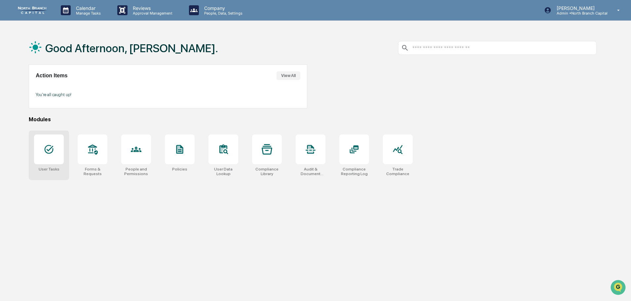
click at [41, 155] on div at bounding box center [49, 149] width 30 height 30
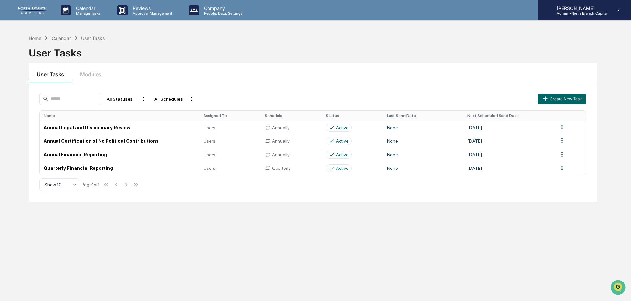
click at [587, 8] on p "[PERSON_NAME]" at bounding box center [579, 8] width 56 height 6
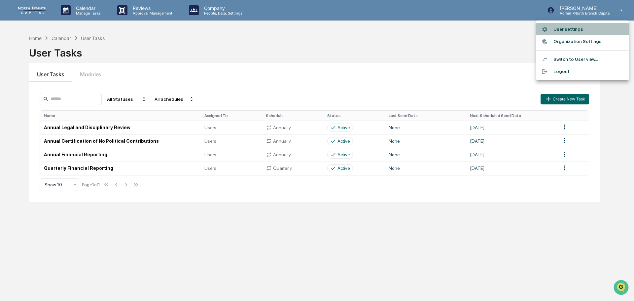
click at [573, 27] on li "User settings" at bounding box center [582, 29] width 92 height 12
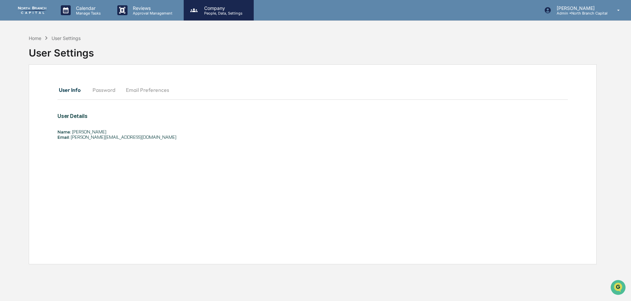
click at [211, 13] on p "People, Data, Settings" at bounding box center [222, 13] width 47 height 5
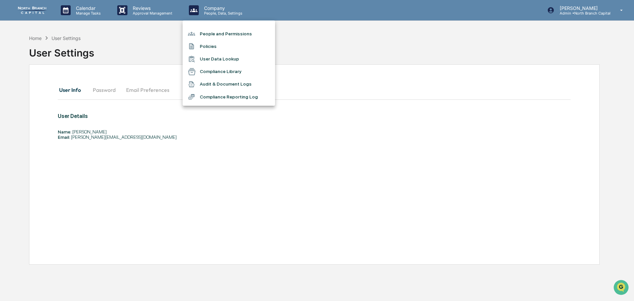
click at [209, 36] on li "People and Permissions" at bounding box center [229, 33] width 92 height 13
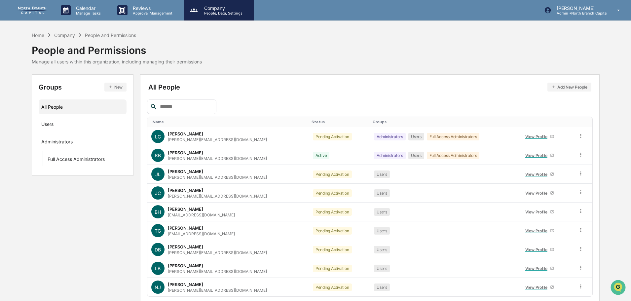
click at [211, 9] on p "Company" at bounding box center [222, 8] width 47 height 6
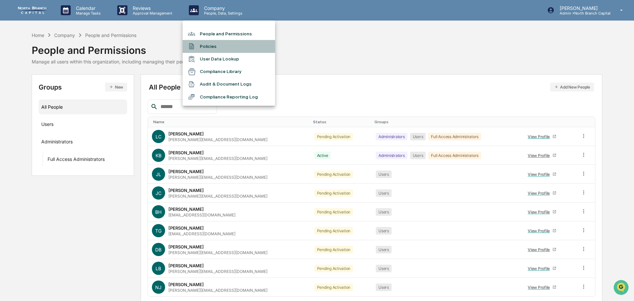
click at [217, 47] on li "Policies" at bounding box center [229, 46] width 92 height 13
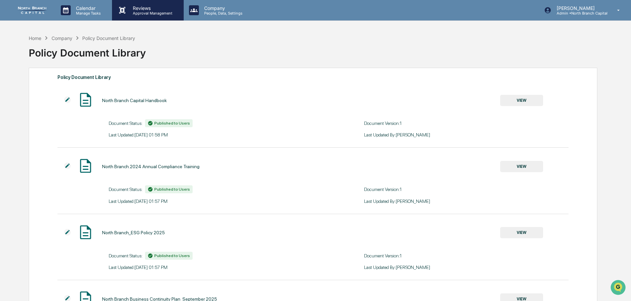
click at [145, 10] on p "Reviews" at bounding box center [151, 8] width 48 height 6
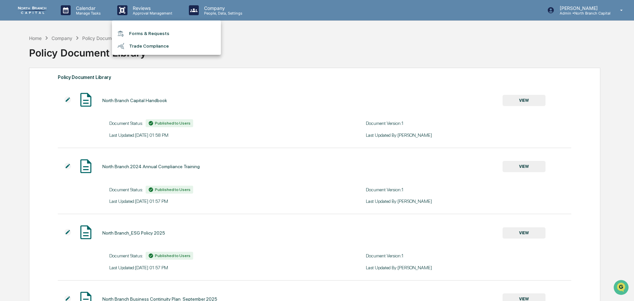
click at [225, 8] on div at bounding box center [317, 150] width 634 height 301
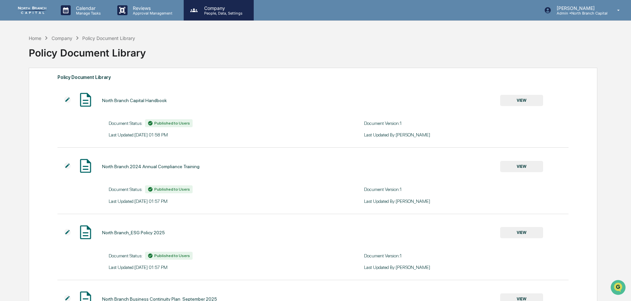
click at [222, 10] on p "Company" at bounding box center [222, 8] width 47 height 6
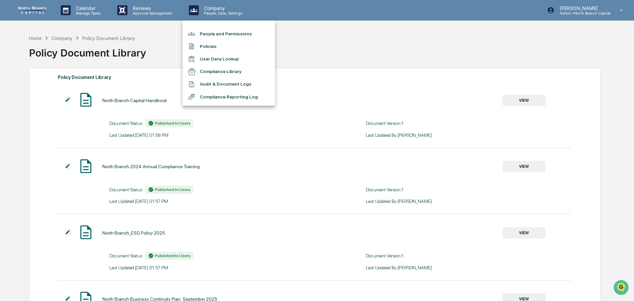
click at [83, 10] on div at bounding box center [317, 150] width 634 height 301
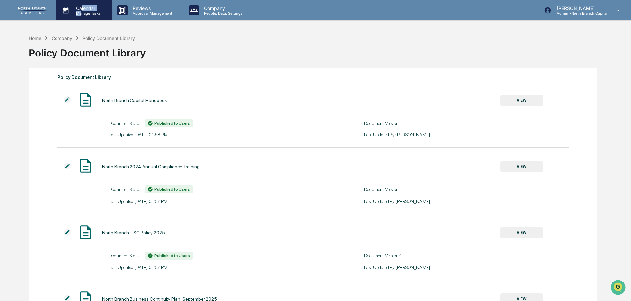
click at [81, 11] on div "Calendar Manage Tasks" at bounding box center [87, 10] width 33 height 10
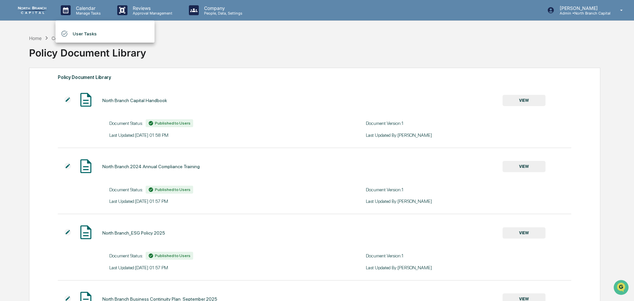
click at [291, 54] on div at bounding box center [317, 150] width 634 height 301
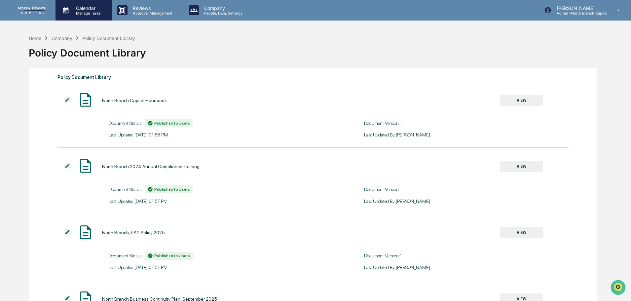
click at [95, 9] on p "Calendar" at bounding box center [87, 8] width 33 height 6
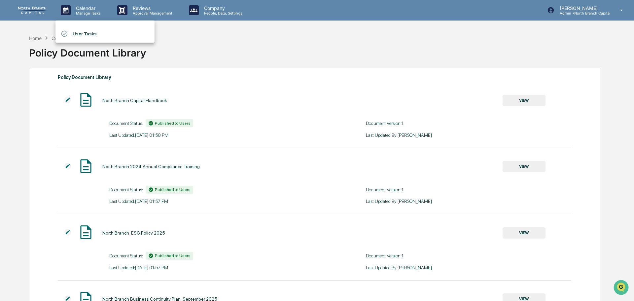
click at [215, 58] on div at bounding box center [317, 150] width 634 height 301
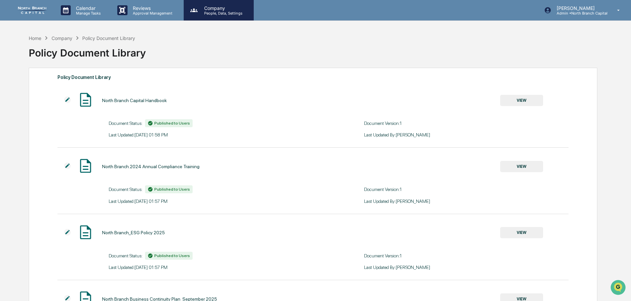
click at [215, 7] on p "Company" at bounding box center [222, 8] width 47 height 6
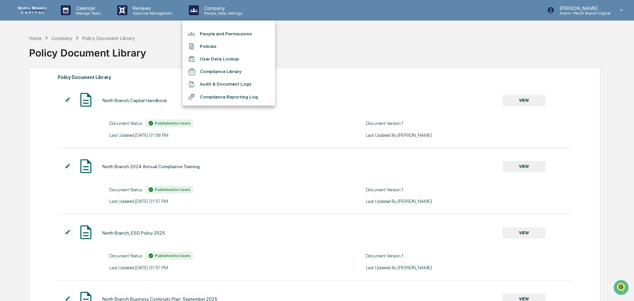
click at [216, 34] on li "People and Permissions" at bounding box center [229, 33] width 92 height 13
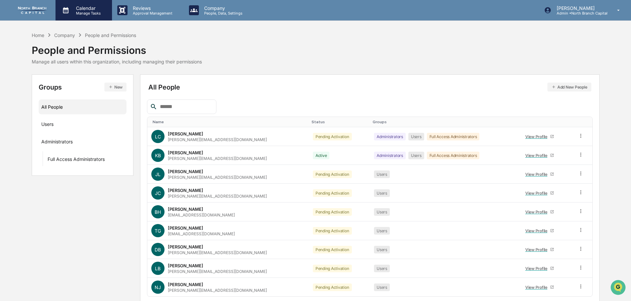
click at [95, 9] on p "Calendar" at bounding box center [87, 8] width 33 height 6
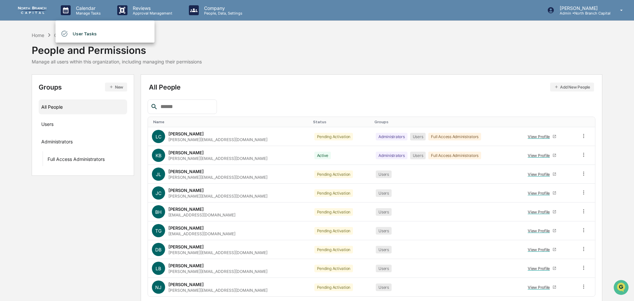
click at [87, 32] on li "User Tasks" at bounding box center [104, 33] width 99 height 13
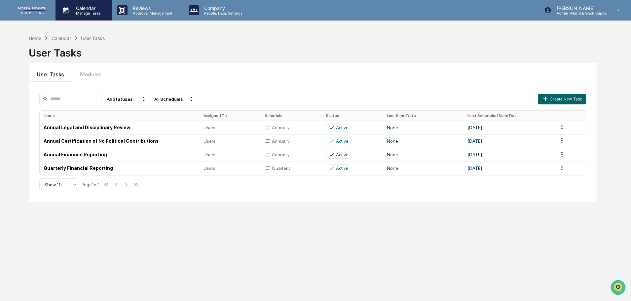
click at [90, 13] on p "Manage Tasks" at bounding box center [87, 13] width 33 height 5
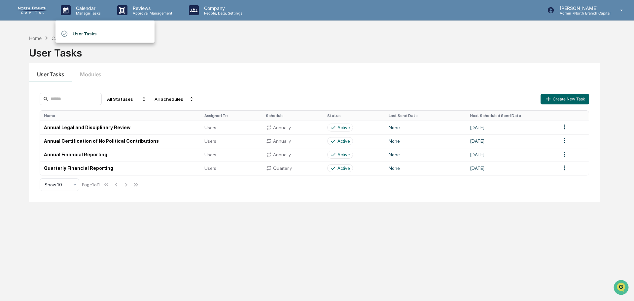
click at [561, 100] on div at bounding box center [317, 150] width 634 height 301
click at [552, 97] on button "Create New Task" at bounding box center [562, 99] width 48 height 11
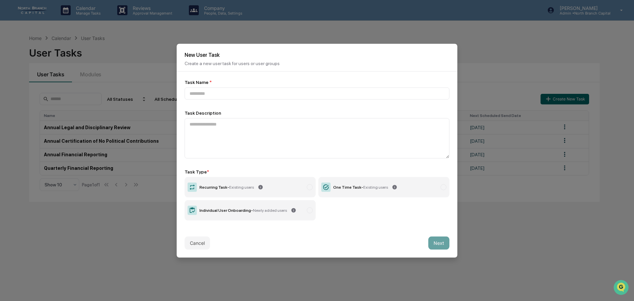
click at [275, 208] on span "Newly added users" at bounding box center [270, 210] width 34 height 5
click at [197, 91] on input at bounding box center [317, 93] width 265 height 12
type input "**********"
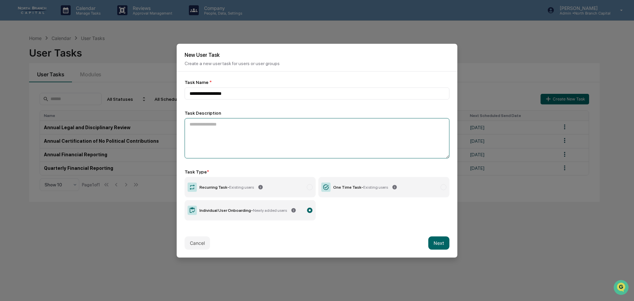
click at [246, 135] on textarea at bounding box center [317, 138] width 265 height 40
type textarea "**********"
click at [434, 242] on button "Next" at bounding box center [438, 242] width 21 height 13
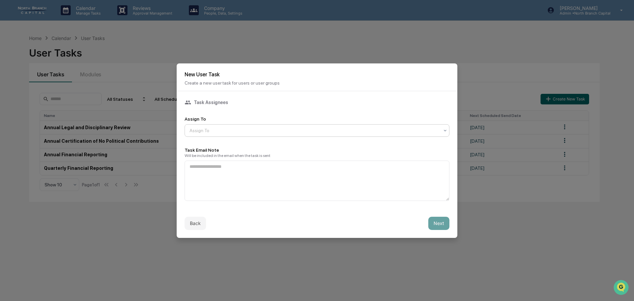
click at [225, 130] on div at bounding box center [315, 130] width 250 height 7
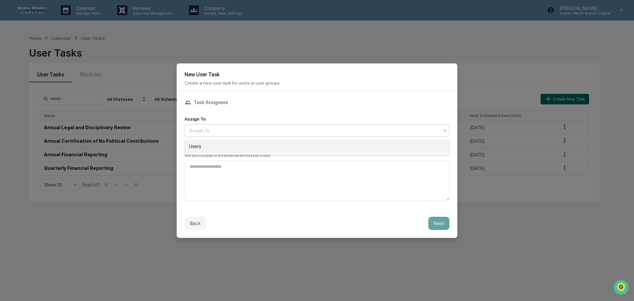
click at [218, 144] on div "Users" at bounding box center [317, 146] width 264 height 13
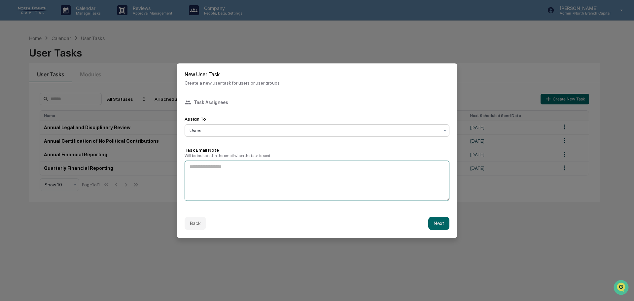
click at [239, 165] on textarea at bounding box center [317, 181] width 265 height 40
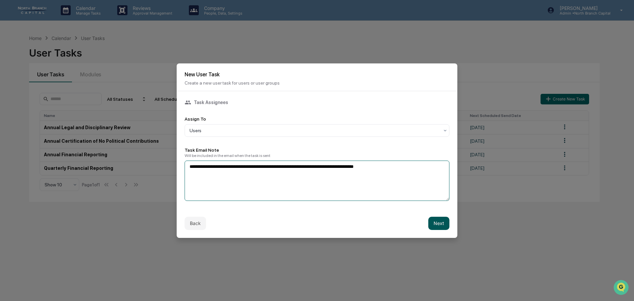
type textarea "**********"
click at [435, 222] on button "Next" at bounding box center [438, 223] width 21 height 13
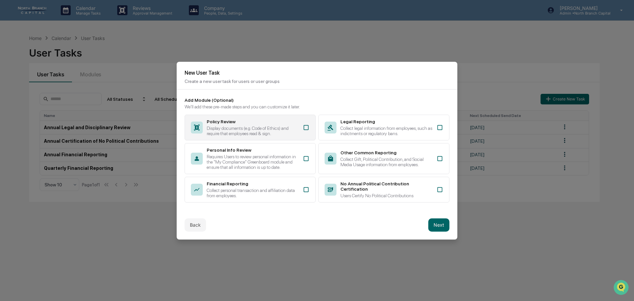
click at [306, 126] on icon at bounding box center [306, 127] width 7 height 7
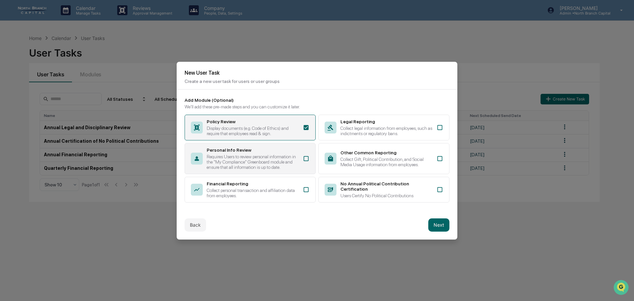
click at [307, 159] on icon at bounding box center [306, 158] width 7 height 7
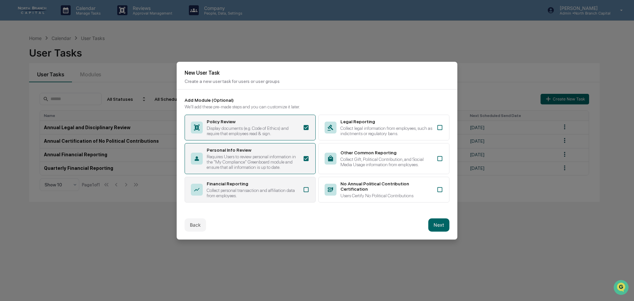
click at [305, 191] on icon at bounding box center [306, 189] width 7 height 7
click at [441, 128] on icon at bounding box center [440, 127] width 7 height 7
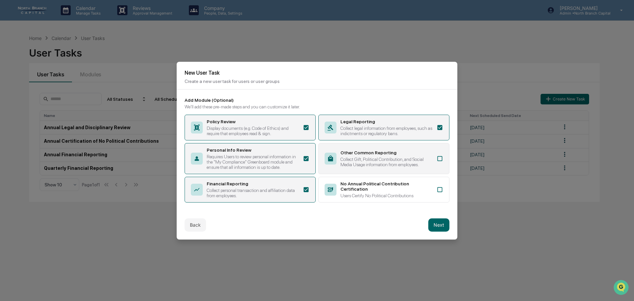
click at [441, 157] on icon at bounding box center [440, 158] width 7 height 7
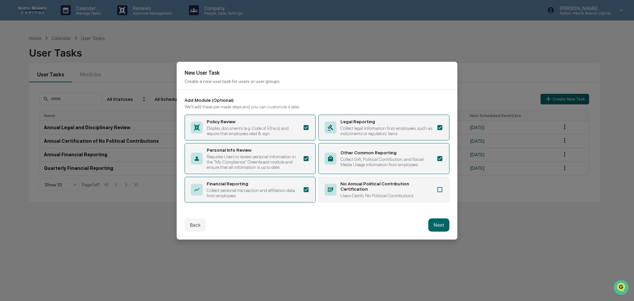
click at [440, 190] on icon at bounding box center [440, 189] width 7 height 7
click at [438, 226] on button "Next" at bounding box center [438, 224] width 21 height 13
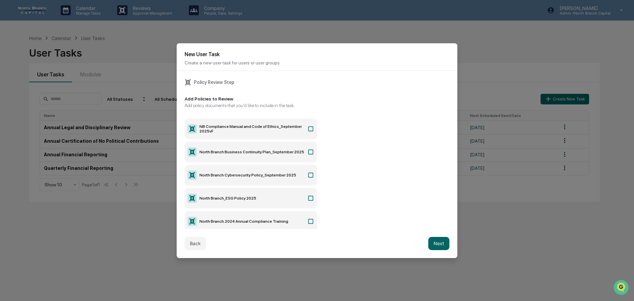
click at [309, 129] on icon at bounding box center [310, 129] width 7 height 7
click at [309, 151] on icon at bounding box center [310, 152] width 7 height 7
click at [308, 173] on icon at bounding box center [310, 175] width 7 height 7
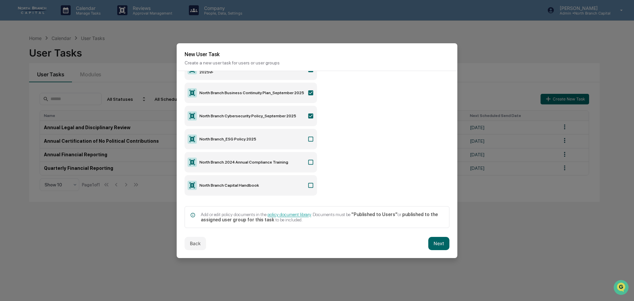
scroll to position [66, 0]
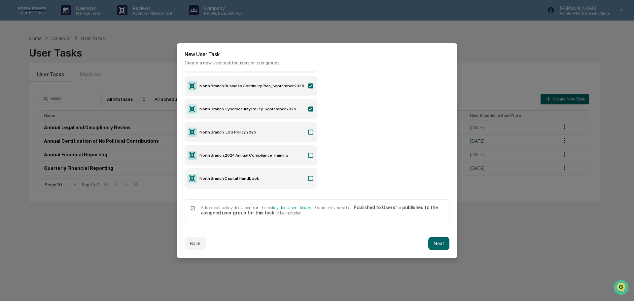
click at [310, 131] on icon at bounding box center [310, 132] width 7 height 7
click at [310, 156] on icon at bounding box center [310, 155] width 7 height 7
click at [309, 177] on icon at bounding box center [310, 178] width 7 height 7
click at [434, 243] on button "Next" at bounding box center [438, 243] width 21 height 13
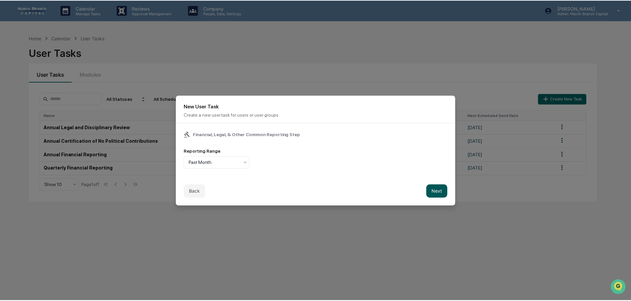
scroll to position [0, 0]
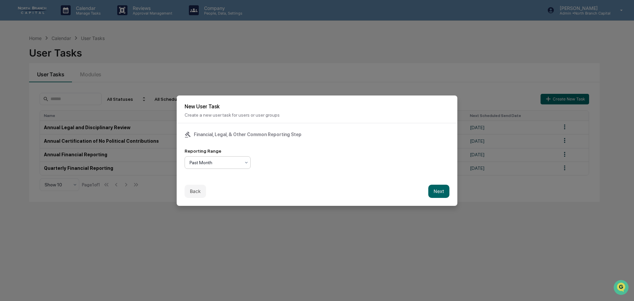
click at [240, 164] on div at bounding box center [215, 162] width 51 height 7
click at [281, 163] on div "Reporting Range 3 results available. Use Up and Down to choose options, press E…" at bounding box center [317, 158] width 265 height 20
click at [234, 162] on div at bounding box center [215, 162] width 51 height 7
click at [211, 192] on div "Past Quarter" at bounding box center [217, 191] width 65 height 13
drag, startPoint x: 439, startPoint y: 189, endPoint x: 436, endPoint y: 185, distance: 5.0
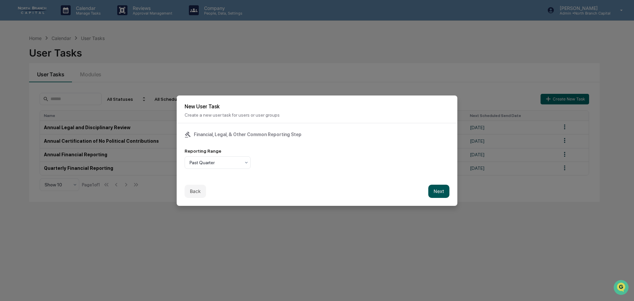
click at [439, 189] on button "Next" at bounding box center [438, 191] width 21 height 13
click at [258, 161] on div "Task Duration" at bounding box center [223, 162] width 74 height 9
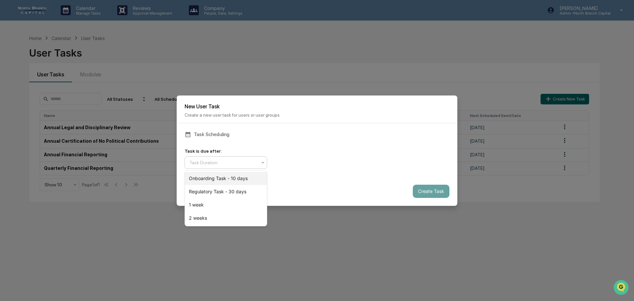
click at [251, 180] on div "Onboarding Task - 10 days" at bounding box center [226, 178] width 82 height 13
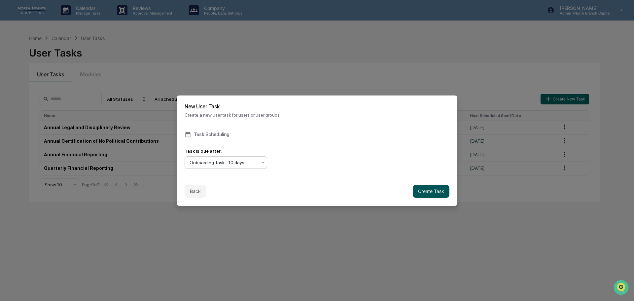
click at [431, 190] on button "Create Task" at bounding box center [431, 191] width 37 height 13
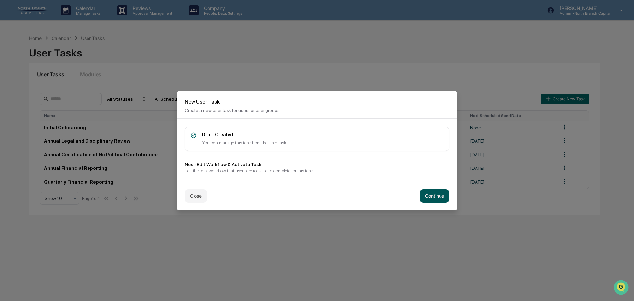
click at [428, 194] on button "Continue" at bounding box center [435, 195] width 30 height 13
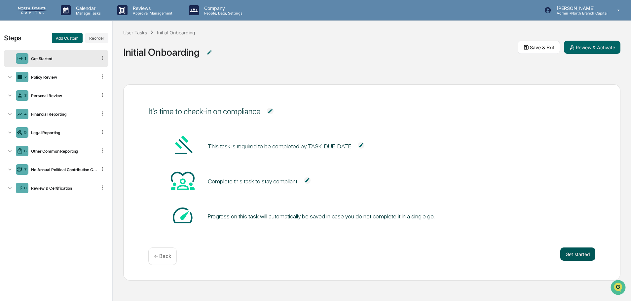
click at [578, 255] on button "Get started" at bounding box center [577, 253] width 35 height 13
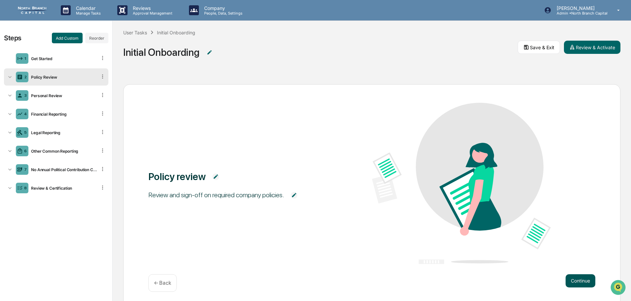
click at [576, 279] on button "Continue" at bounding box center [580, 280] width 30 height 13
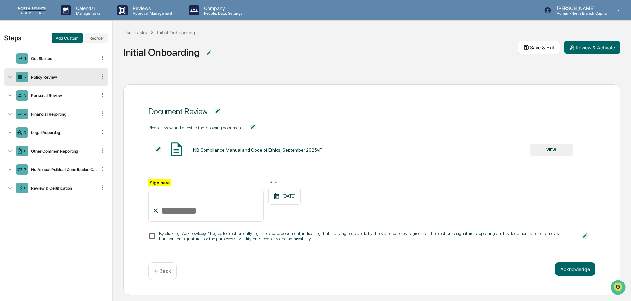
scroll to position [6, 0]
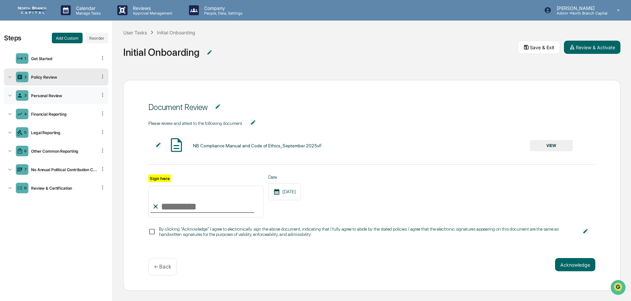
click at [55, 94] on div "Personal Review" at bounding box center [62, 95] width 68 height 5
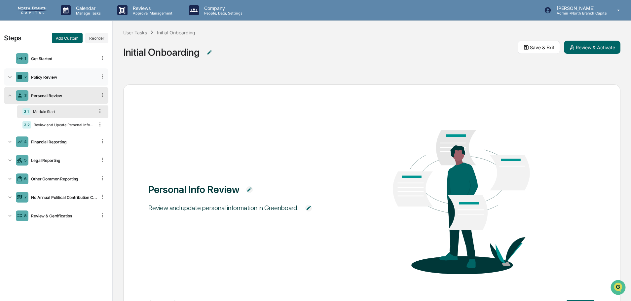
click at [52, 78] on div "Policy Review" at bounding box center [62, 77] width 68 height 5
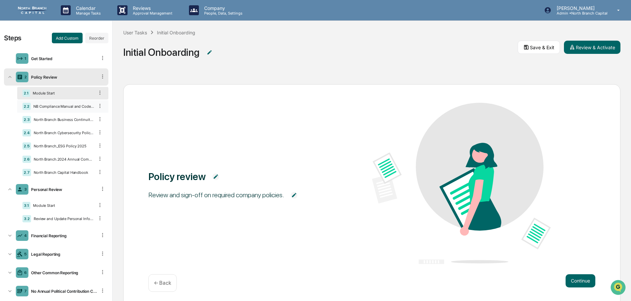
click at [63, 101] on div "2.2 NB Compliance Manual and Code of Ethics_September 2025vF" at bounding box center [62, 106] width 91 height 13
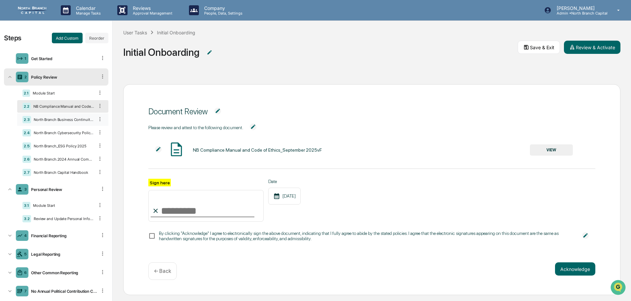
click at [64, 116] on div "2.3 North Branch Business Continuity Plan_September 2025" at bounding box center [62, 119] width 91 height 13
click at [63, 128] on div "2.4 North Branch Cybersecurity Policy_September 2025" at bounding box center [62, 132] width 91 height 13
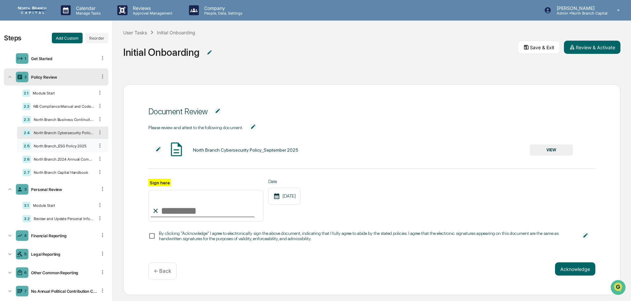
click at [57, 149] on div "2.5 North Branch_ESG Policy 2025" at bounding box center [62, 146] width 91 height 13
click at [54, 160] on div "North Branch.2024 Annual Compliance Training" at bounding box center [62, 159] width 63 height 5
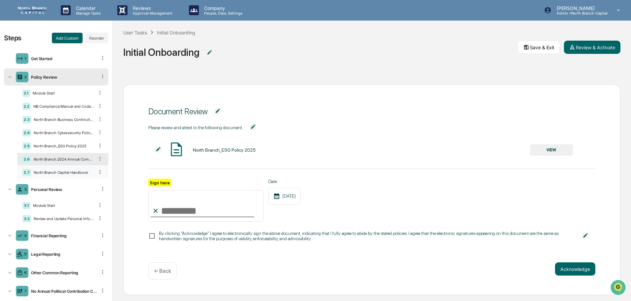
click at [52, 170] on div "North Branch Capital Handbook" at bounding box center [62, 172] width 63 height 5
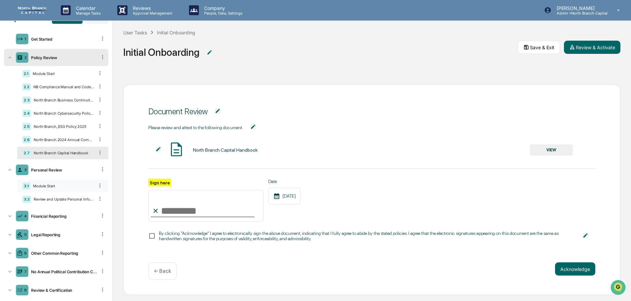
scroll to position [30, 0]
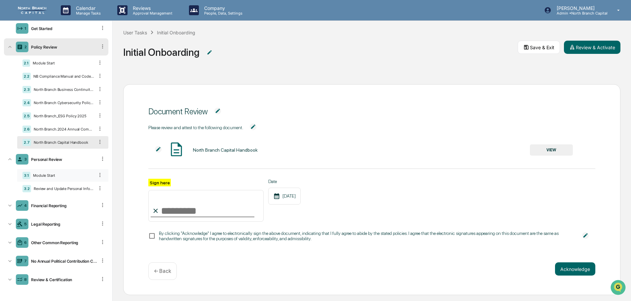
click at [52, 177] on div "Module Start" at bounding box center [62, 175] width 64 height 5
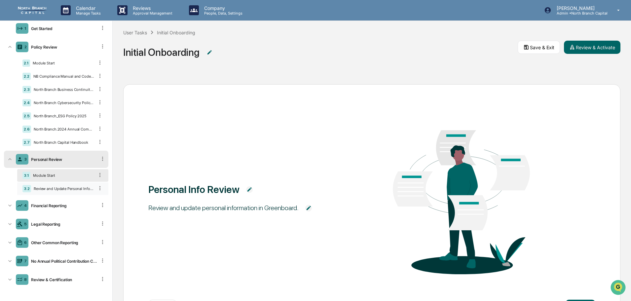
click at [47, 189] on div "Review and Update Personal Information" at bounding box center [62, 188] width 63 height 5
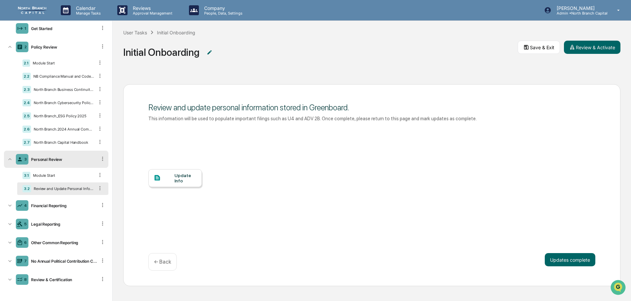
scroll to position [0, 0]
click at [56, 205] on div "Financial Reporting" at bounding box center [62, 205] width 68 height 5
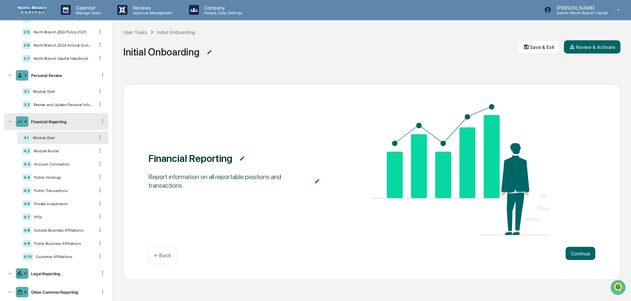
scroll to position [162, 0]
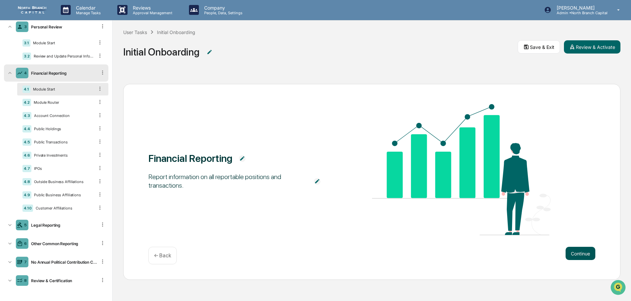
click at [589, 253] on button "Continue" at bounding box center [580, 253] width 30 height 13
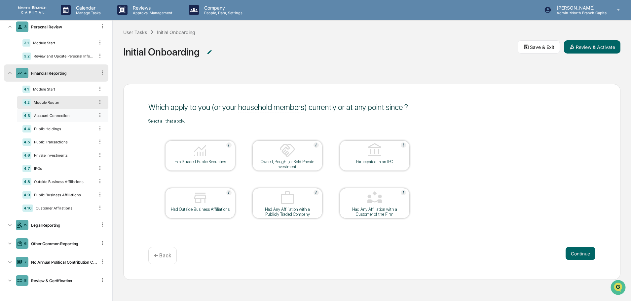
click at [52, 113] on div "Account Connection" at bounding box center [62, 115] width 63 height 5
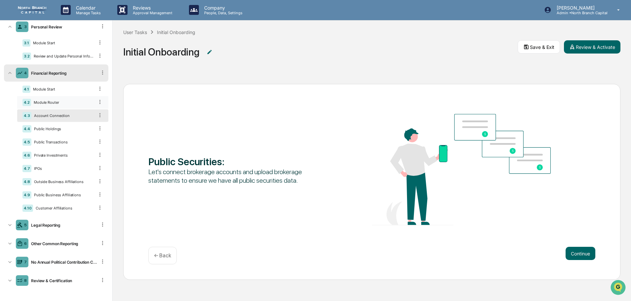
click at [47, 102] on div "Module Router" at bounding box center [62, 102] width 63 height 5
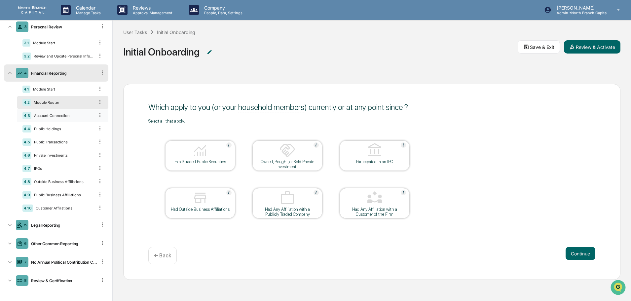
click at [47, 116] on div "Account Connection" at bounding box center [62, 115] width 63 height 5
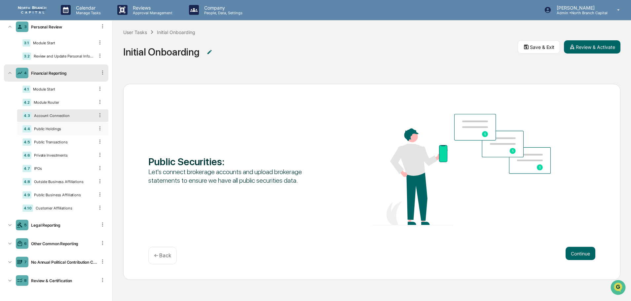
click at [51, 131] on div "Public Holdings" at bounding box center [62, 128] width 63 height 5
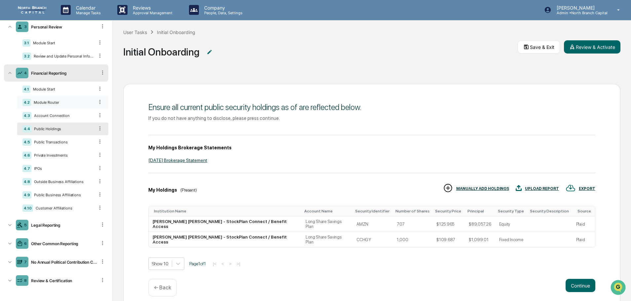
click at [50, 100] on div "Module Router" at bounding box center [62, 102] width 63 height 5
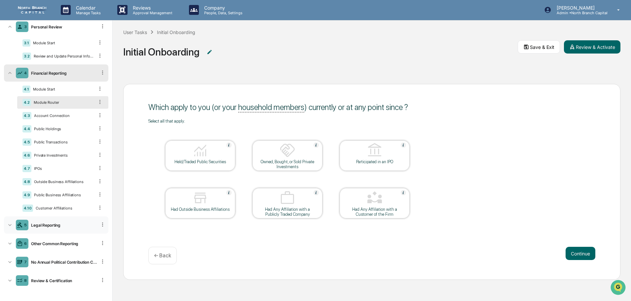
click at [51, 221] on div "5 Legal Reporting" at bounding box center [56, 224] width 104 height 17
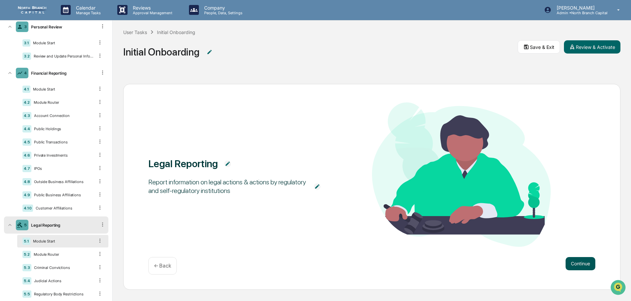
click at [583, 261] on button "Continue" at bounding box center [580, 263] width 30 height 13
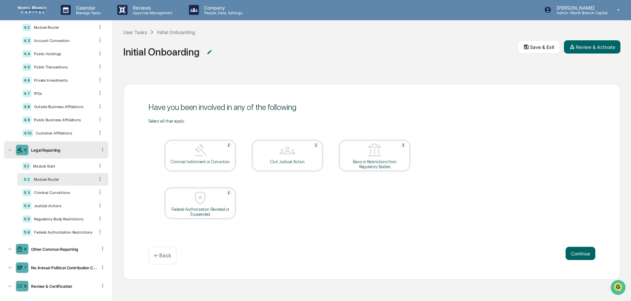
scroll to position [244, 0]
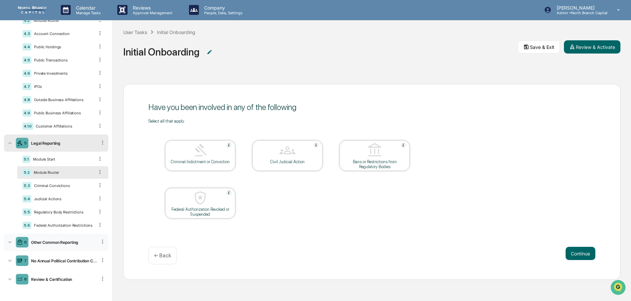
click at [54, 243] on div "Other Common Reporting" at bounding box center [62, 242] width 68 height 5
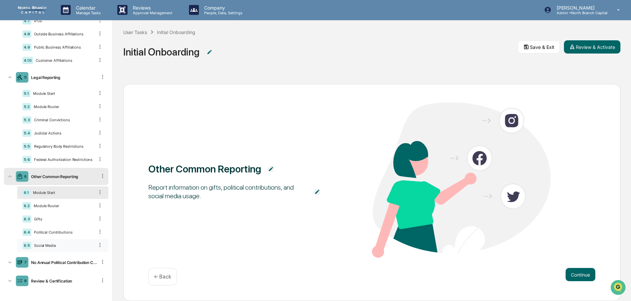
scroll to position [310, 0]
click at [56, 262] on div "No Annual Political Contribution Certification" at bounding box center [62, 262] width 68 height 5
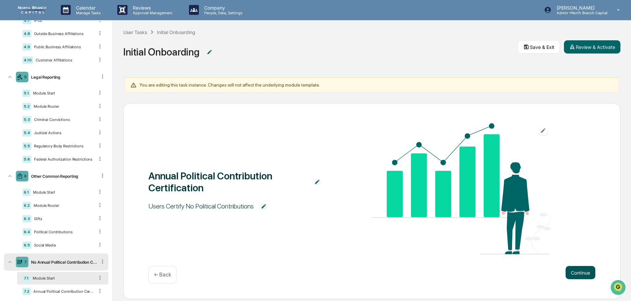
click at [574, 271] on button "Continue" at bounding box center [580, 272] width 30 height 13
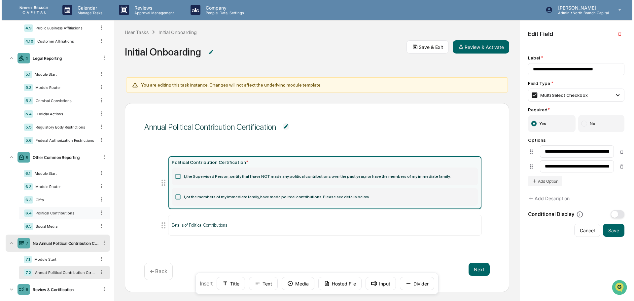
scroll to position [339, 0]
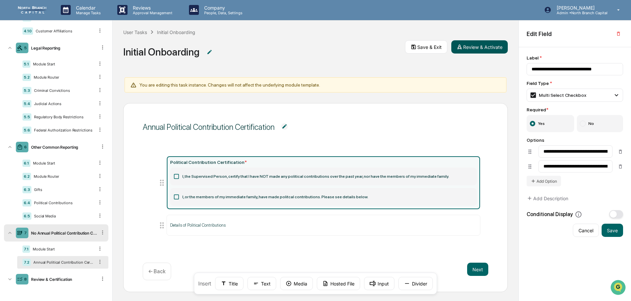
click at [476, 48] on button "Review & Activate" at bounding box center [479, 46] width 56 height 13
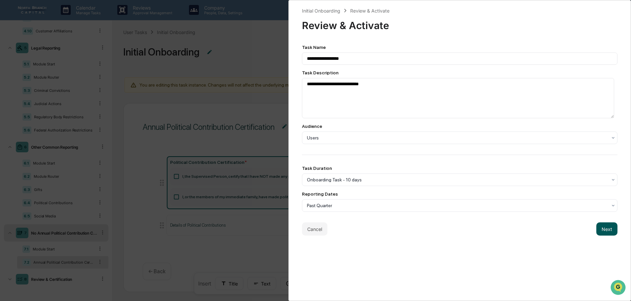
click at [601, 230] on button "Next" at bounding box center [606, 228] width 21 height 13
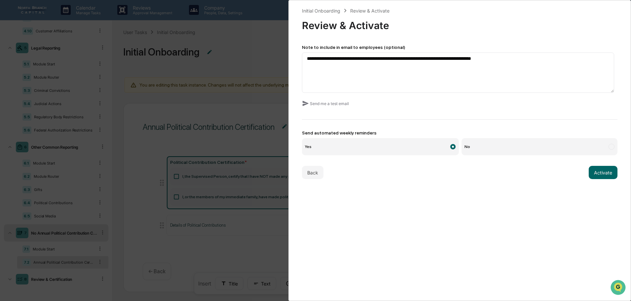
click at [351, 149] on label "Yes" at bounding box center [380, 146] width 157 height 17
click at [597, 173] on button "Activate" at bounding box center [603, 172] width 29 height 13
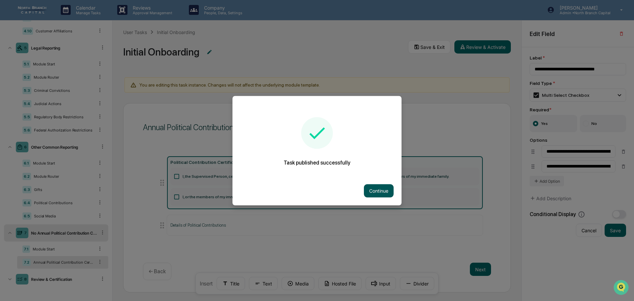
click at [375, 190] on button "Continue" at bounding box center [379, 190] width 30 height 13
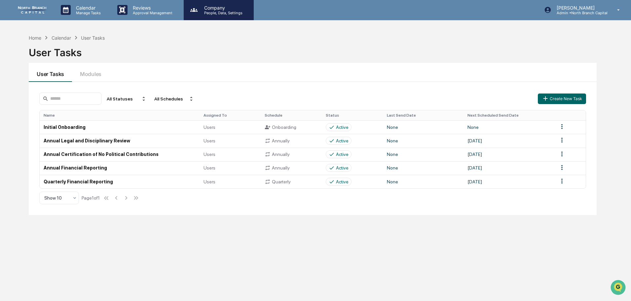
click at [205, 13] on p "People, Data, Settings" at bounding box center [222, 13] width 47 height 5
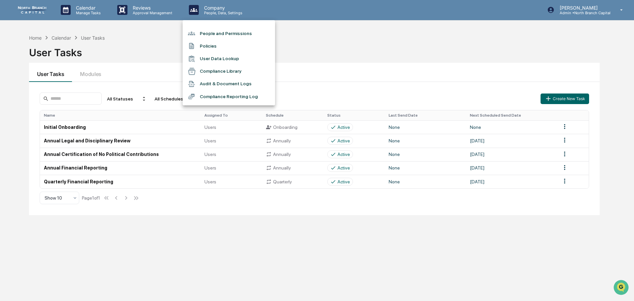
click at [210, 33] on li "People and Permissions" at bounding box center [229, 33] width 92 height 13
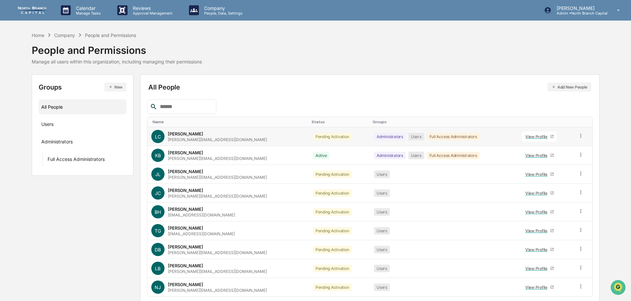
click at [581, 139] on td at bounding box center [583, 136] width 18 height 19
click at [579, 137] on icon at bounding box center [581, 136] width 6 height 6
click at [486, 73] on div "Home Company People and Permissions People and Permissions Manage all users wit…" at bounding box center [316, 52] width 568 height 43
click at [580, 136] on icon at bounding box center [580, 136] width 1 height 4
click at [420, 92] on div "All People Add New People Name Status Groups LC Liz Cope liz@seccsllc.com Pendi…" at bounding box center [370, 200] width 446 height 238
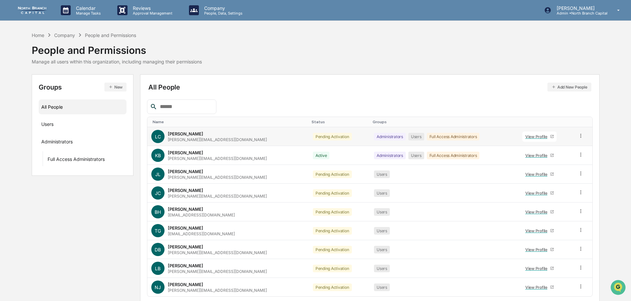
click at [578, 137] on icon at bounding box center [581, 136] width 6 height 6
click at [552, 147] on div "Groups & Permissions" at bounding box center [550, 147] width 55 height 8
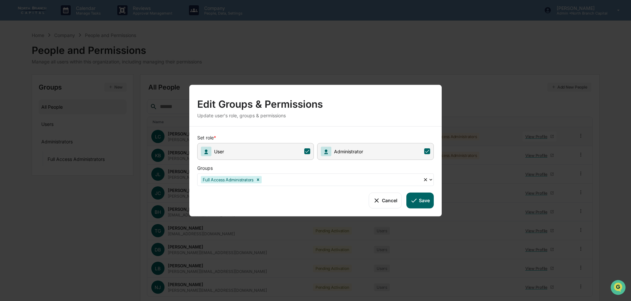
click at [306, 152] on icon at bounding box center [307, 151] width 6 height 6
click at [420, 201] on button "Save" at bounding box center [419, 200] width 27 height 16
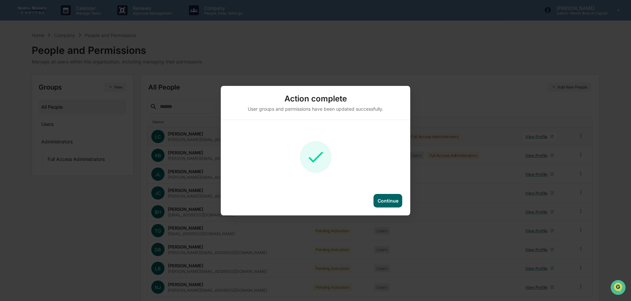
click at [382, 200] on div "Continue" at bounding box center [388, 201] width 21 height 6
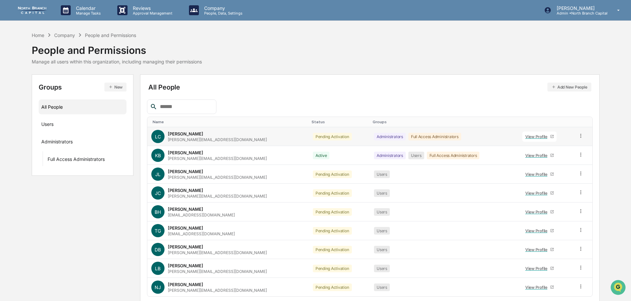
click at [578, 137] on icon at bounding box center [581, 136] width 6 height 6
click at [549, 159] on div "Change Status" at bounding box center [550, 160] width 55 height 8
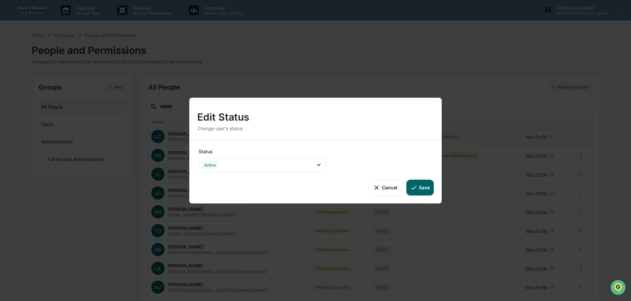
click at [423, 189] on button "Save" at bounding box center [419, 187] width 27 height 16
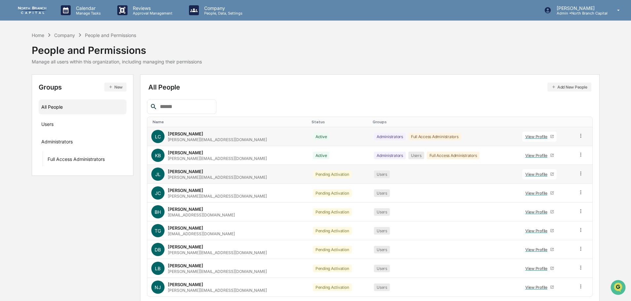
click at [579, 175] on icon at bounding box center [581, 173] width 6 height 6
click at [552, 194] on div "Change Status" at bounding box center [550, 198] width 55 height 8
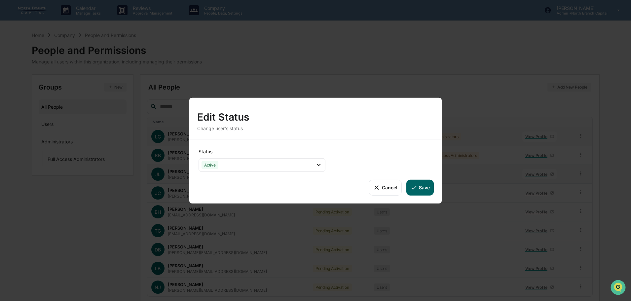
click at [422, 188] on button "Save" at bounding box center [419, 187] width 27 height 16
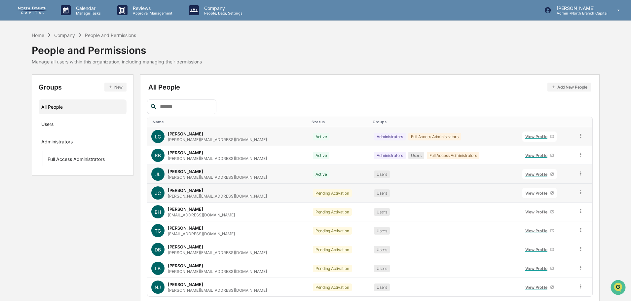
click at [578, 193] on icon at bounding box center [581, 192] width 6 height 6
click at [563, 212] on div "Change Status" at bounding box center [550, 216] width 65 height 13
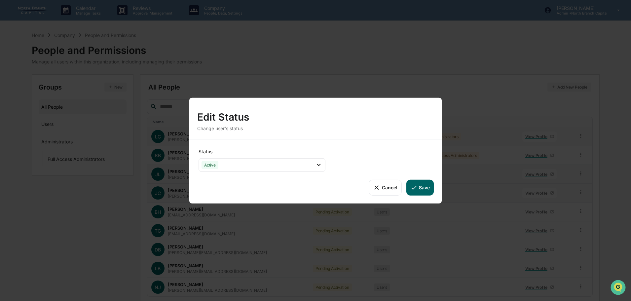
click at [431, 187] on button "Save" at bounding box center [419, 187] width 27 height 16
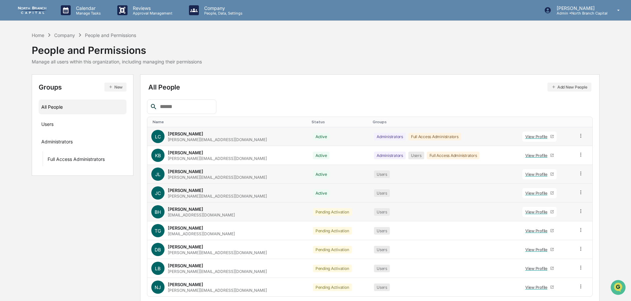
click at [578, 212] on icon at bounding box center [581, 211] width 6 height 6
click at [562, 237] on div "Change Status" at bounding box center [550, 235] width 55 height 8
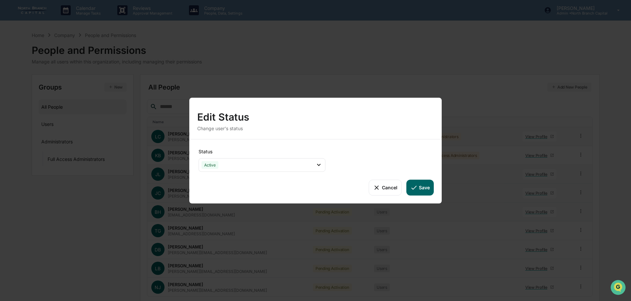
click at [418, 186] on button "Save" at bounding box center [419, 187] width 27 height 16
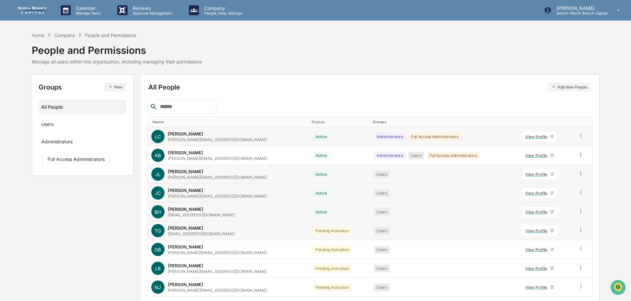
click at [578, 230] on icon at bounding box center [581, 230] width 6 height 6
click at [536, 253] on div "Change Status" at bounding box center [550, 254] width 55 height 8
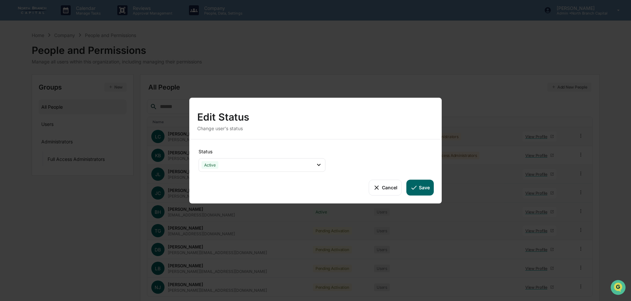
click at [423, 185] on button "Save" at bounding box center [419, 187] width 27 height 16
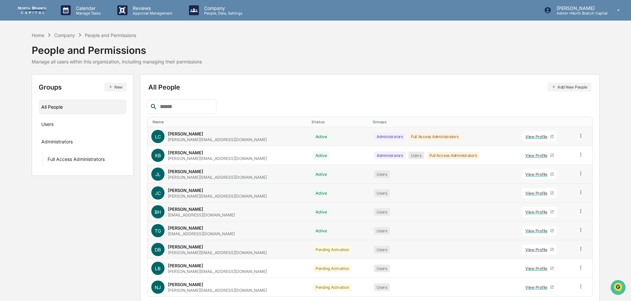
click at [580, 249] on icon at bounding box center [580, 249] width 1 height 4
click at [547, 271] on div "Change Status" at bounding box center [550, 273] width 55 height 8
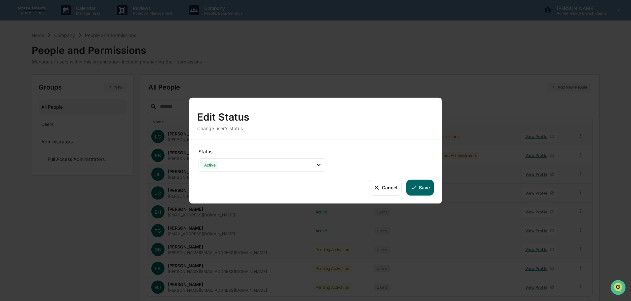
click at [413, 189] on icon at bounding box center [413, 188] width 5 height 4
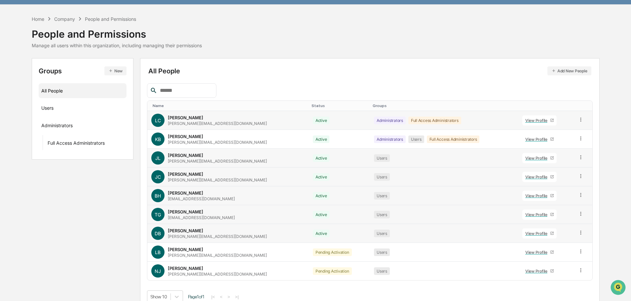
scroll to position [25, 0]
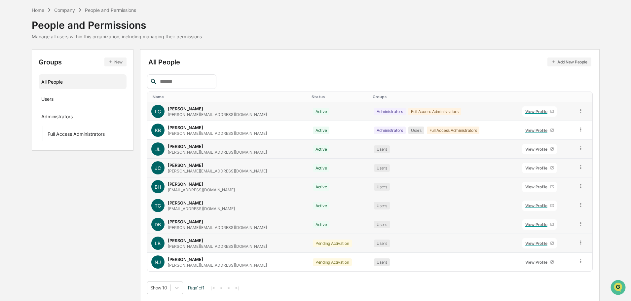
click at [578, 243] on icon at bounding box center [581, 242] width 6 height 6
click at [555, 267] on div "Change Status" at bounding box center [550, 267] width 55 height 8
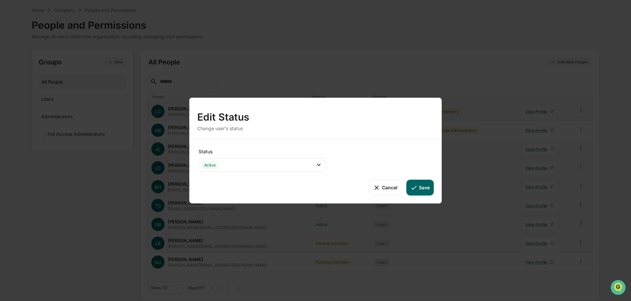
click at [428, 189] on button "Save" at bounding box center [419, 187] width 27 height 16
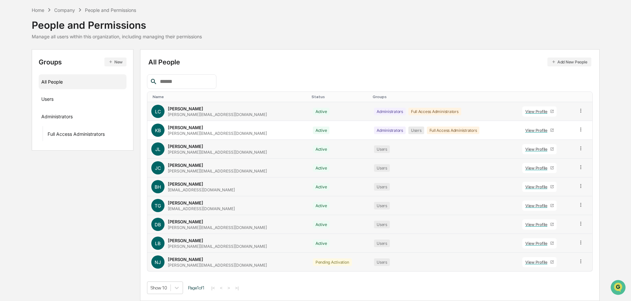
click at [578, 263] on icon at bounding box center [581, 261] width 6 height 6
click at [547, 283] on div "Change Status" at bounding box center [550, 285] width 55 height 8
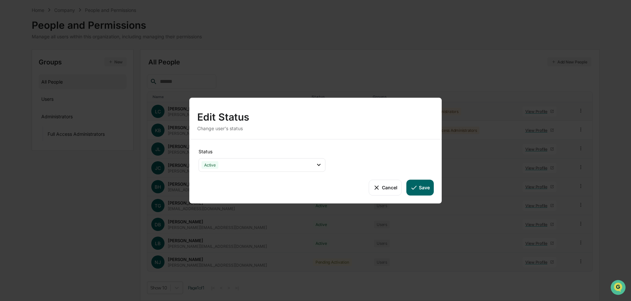
click at [425, 184] on button "Save" at bounding box center [419, 187] width 27 height 16
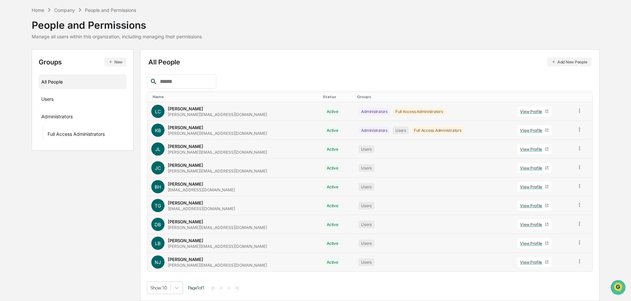
click at [576, 127] on icon at bounding box center [579, 129] width 6 height 6
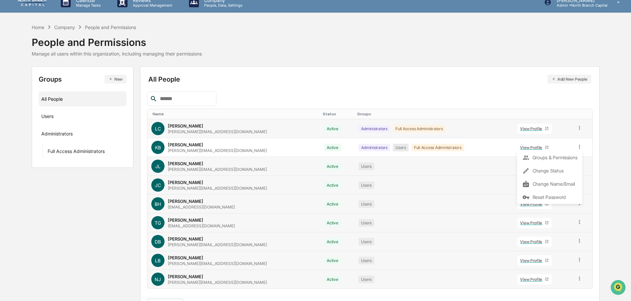
scroll to position [0, 0]
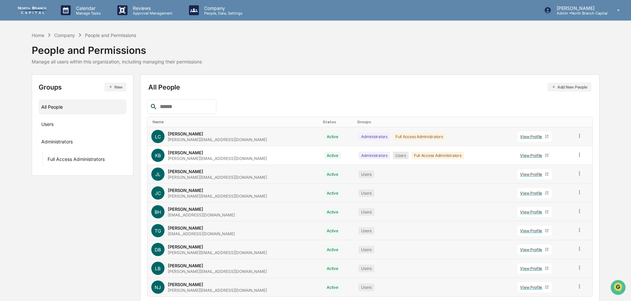
click at [79, 254] on div "Groups New All People Users Administrators Full Access Administrators All Peopl…" at bounding box center [316, 200] width 568 height 252
click at [96, 12] on p "Manage Tasks" at bounding box center [87, 13] width 33 height 5
click at [88, 35] on li "User Tasks" at bounding box center [104, 33] width 99 height 13
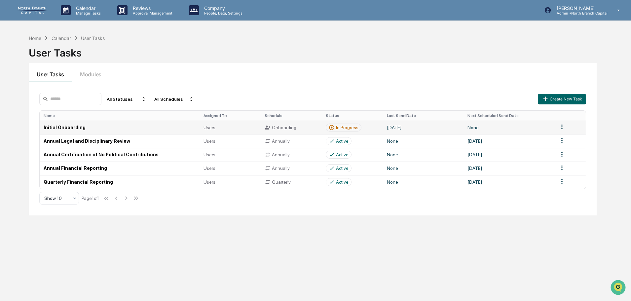
click at [102, 127] on td "Initial Onboarding" at bounding box center [120, 128] width 160 height 14
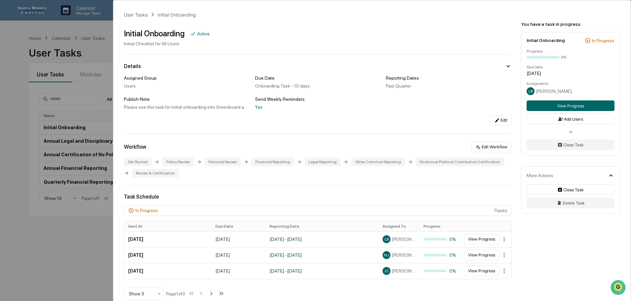
click at [72, 87] on div "User Tasks Initial Onboarding Initial Onboarding Active Initial Checklist for A…" at bounding box center [315, 150] width 631 height 301
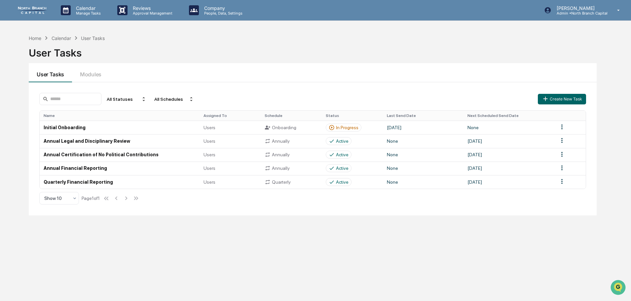
click at [560, 127] on html "Calendar Manage Tasks Reviews Approval Management Company People, Data, Setting…" at bounding box center [315, 150] width 631 height 301
click at [245, 245] on html "Calendar Manage Tasks Reviews Approval Management Company People, Data, Setting…" at bounding box center [317, 150] width 634 height 301
click at [85, 12] on p "Manage Tasks" at bounding box center [87, 13] width 33 height 5
click at [85, 35] on li "User Tasks" at bounding box center [104, 33] width 99 height 13
click at [562, 97] on button "Create New Task" at bounding box center [562, 99] width 48 height 11
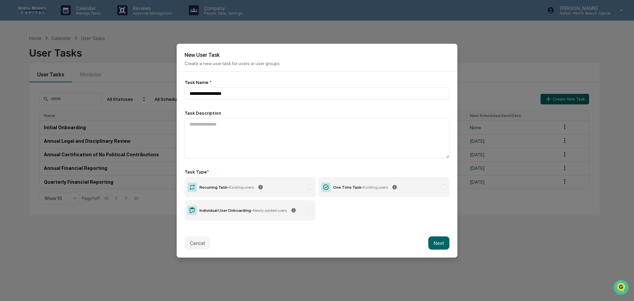
type input "**********"
click at [277, 211] on span "Newly added users" at bounding box center [270, 210] width 34 height 5
click at [440, 241] on button "Next" at bounding box center [438, 242] width 21 height 13
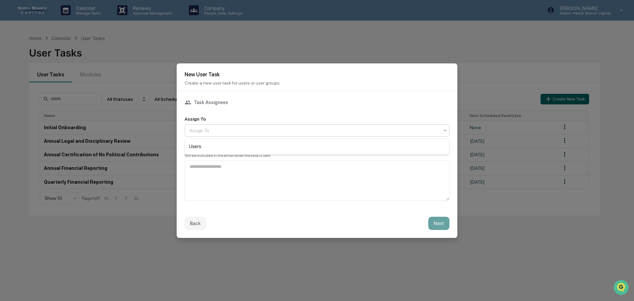
click at [295, 132] on div at bounding box center [315, 130] width 250 height 7
type input "*****"
drag, startPoint x: 289, startPoint y: 132, endPoint x: 126, endPoint y: 131, distance: 162.8
click at [137, 131] on body "Calendar Manage Tasks Reviews Approval Management Company People, Data, Setting…" at bounding box center [317, 166] width 634 height 332
type input "*"
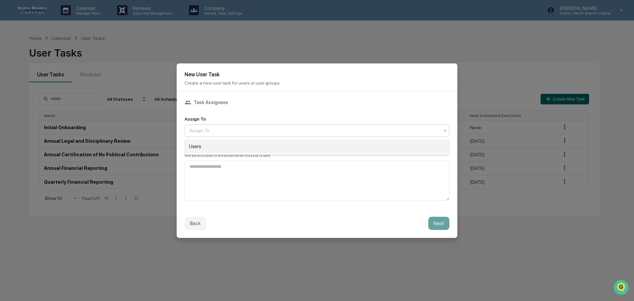
click at [231, 143] on div "Users" at bounding box center [317, 146] width 264 height 13
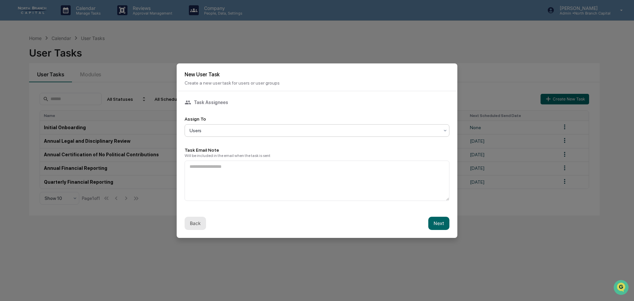
click at [193, 224] on button "Back" at bounding box center [195, 223] width 21 height 13
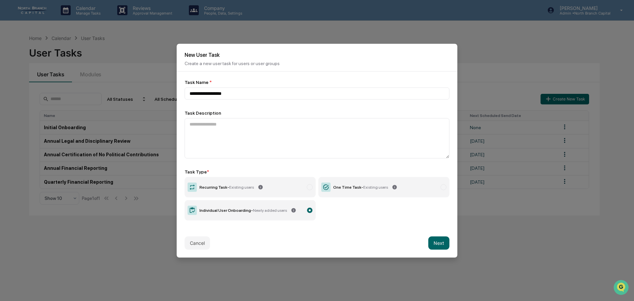
click at [357, 193] on label "One Time Task - Existing users" at bounding box center [383, 187] width 131 height 20
click at [440, 245] on button "Next" at bounding box center [438, 242] width 21 height 13
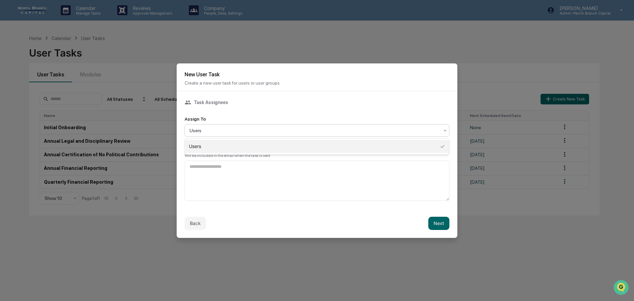
click at [295, 132] on div at bounding box center [315, 130] width 250 height 7
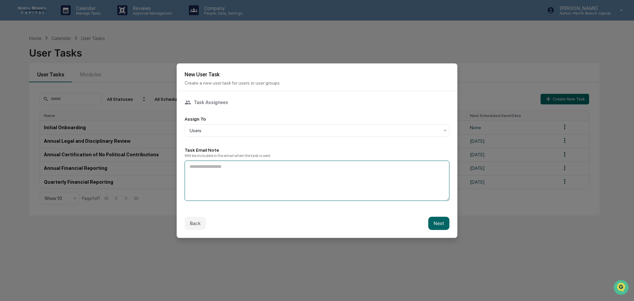
click at [289, 174] on textarea at bounding box center [317, 181] width 265 height 40
click at [198, 222] on button "Back" at bounding box center [195, 223] width 21 height 13
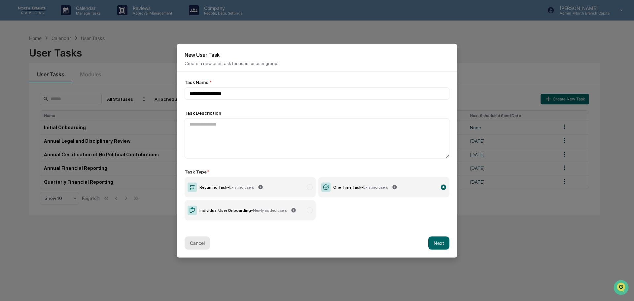
click at [195, 244] on button "Cancel" at bounding box center [197, 242] width 25 height 13
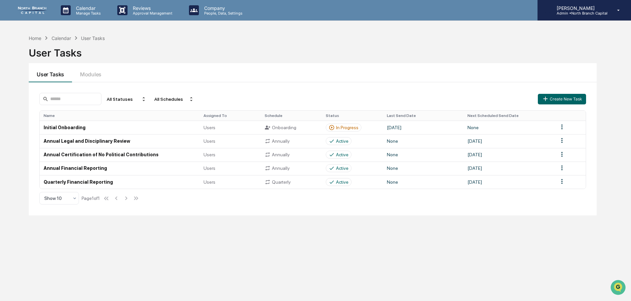
click at [589, 13] on p "Admin • North Branch Capital" at bounding box center [579, 13] width 56 height 5
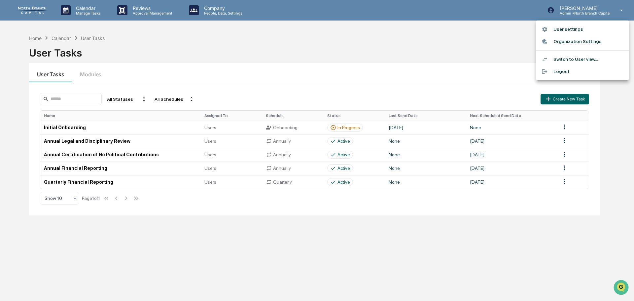
click at [578, 28] on li "User settings" at bounding box center [582, 29] width 92 height 12
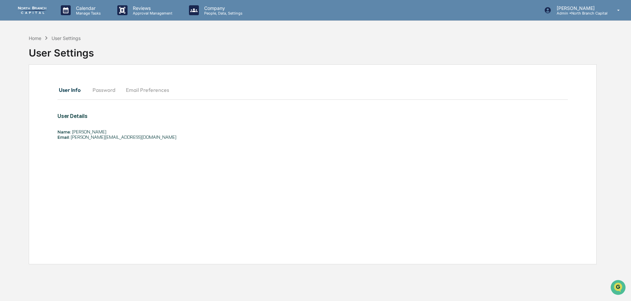
click at [102, 92] on button "Password" at bounding box center [103, 90] width 33 height 16
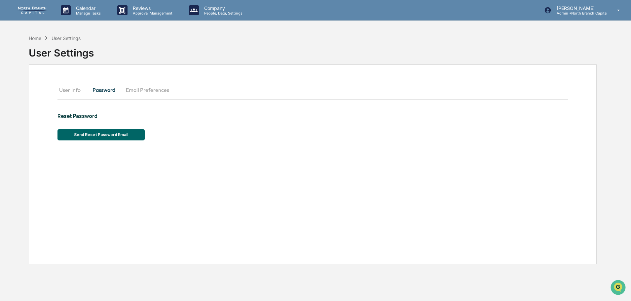
click at [66, 92] on button "User Info" at bounding box center [72, 90] width 30 height 16
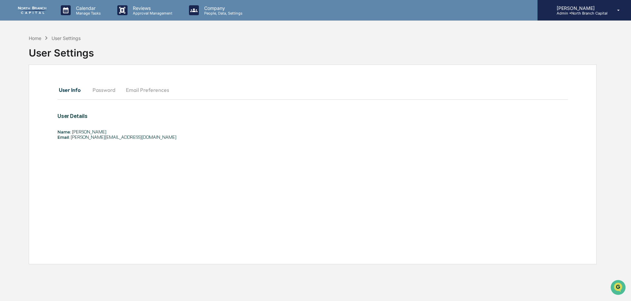
click at [566, 20] on div "Calendar Manage Tasks Reviews Approval Management Company People, Data, Setting…" at bounding box center [315, 10] width 631 height 21
click at [568, 10] on p "[PERSON_NAME]" at bounding box center [579, 8] width 56 height 6
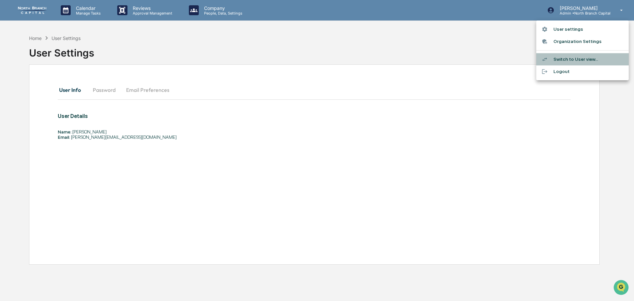
click at [564, 59] on li "Switch to User view..." at bounding box center [582, 59] width 92 height 12
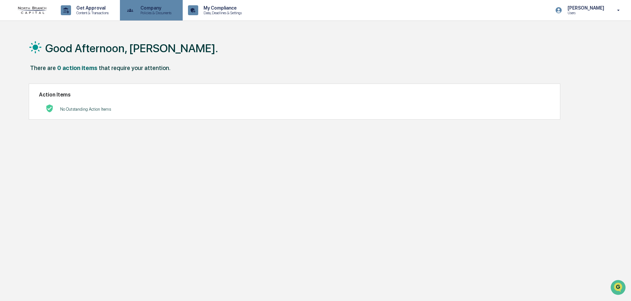
click at [142, 16] on div "Company Policies & Documents" at bounding box center [151, 10] width 56 height 20
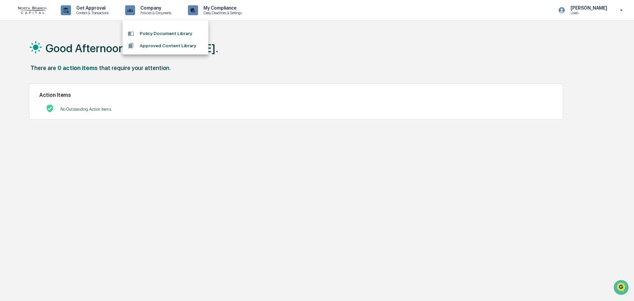
click at [152, 34] on li "Policy Document Library" at bounding box center [166, 33] width 86 height 12
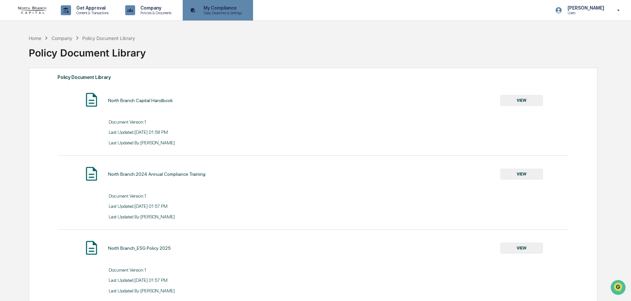
click at [209, 12] on p "Data, Deadlines & Settings" at bounding box center [221, 13] width 47 height 5
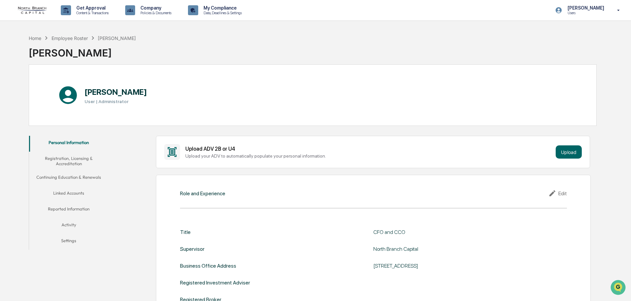
click at [68, 162] on button "Registration, Licensing & Accreditation" at bounding box center [68, 161] width 79 height 19
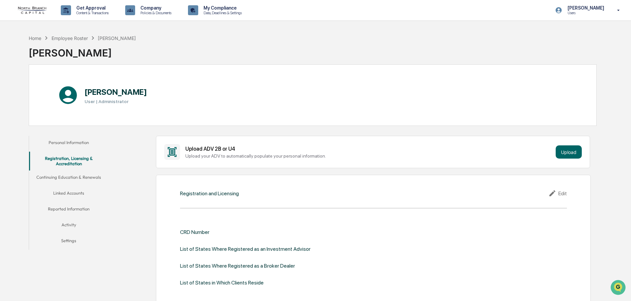
click at [68, 170] on button "Continuing Education & Renewals" at bounding box center [68, 178] width 79 height 16
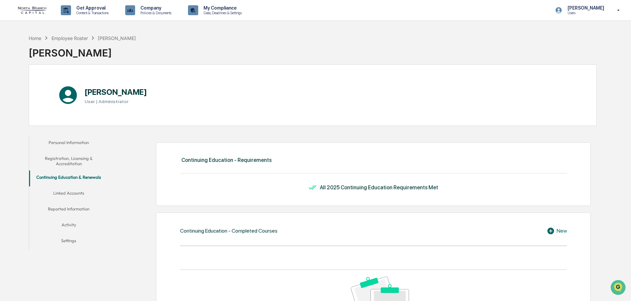
click at [74, 186] on button "Linked Accounts" at bounding box center [68, 194] width 79 height 16
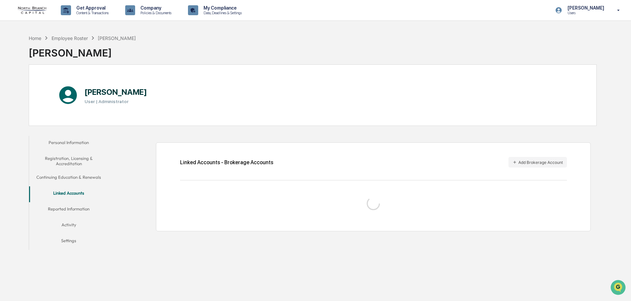
click at [71, 177] on button "Continuing Education & Renewals" at bounding box center [68, 178] width 79 height 16
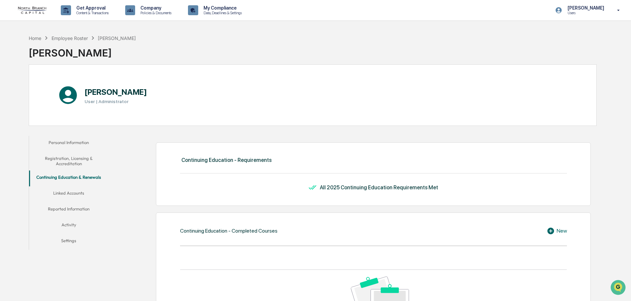
click at [73, 143] on button "Personal Information" at bounding box center [68, 144] width 79 height 16
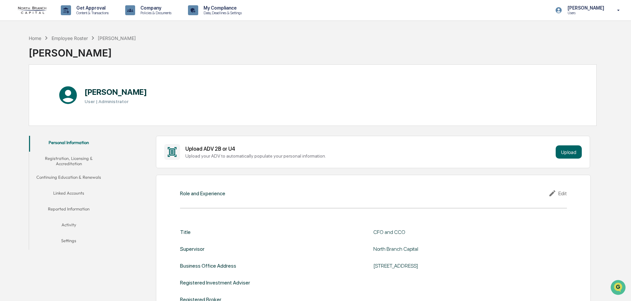
click at [72, 149] on button "Personal Information" at bounding box center [68, 144] width 79 height 16
click at [70, 158] on button "Registration, Licensing & Accreditation" at bounding box center [68, 161] width 79 height 19
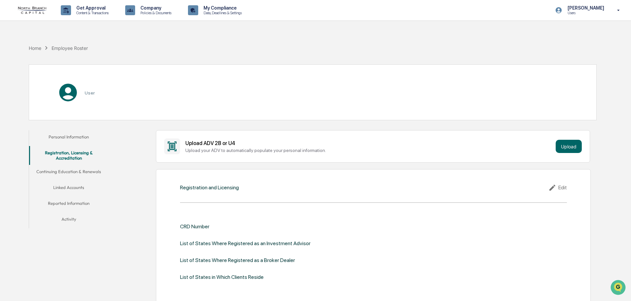
click at [69, 167] on button "Continuing Education & Renewals" at bounding box center [68, 173] width 79 height 16
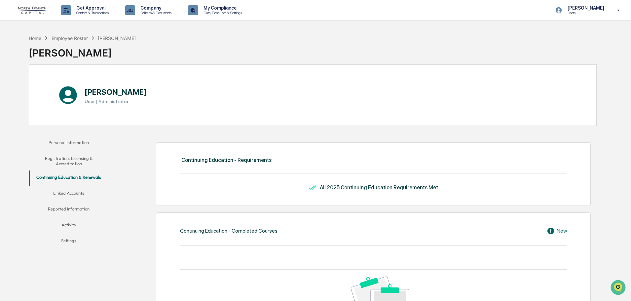
click at [70, 191] on button "Linked Accounts" at bounding box center [68, 194] width 79 height 16
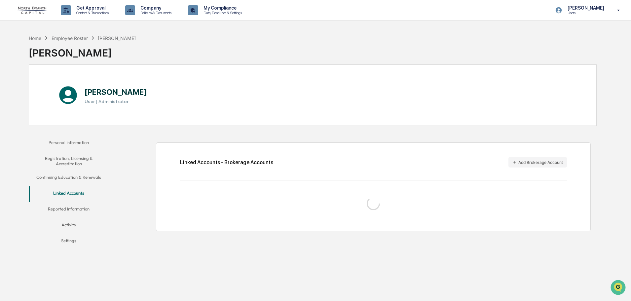
click at [72, 207] on button "Reported Information" at bounding box center [68, 210] width 79 height 16
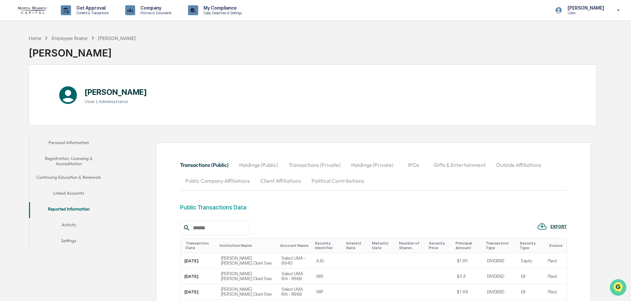
click at [618, 285] on img "Open customer support" at bounding box center [618, 287] width 17 height 13
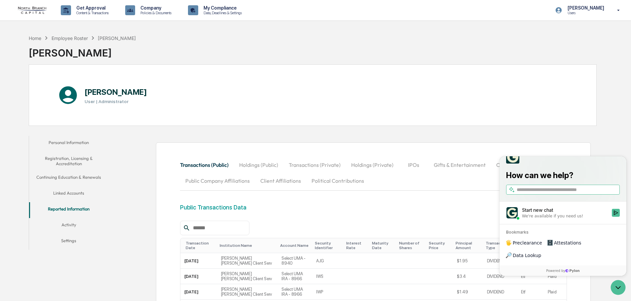
click at [544, 193] on input "search" at bounding box center [568, 189] width 102 height 7
type input "**********"
click at [617, 192] on icon "Search" at bounding box center [614, 189] width 5 height 5
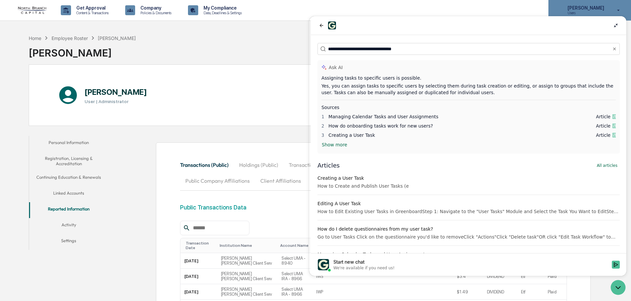
click at [605, 9] on p "[PERSON_NAME]" at bounding box center [584, 7] width 45 height 5
drag, startPoint x: 576, startPoint y: 19, endPoint x: 331, endPoint y: 15, distance: 244.8
click at [331, 16] on html "**********" at bounding box center [470, 146] width 317 height 260
click at [616, 25] on button at bounding box center [619, 25] width 8 height 8
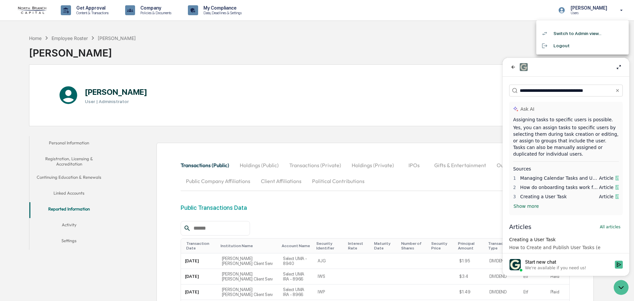
click at [500, 47] on div at bounding box center [317, 150] width 634 height 301
click at [586, 10] on p "[PERSON_NAME]" at bounding box center [584, 7] width 45 height 5
click at [577, 30] on li "Switch to Admin view..." at bounding box center [582, 33] width 92 height 12
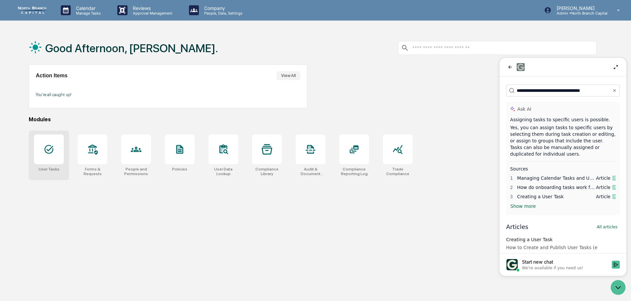
click at [56, 161] on div at bounding box center [49, 149] width 30 height 30
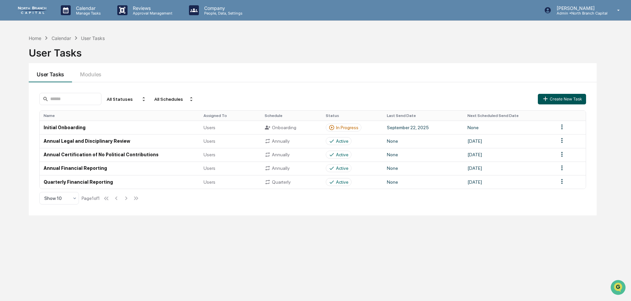
click at [554, 96] on button "Create New Task" at bounding box center [562, 99] width 48 height 11
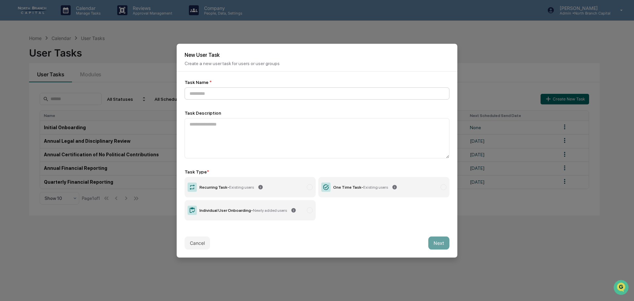
click at [217, 92] on input at bounding box center [317, 93] width 265 height 12
type input "**********"
click at [210, 123] on textarea at bounding box center [317, 138] width 265 height 40
click at [389, 192] on label "One Time Task - Existing users" at bounding box center [383, 187] width 131 height 20
click at [433, 243] on button "Next" at bounding box center [438, 242] width 21 height 13
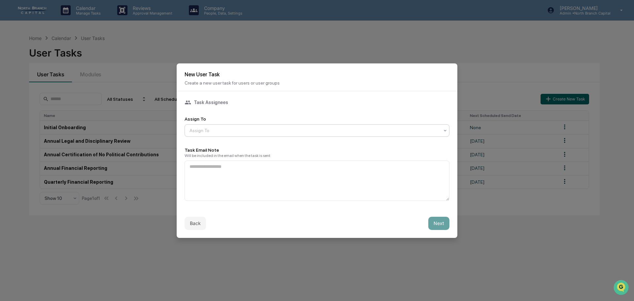
click at [226, 131] on div at bounding box center [315, 130] width 250 height 7
type input "*"
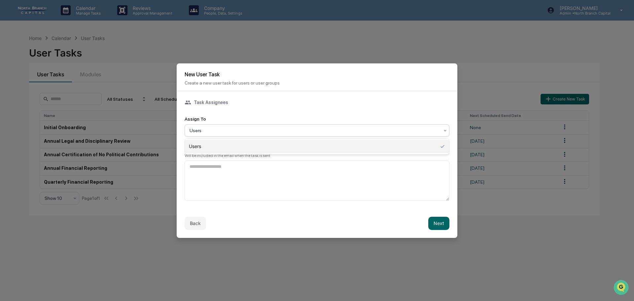
click at [219, 131] on div at bounding box center [315, 130] width 250 height 7
click at [219, 145] on div "Users" at bounding box center [317, 146] width 264 height 13
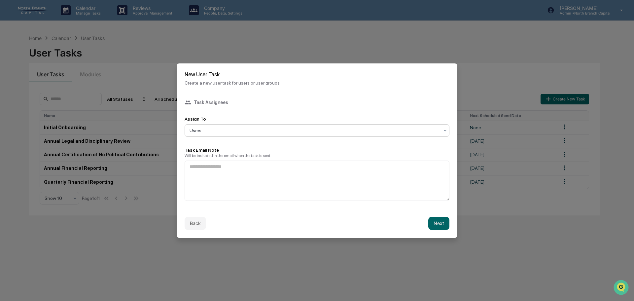
click at [235, 127] on div at bounding box center [315, 130] width 250 height 7
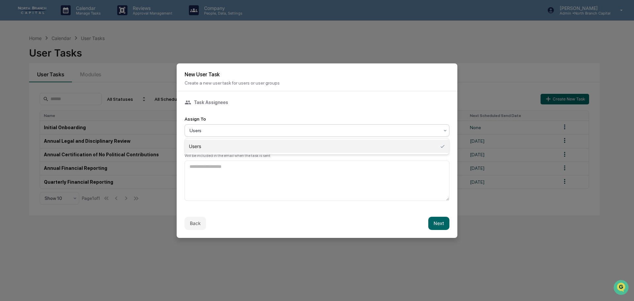
click at [231, 150] on div "Users" at bounding box center [317, 146] width 264 height 13
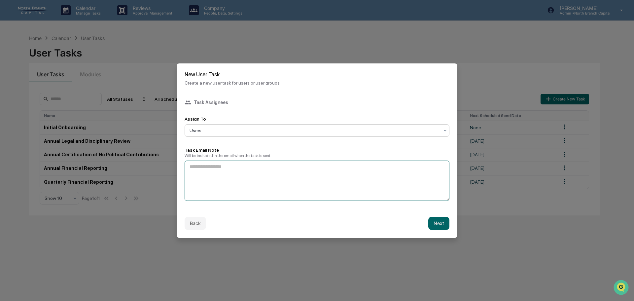
click at [222, 169] on textarea at bounding box center [317, 181] width 265 height 40
click at [444, 221] on button "Next" at bounding box center [438, 223] width 21 height 13
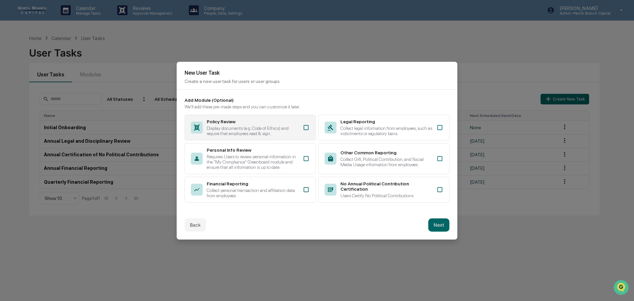
click at [307, 126] on icon at bounding box center [306, 127] width 7 height 7
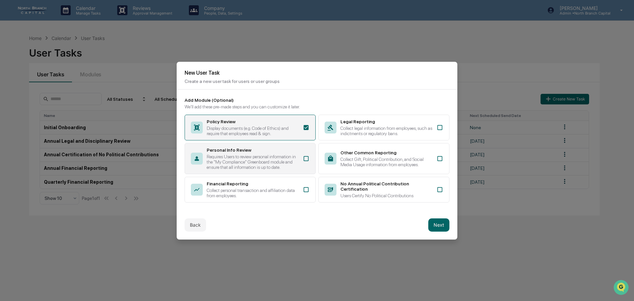
click at [308, 162] on div "Personal Info Review Requires Users to review personal information in the "My C…" at bounding box center [250, 158] width 131 height 31
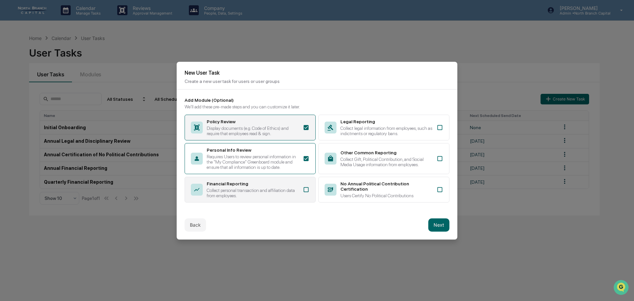
click at [307, 186] on div "Financial Reporting Collect personal transaction and affiliation data from empl…" at bounding box center [250, 190] width 131 height 26
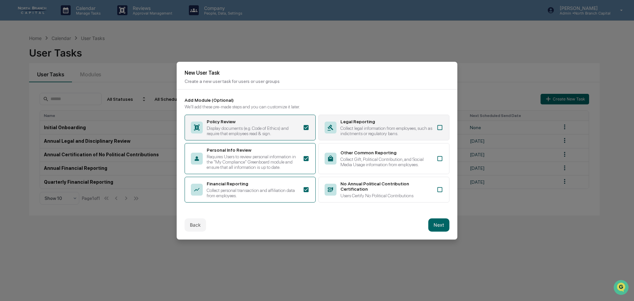
click at [441, 128] on icon at bounding box center [440, 127] width 7 height 7
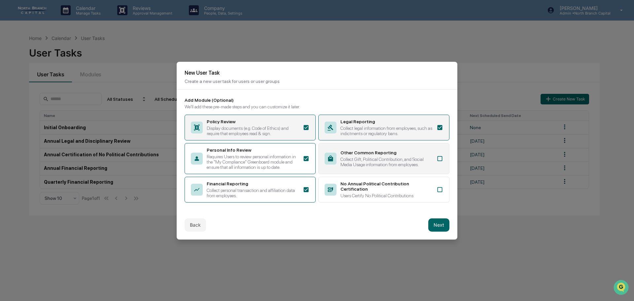
click at [439, 154] on div "Other Common Reporting Collect Gift, Political Contribution, and Social Media U…" at bounding box center [383, 158] width 131 height 31
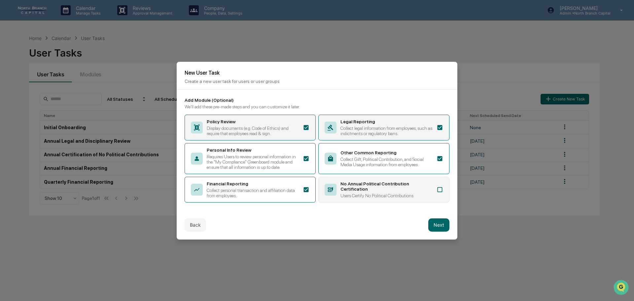
click at [439, 185] on div "No Annual Political Contribution Certification Users Certify No Political Contr…" at bounding box center [383, 190] width 131 height 26
click at [440, 224] on button "Next" at bounding box center [438, 224] width 21 height 13
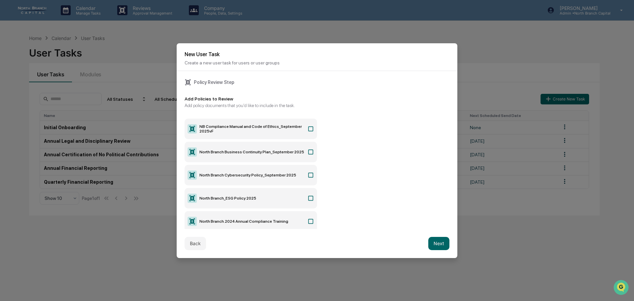
click at [310, 128] on icon at bounding box center [310, 129] width 7 height 7
click at [307, 151] on icon at bounding box center [310, 152] width 7 height 7
click at [309, 174] on icon at bounding box center [310, 175] width 7 height 7
click at [309, 199] on icon at bounding box center [310, 198] width 7 height 7
click at [310, 217] on label "North Branch.2024 Annual Compliance Training" at bounding box center [251, 221] width 132 height 20
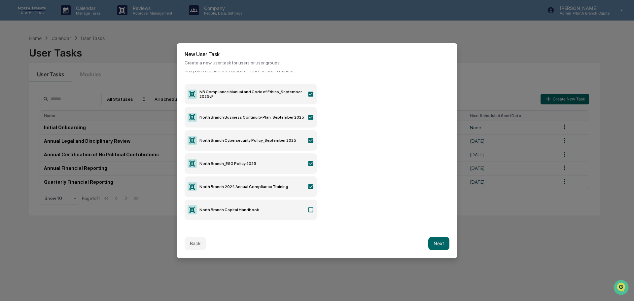
scroll to position [66, 0]
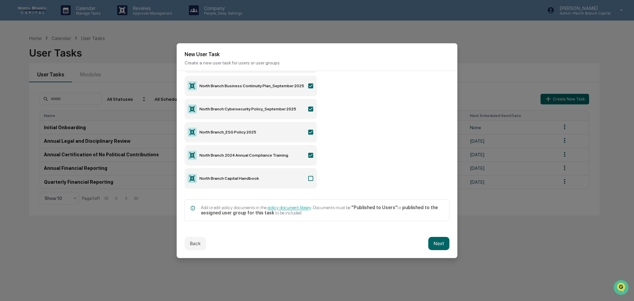
click at [310, 179] on icon at bounding box center [310, 178] width 7 height 7
click at [440, 239] on button "Next" at bounding box center [438, 243] width 21 height 13
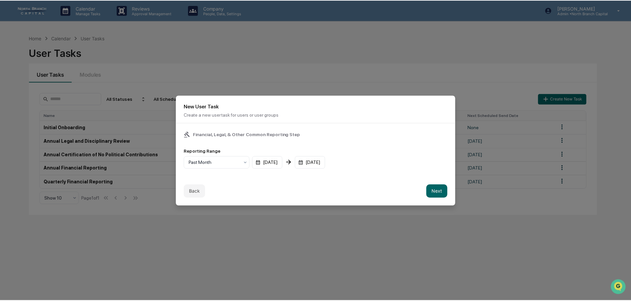
scroll to position [0, 0]
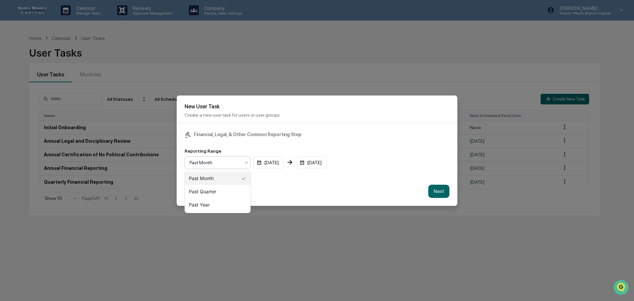
click at [229, 164] on div at bounding box center [215, 162] width 51 height 7
click at [223, 190] on div "Past Quarter" at bounding box center [217, 191] width 65 height 13
click at [284, 162] on div "04/01/2025" at bounding box center [268, 162] width 30 height 13
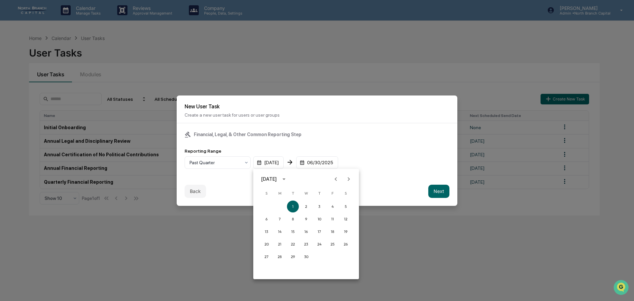
click at [315, 140] on div at bounding box center [317, 150] width 634 height 301
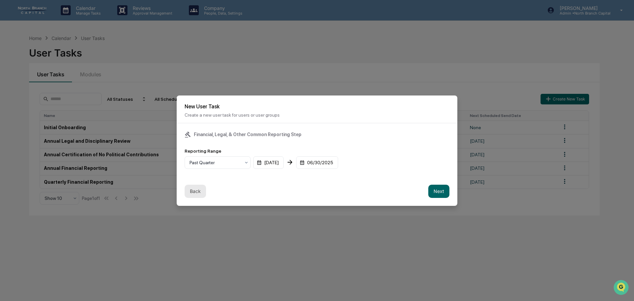
click at [192, 189] on button "Back" at bounding box center [195, 191] width 21 height 13
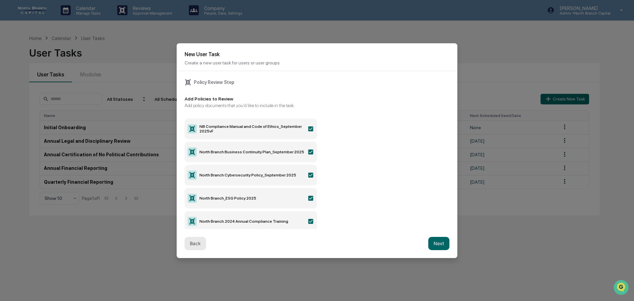
click at [195, 250] on button "Back" at bounding box center [195, 243] width 21 height 13
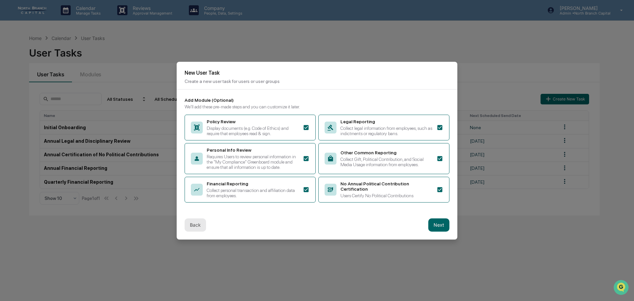
click at [197, 229] on button "Back" at bounding box center [195, 224] width 21 height 13
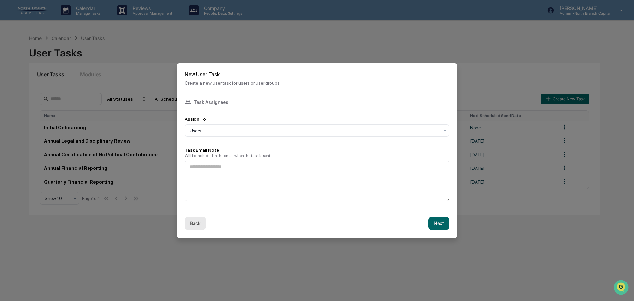
click at [197, 229] on button "Back" at bounding box center [195, 223] width 21 height 13
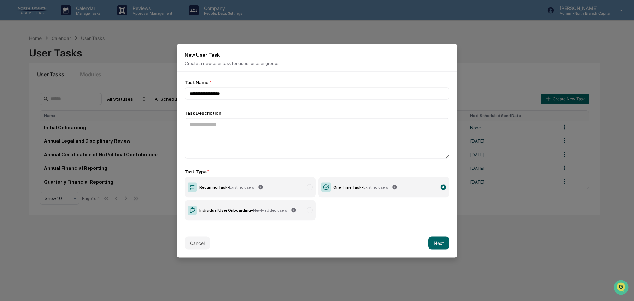
click at [193, 245] on button "Cancel" at bounding box center [197, 242] width 25 height 13
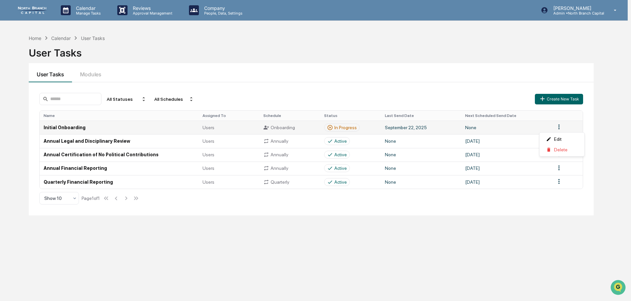
click at [561, 126] on html "Calendar Manage Tasks Reviews Approval Management Company People, Data, Setting…" at bounding box center [315, 150] width 631 height 301
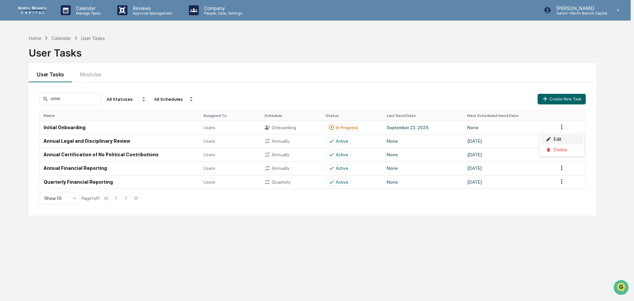
click at [562, 137] on div "Edit" at bounding box center [562, 139] width 42 height 11
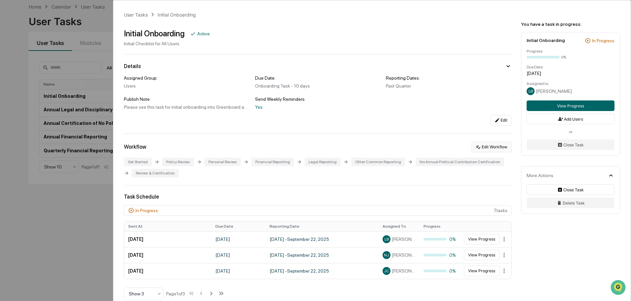
click at [490, 144] on button "Edit Workflow" at bounding box center [491, 147] width 40 height 11
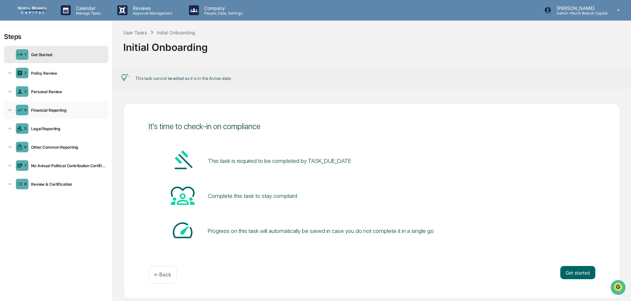
click at [57, 108] on div "Financial Reporting" at bounding box center [66, 110] width 77 height 5
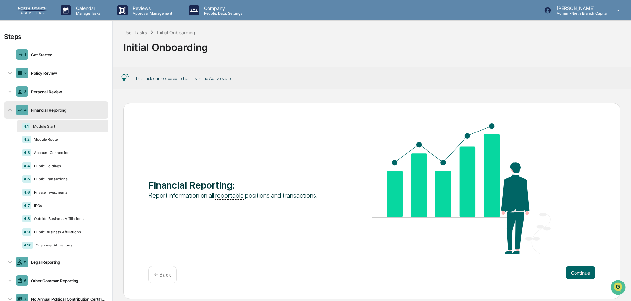
scroll to position [8, 0]
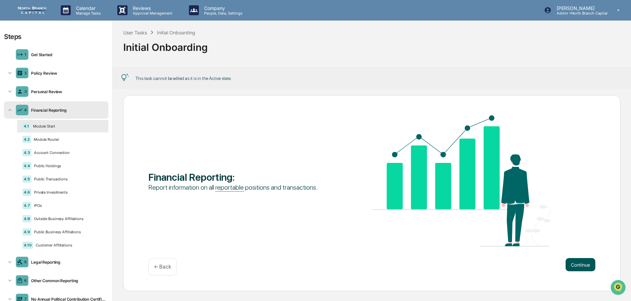
click at [575, 267] on button "Continue" at bounding box center [580, 264] width 30 height 13
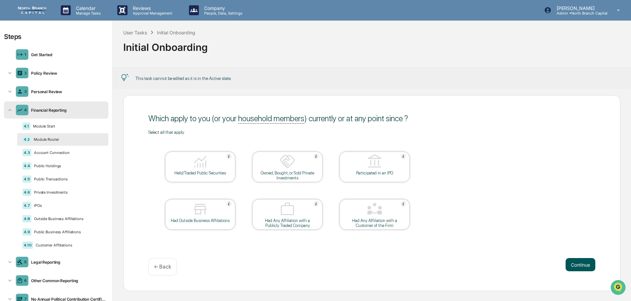
click at [572, 265] on button "Continue" at bounding box center [580, 264] width 30 height 13
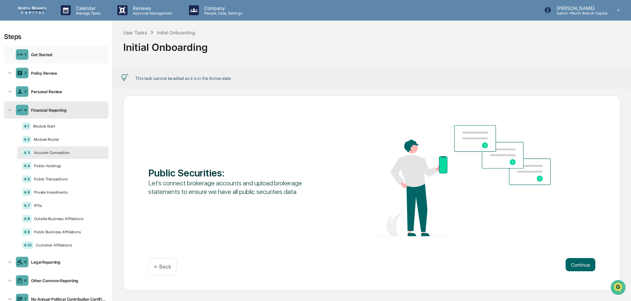
click at [46, 54] on div "Get Started" at bounding box center [66, 54] width 77 height 5
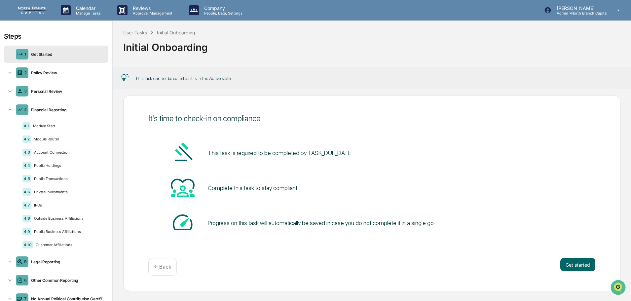
scroll to position [0, 0]
click at [569, 259] on button "Get started" at bounding box center [577, 264] width 35 height 13
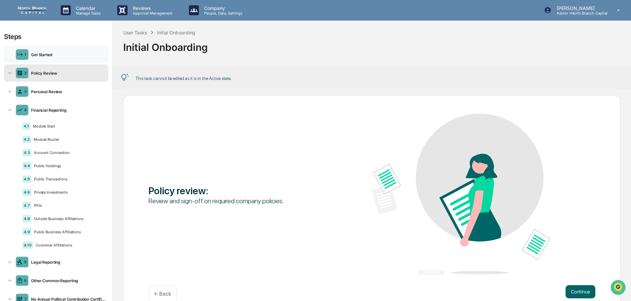
click at [56, 54] on div "Get Started" at bounding box center [66, 54] width 77 height 5
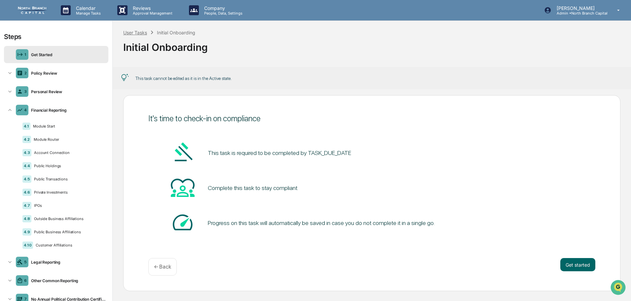
click at [145, 33] on div "User Tasks" at bounding box center [135, 33] width 24 height 6
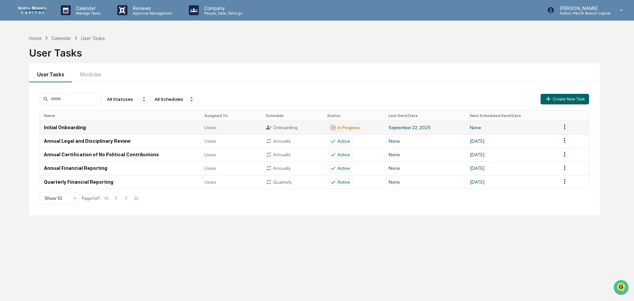
click at [565, 125] on html "Calendar Manage Tasks Reviews Approval Management Company People, Data, Setting…" at bounding box center [317, 150] width 634 height 301
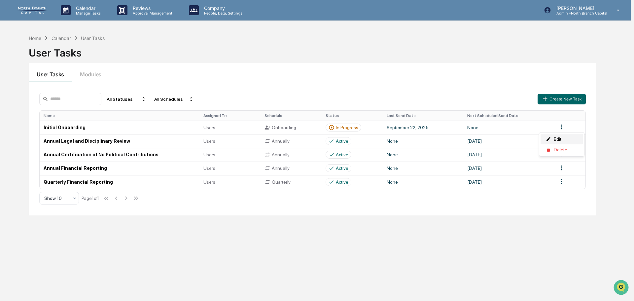
click at [559, 140] on div "Edit" at bounding box center [562, 139] width 42 height 11
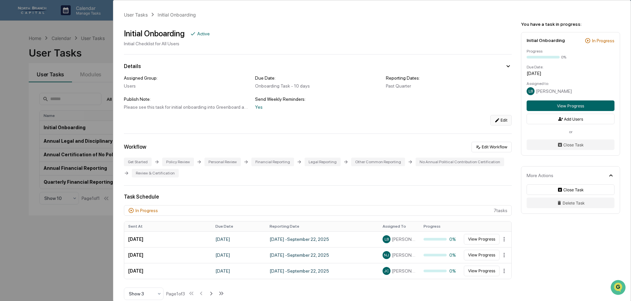
click at [495, 119] on icon at bounding box center [497, 120] width 4 height 4
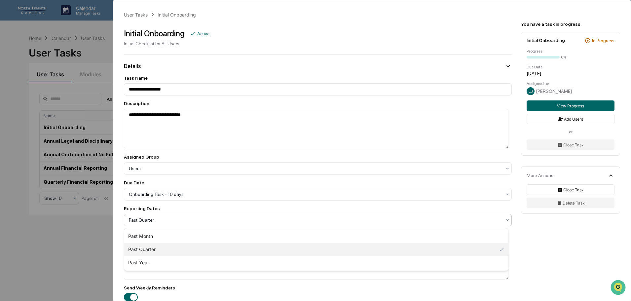
click at [248, 218] on div at bounding box center [315, 220] width 373 height 7
click at [238, 230] on div "Past Month" at bounding box center [316, 236] width 384 height 13
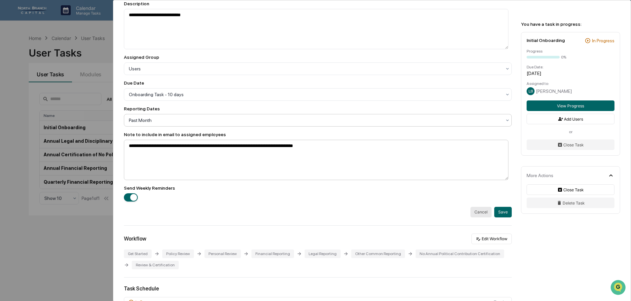
scroll to position [99, 0]
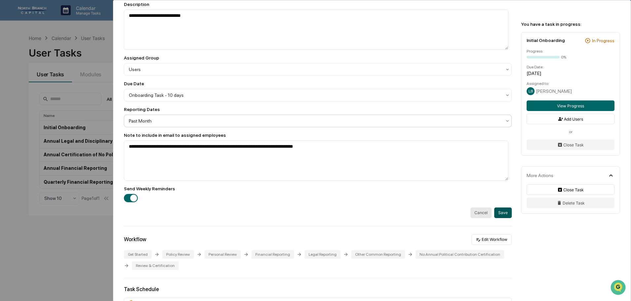
click at [494, 214] on button "Save" at bounding box center [503, 212] width 18 height 11
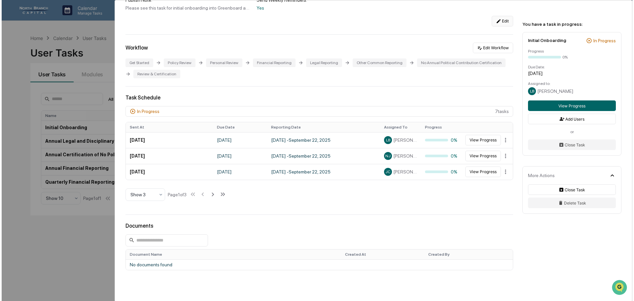
scroll to position [0, 0]
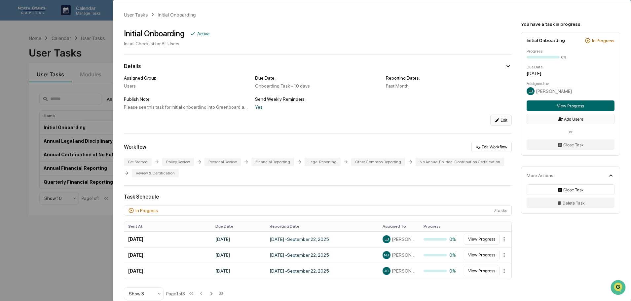
click at [565, 121] on button "Add Users" at bounding box center [570, 119] width 88 height 11
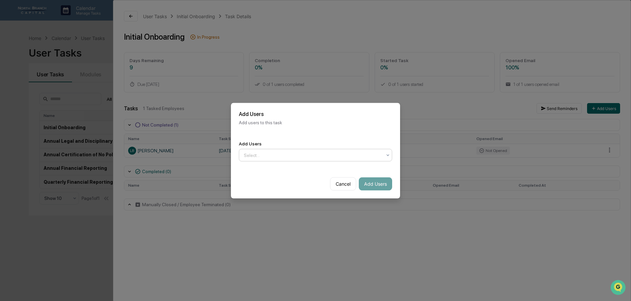
click at [307, 155] on div at bounding box center [313, 155] width 138 height 7
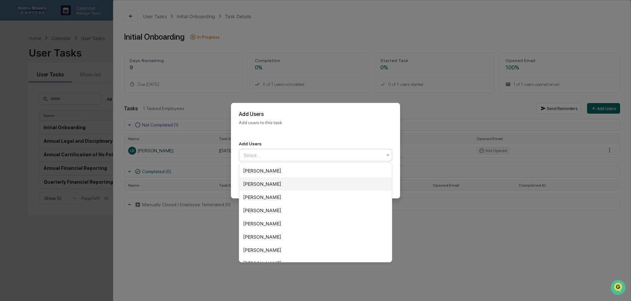
click at [275, 189] on div "[PERSON_NAME]" at bounding box center [315, 183] width 153 height 13
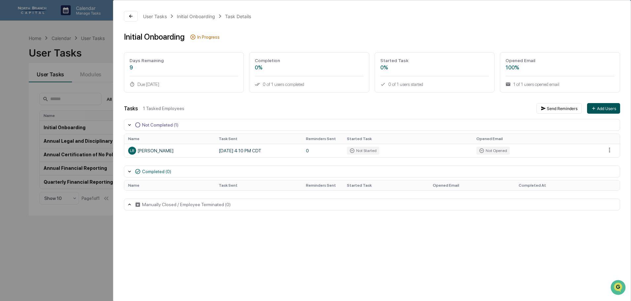
click at [599, 105] on button "Add Users" at bounding box center [603, 108] width 33 height 11
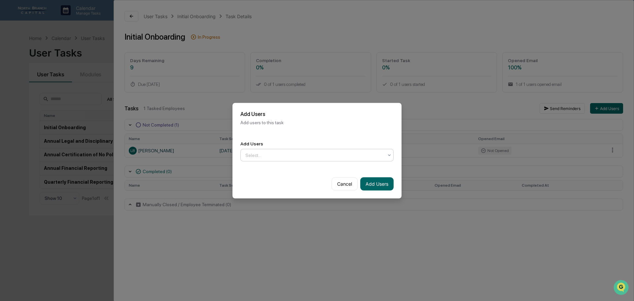
click at [276, 155] on div at bounding box center [314, 155] width 138 height 7
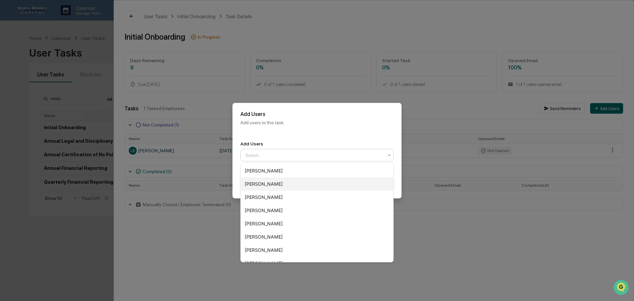
click at [265, 185] on div "[PERSON_NAME]" at bounding box center [317, 183] width 153 height 13
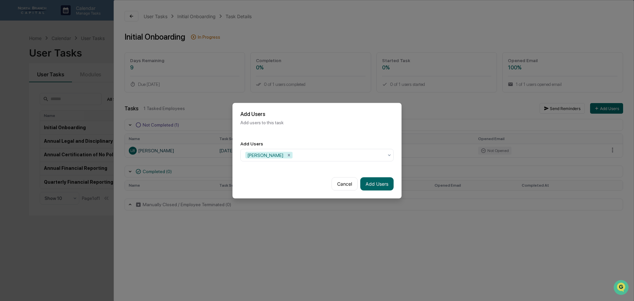
click at [311, 132] on div "Add Users Add users to this task" at bounding box center [317, 118] width 169 height 30
click at [376, 181] on button "Add Users" at bounding box center [376, 183] width 33 height 13
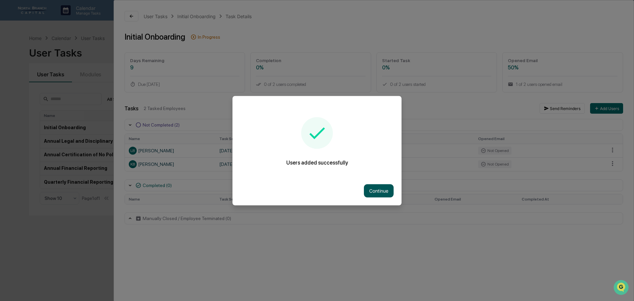
click at [377, 191] on button "Continue" at bounding box center [379, 190] width 30 height 13
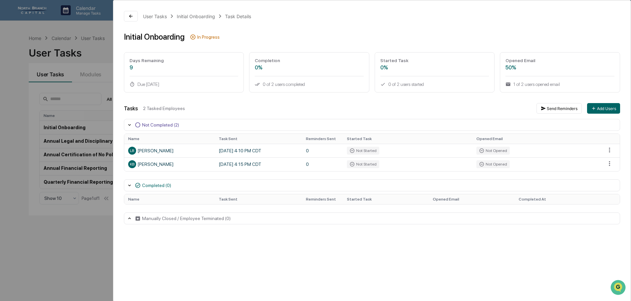
click at [97, 27] on div "User Tasks Initial Onboarding Task Details Initial Onboarding In Progress Days …" at bounding box center [315, 150] width 631 height 301
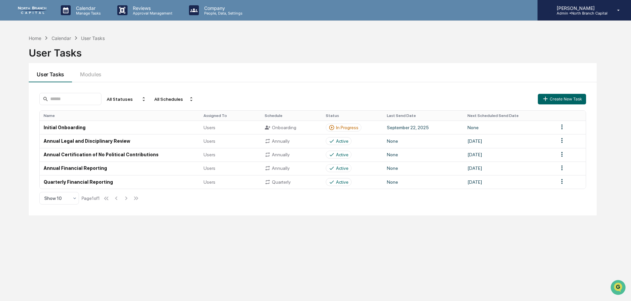
click at [575, 15] on div "Kevin Bochenek Admin • North Branch Capital" at bounding box center [583, 10] width 93 height 20
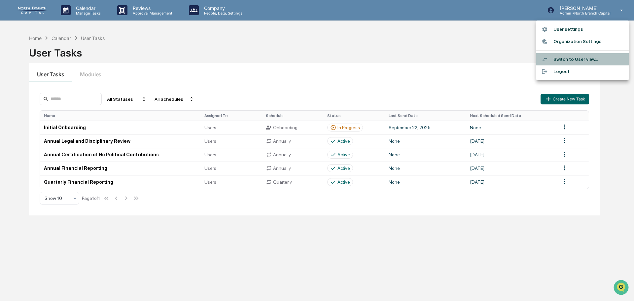
click at [573, 62] on li "Switch to User view..." at bounding box center [582, 59] width 92 height 12
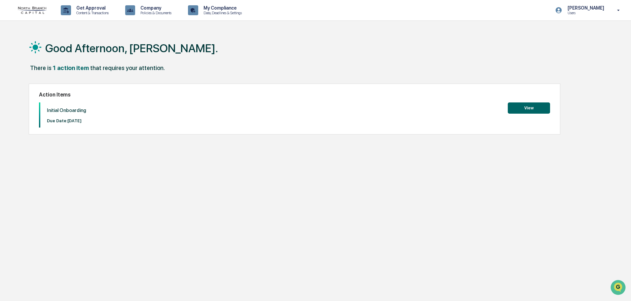
click at [529, 105] on button "View" at bounding box center [529, 107] width 42 height 11
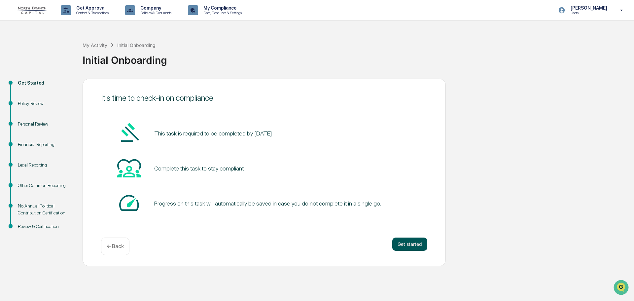
click at [407, 243] on button "Get started" at bounding box center [409, 243] width 35 height 13
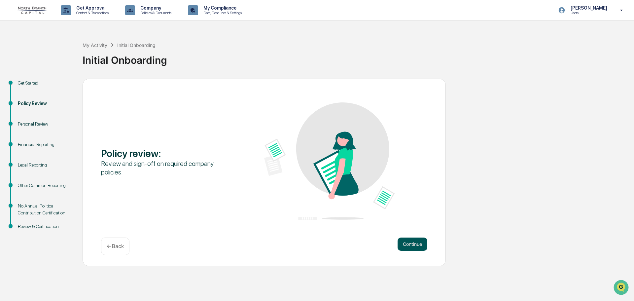
click at [415, 243] on button "Continue" at bounding box center [413, 243] width 30 height 13
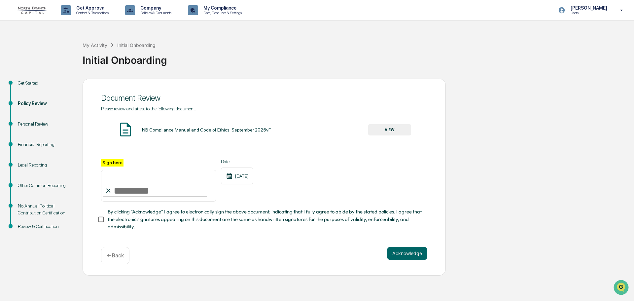
click at [149, 193] on input "Sign here" at bounding box center [158, 186] width 115 height 32
type input "**********"
click at [409, 256] on button "Acknowledge" at bounding box center [407, 253] width 40 height 13
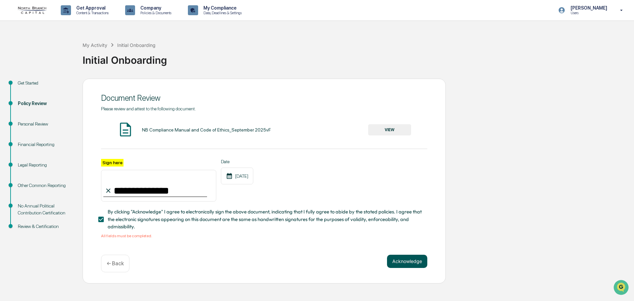
click at [408, 263] on button "Acknowledge" at bounding box center [407, 261] width 40 height 13
click at [383, 132] on button "VIEW" at bounding box center [389, 129] width 43 height 11
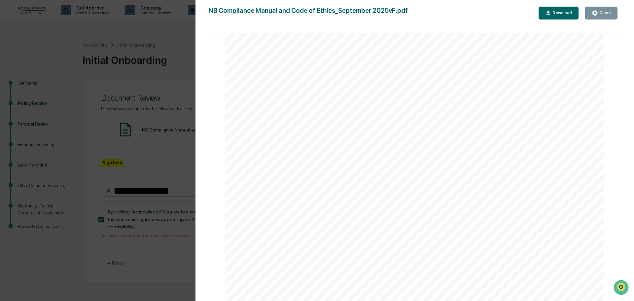
scroll to position [38459, 0]
click at [605, 10] on div "Close" at bounding box center [601, 13] width 19 height 6
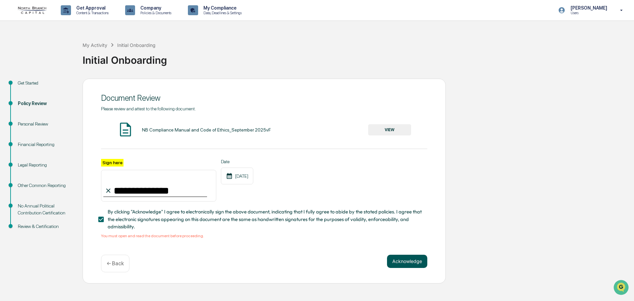
click at [410, 263] on button "Acknowledge" at bounding box center [407, 261] width 40 height 13
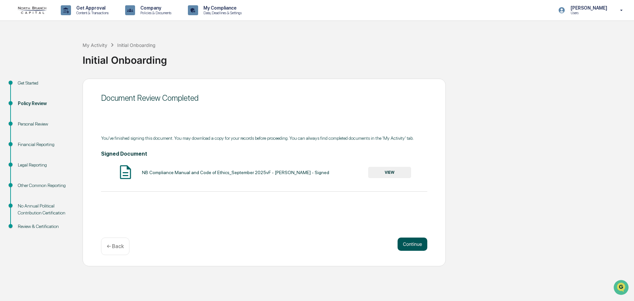
click at [412, 246] on button "Continue" at bounding box center [413, 243] width 30 height 13
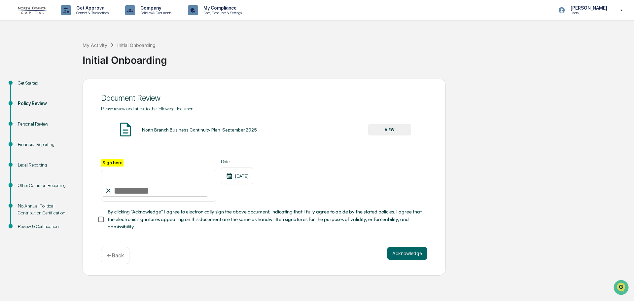
click at [387, 128] on button "VIEW" at bounding box center [389, 129] width 43 height 11
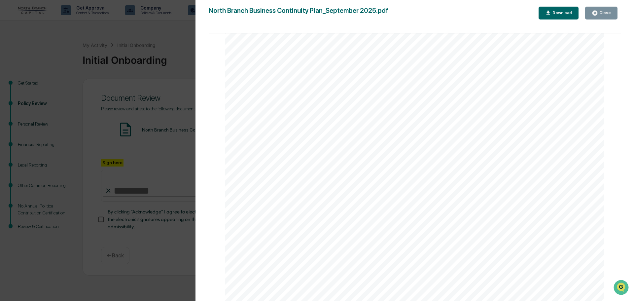
scroll to position [4336, 0]
click at [602, 14] on div "Close" at bounding box center [604, 13] width 13 height 5
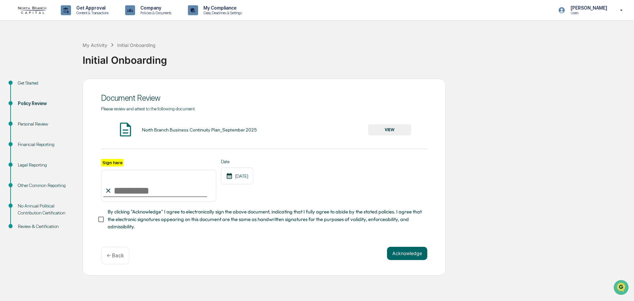
click at [183, 194] on input "Sign here" at bounding box center [158, 186] width 115 height 32
type input "**********"
click at [407, 253] on button "Acknowledge" at bounding box center [407, 253] width 40 height 13
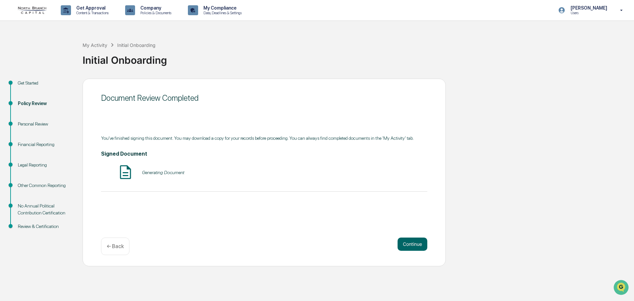
click at [172, 174] on div "Generating Document" at bounding box center [163, 172] width 42 height 5
click at [394, 174] on button "VIEW" at bounding box center [389, 172] width 43 height 11
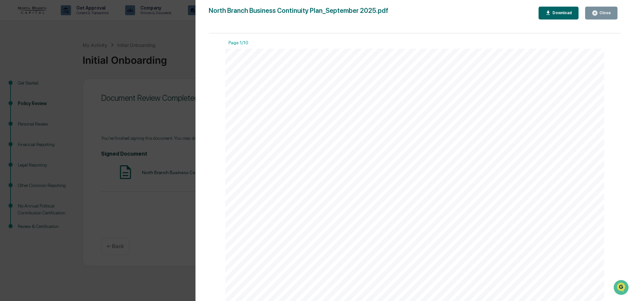
click at [117, 114] on div "Version History 09/22/2025, 09:16 PM Kevin Bochenek North Branch Business Conti…" at bounding box center [317, 150] width 634 height 301
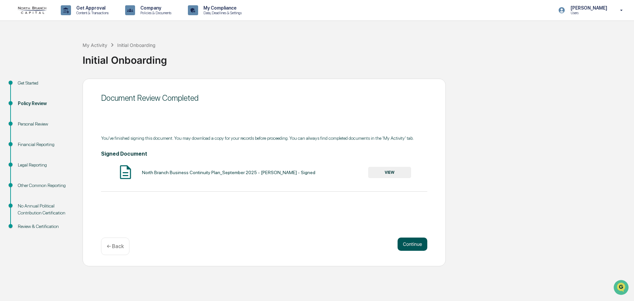
click at [414, 242] on button "Continue" at bounding box center [413, 243] width 30 height 13
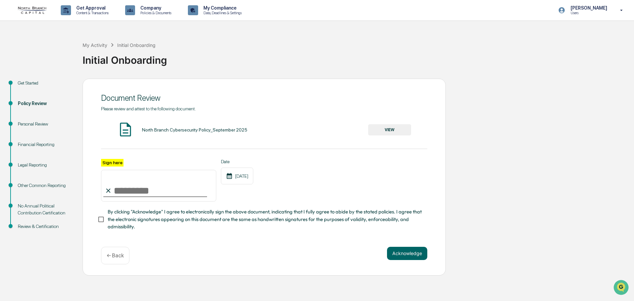
click at [398, 133] on button "VIEW" at bounding box center [389, 129] width 43 height 11
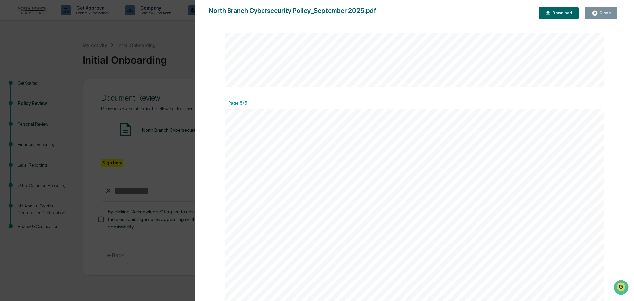
scroll to position [2287, 0]
drag, startPoint x: 122, startPoint y: 111, endPoint x: 124, endPoint y: 108, distance: 3.7
click at [124, 109] on div "Version History 09/22/2025, 06:55 PM Kevin Bochenek North Branch Cybersecurity …" at bounding box center [317, 150] width 634 height 301
click at [602, 6] on div "Version History 09/22/2025, 06:55 PM Kevin Bochenek North Branch Cybersecurity …" at bounding box center [415, 157] width 439 height 314
click at [599, 14] on div "Close" at bounding box center [604, 13] width 13 height 5
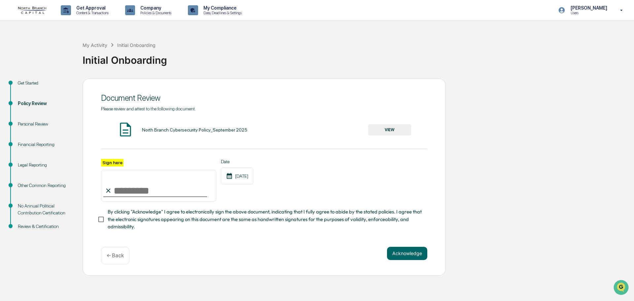
click at [166, 196] on input "Sign here" at bounding box center [158, 186] width 115 height 32
type input "**********"
click at [408, 255] on button "Acknowledge" at bounding box center [407, 253] width 40 height 13
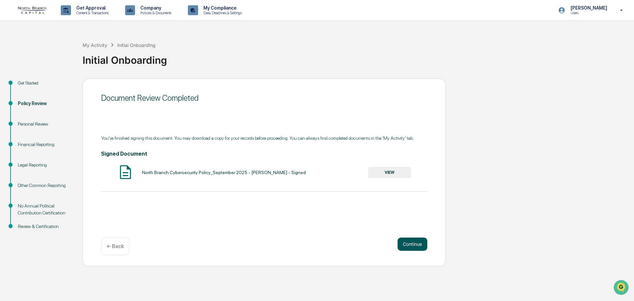
click at [416, 240] on button "Continue" at bounding box center [413, 243] width 30 height 13
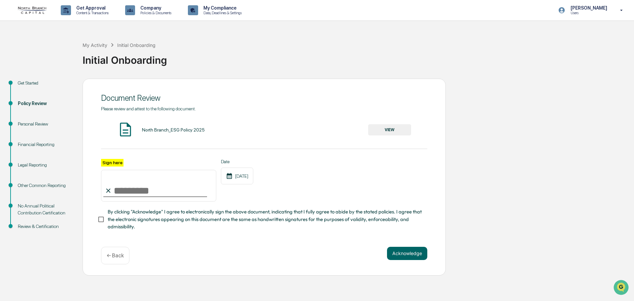
click at [387, 131] on button "VIEW" at bounding box center [389, 129] width 43 height 11
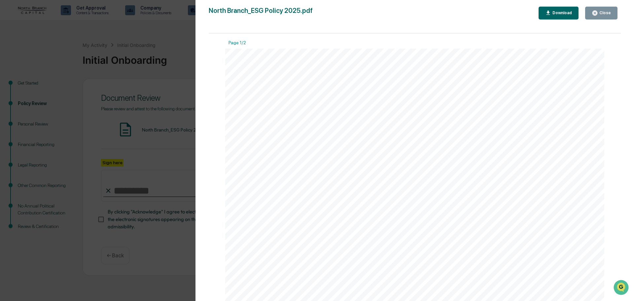
click at [598, 11] on icon "button" at bounding box center [595, 13] width 6 height 6
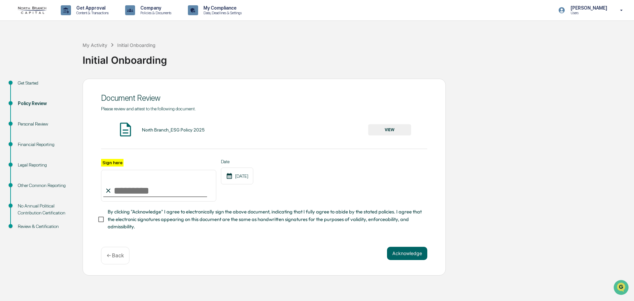
click at [173, 191] on input "Sign here" at bounding box center [158, 186] width 115 height 32
type input "**********"
click at [409, 255] on button "Acknowledge" at bounding box center [407, 253] width 40 height 13
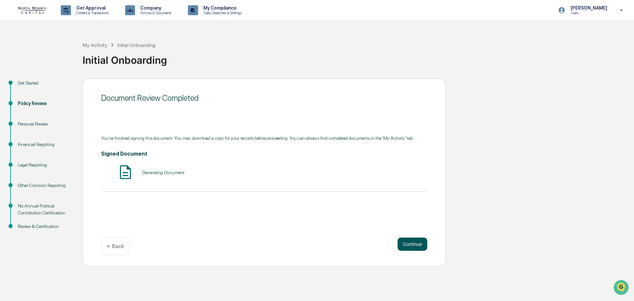
click at [411, 249] on button "Continue" at bounding box center [413, 243] width 30 height 13
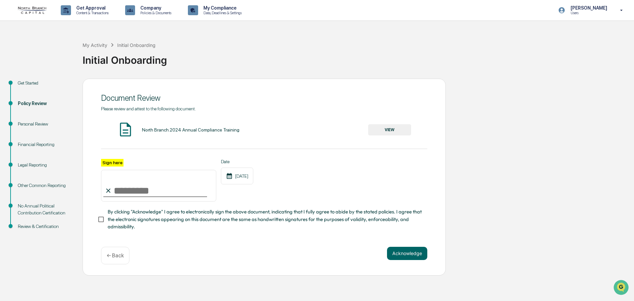
click at [396, 130] on button "VIEW" at bounding box center [389, 129] width 43 height 11
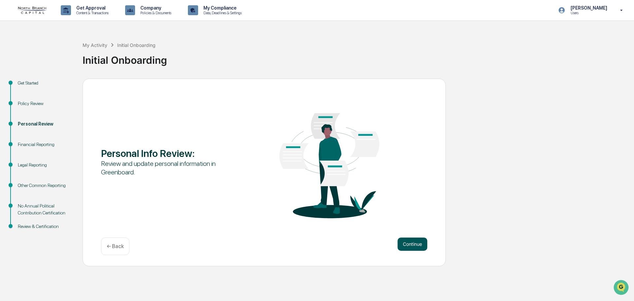
click at [402, 241] on button "Continue" at bounding box center [413, 243] width 30 height 13
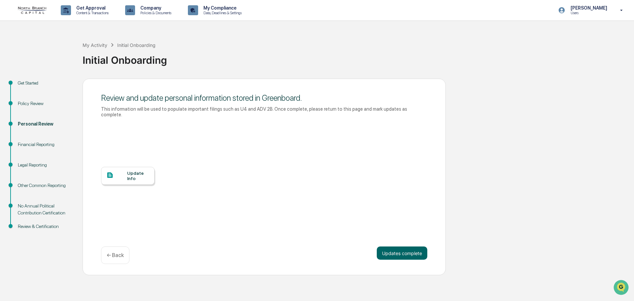
click at [144, 174] on div "Update Info" at bounding box center [138, 175] width 22 height 11
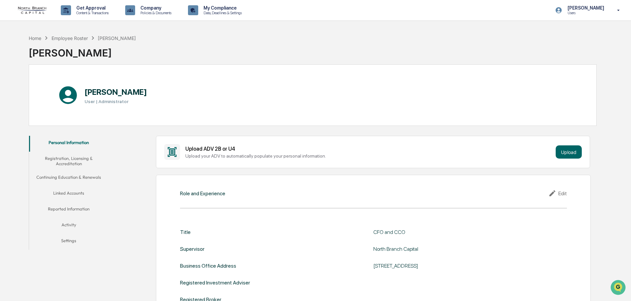
click at [64, 165] on button "Registration, Licensing & Accreditation" at bounding box center [68, 161] width 79 height 19
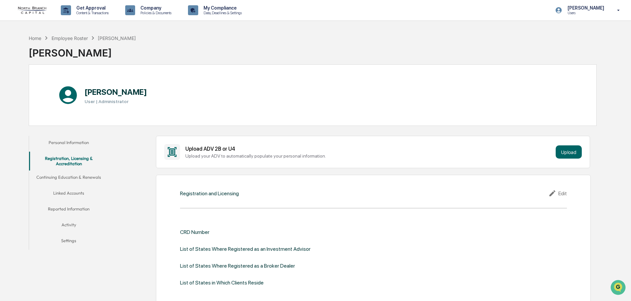
click at [72, 177] on button "Continuing Education & Renewals" at bounding box center [68, 178] width 79 height 16
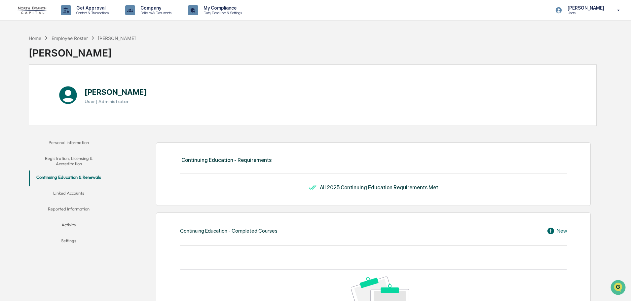
click at [67, 195] on button "Linked Accounts" at bounding box center [68, 194] width 79 height 16
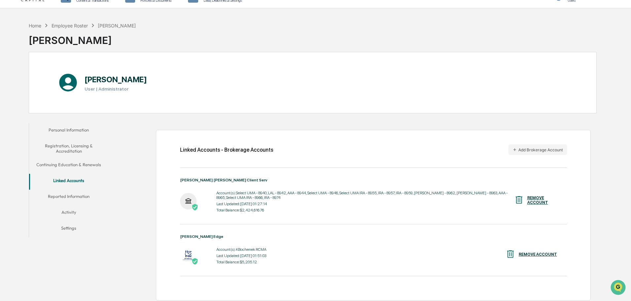
scroll to position [31, 0]
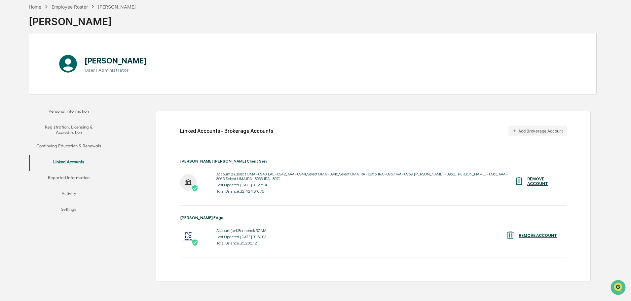
click at [76, 178] on button "Reported Information" at bounding box center [68, 179] width 79 height 16
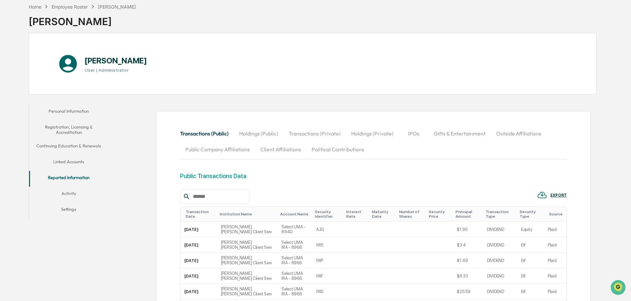
click at [371, 134] on button "Holdings (Private)" at bounding box center [372, 134] width 53 height 16
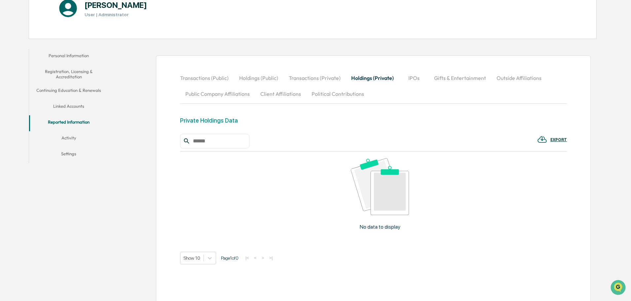
scroll to position [7, 0]
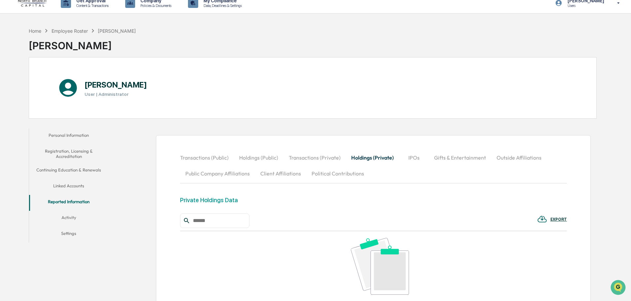
click at [72, 216] on button "Activity" at bounding box center [68, 219] width 79 height 16
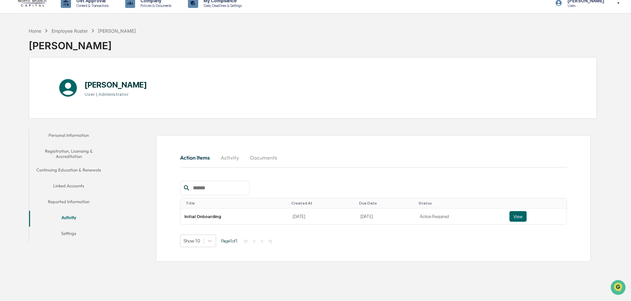
click at [74, 230] on button "Settings" at bounding box center [68, 235] width 79 height 16
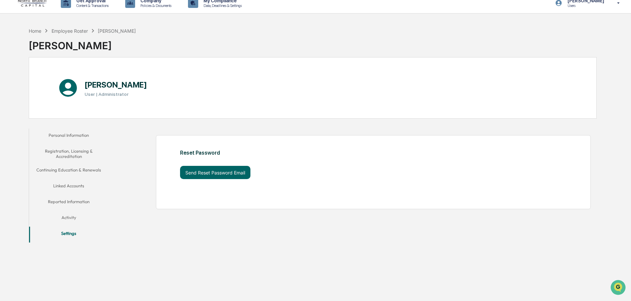
click at [80, 134] on button "Personal Information" at bounding box center [68, 136] width 79 height 16
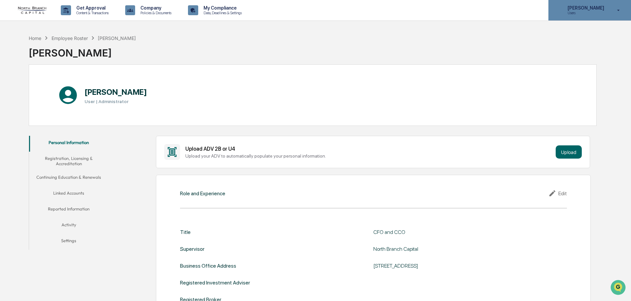
click at [580, 16] on div "Kevin Bochenek Users" at bounding box center [589, 10] width 83 height 20
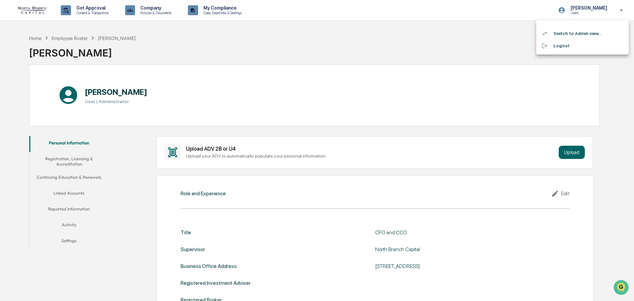
drag, startPoint x: 442, startPoint y: 58, endPoint x: 389, endPoint y: 54, distance: 52.3
click at [441, 58] on div at bounding box center [317, 150] width 634 height 301
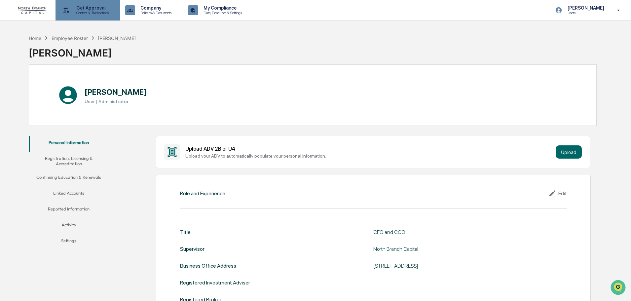
click at [98, 9] on p "Get Approval" at bounding box center [91, 7] width 41 height 5
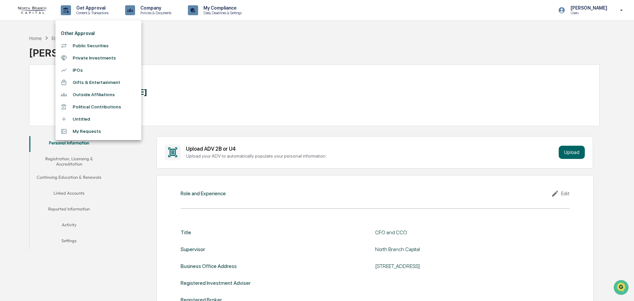
click at [160, 35] on div at bounding box center [317, 150] width 634 height 301
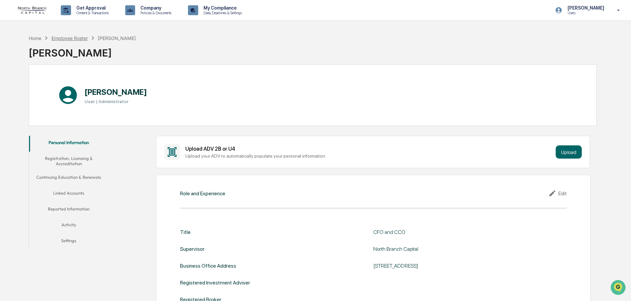
click at [76, 37] on div "Employee Roster" at bounding box center [70, 38] width 36 height 6
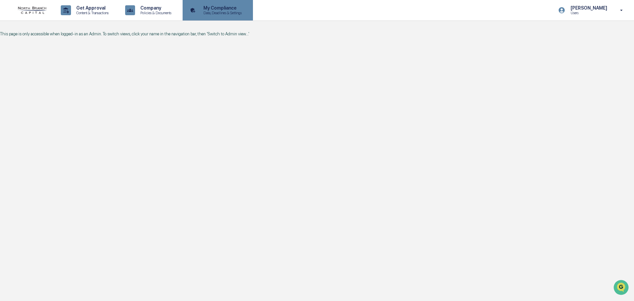
click at [207, 13] on p "Data, Deadlines & Settings" at bounding box center [221, 13] width 47 height 5
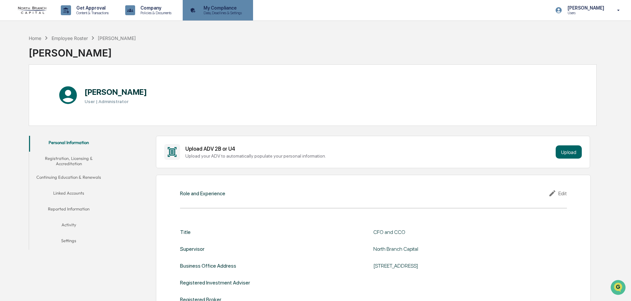
click at [225, 7] on p "My Compliance" at bounding box center [221, 7] width 47 height 5
click at [41, 40] on div "Home" at bounding box center [35, 38] width 13 height 6
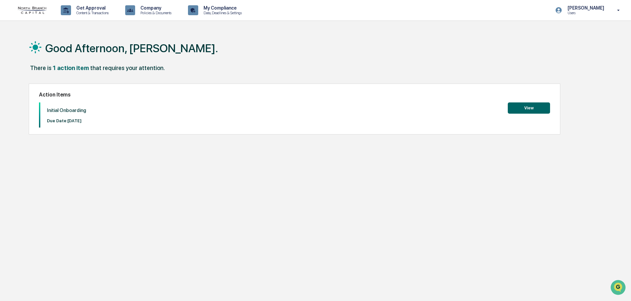
click at [524, 105] on button "View" at bounding box center [529, 107] width 42 height 11
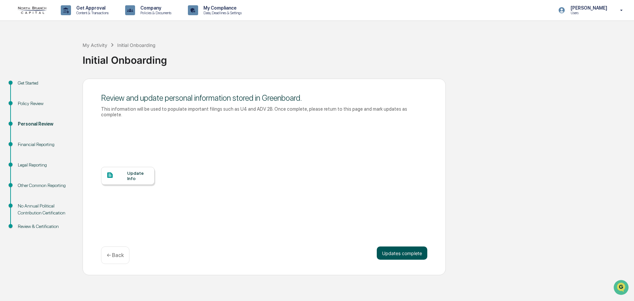
click at [399, 246] on button "Updates complete" at bounding box center [402, 252] width 51 height 13
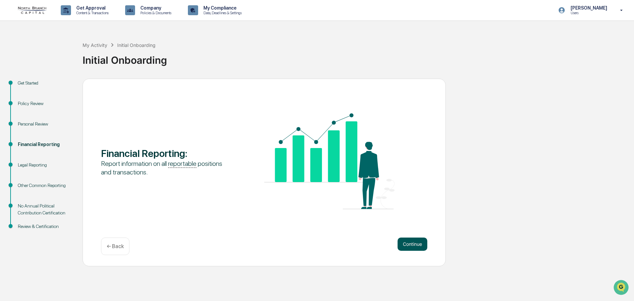
click at [409, 247] on button "Continue" at bounding box center [413, 243] width 30 height 13
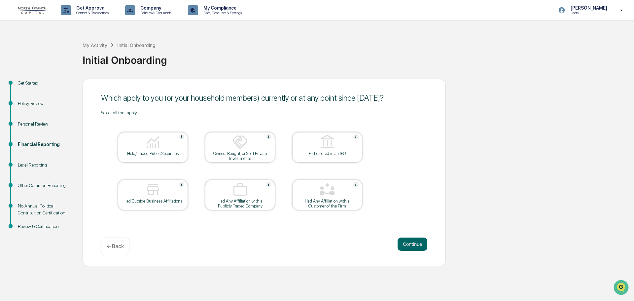
click at [167, 154] on div "Held/Traded Public Securities" at bounding box center [152, 153] width 59 height 5
click at [249, 153] on div "Owned, Bought, or Sold Private Investments" at bounding box center [239, 156] width 59 height 10
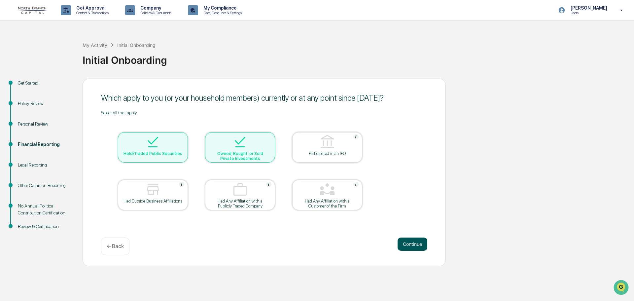
click at [415, 242] on button "Continue" at bounding box center [413, 243] width 30 height 13
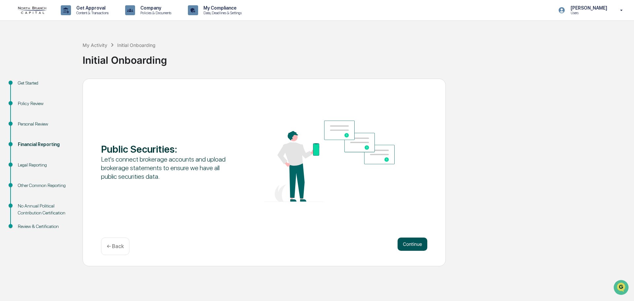
click at [420, 240] on button "Continue" at bounding box center [413, 243] width 30 height 13
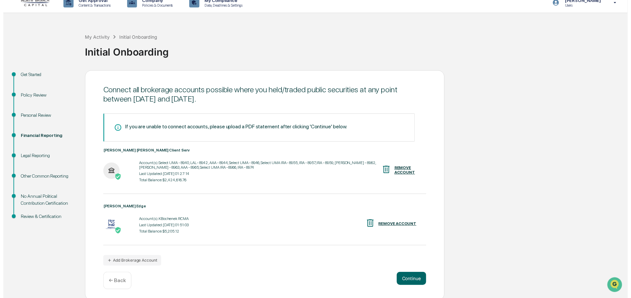
scroll to position [10, 0]
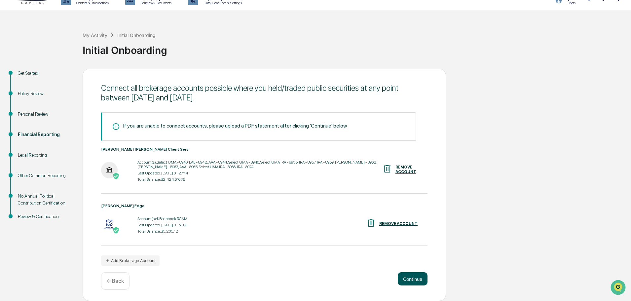
click at [407, 279] on button "Continue" at bounding box center [413, 278] width 30 height 13
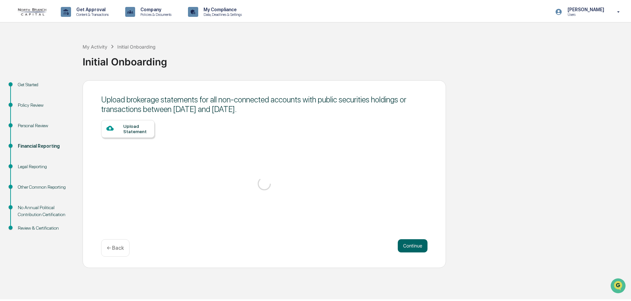
scroll to position [0, 0]
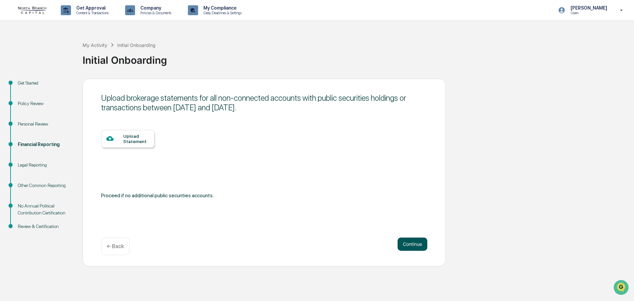
click at [406, 242] on button "Continue" at bounding box center [413, 243] width 30 height 13
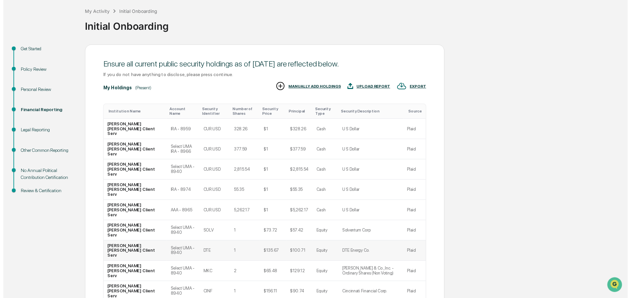
scroll to position [65, 0]
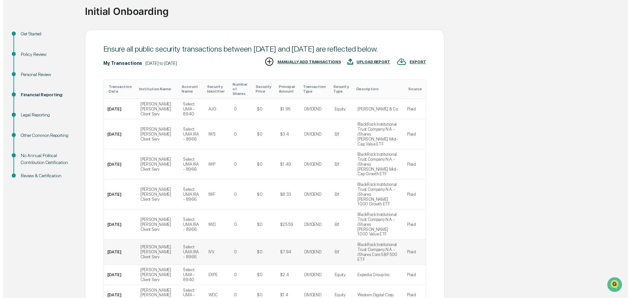
scroll to position [115, 0]
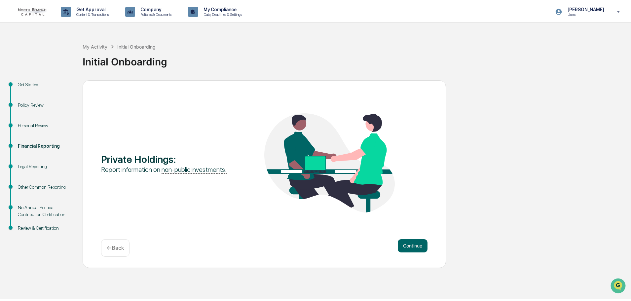
scroll to position [0, 0]
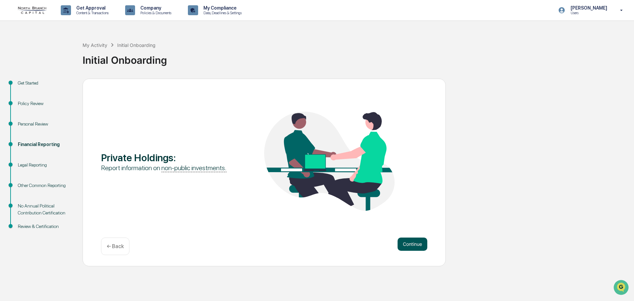
click at [406, 243] on button "Continue" at bounding box center [413, 243] width 30 height 13
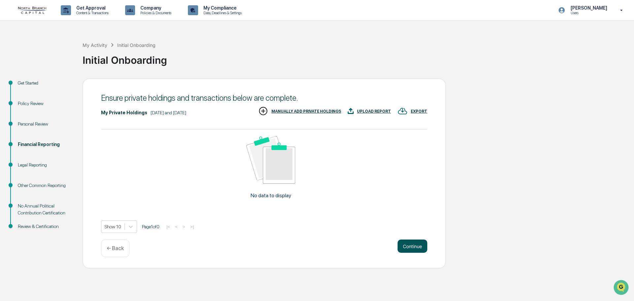
click at [410, 246] on button "Continue" at bounding box center [413, 245] width 30 height 13
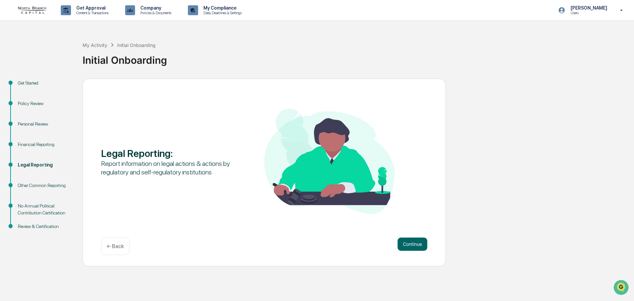
click at [114, 250] on div "← Back" at bounding box center [115, 246] width 28 height 18
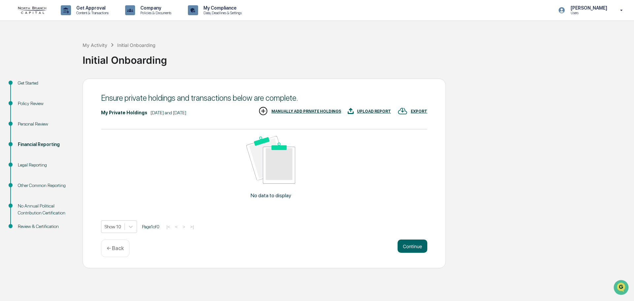
click at [308, 112] on div "MANUALLY ADD PRIVATE HOLDINGS" at bounding box center [306, 111] width 70 height 5
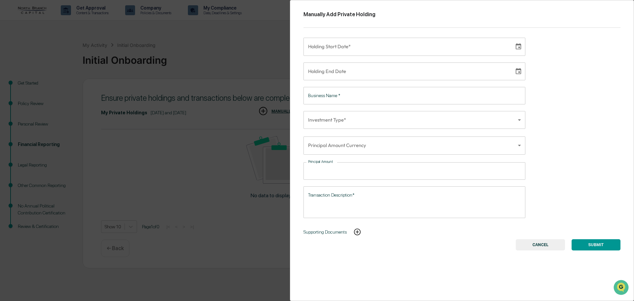
click at [530, 241] on button "CANCEL" at bounding box center [540, 244] width 49 height 11
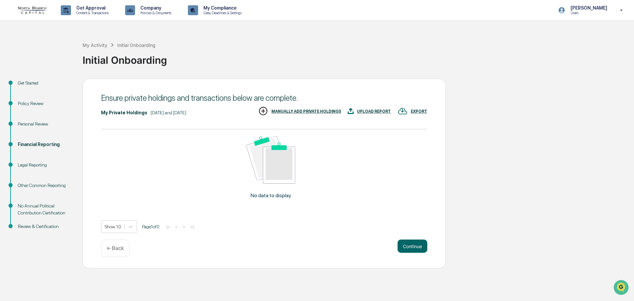
click at [296, 109] on div "MANUALLY ADD PRIVATE HOLDINGS" at bounding box center [306, 111] width 70 height 5
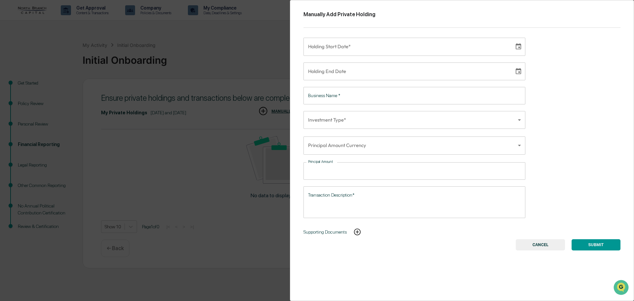
type input "**********"
click at [363, 50] on input "**********" at bounding box center [407, 47] width 206 height 18
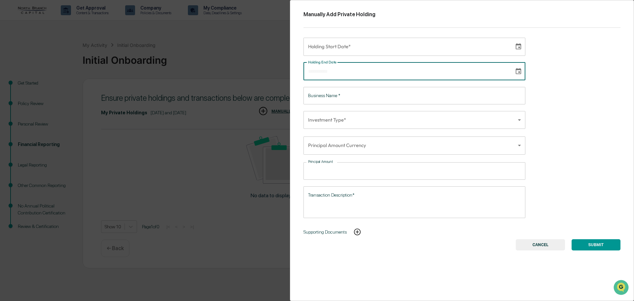
type input "**********"
click at [322, 67] on div "**********" at bounding box center [415, 71] width 222 height 18
click at [358, 101] on input "Business Name   *" at bounding box center [415, 96] width 222 height 18
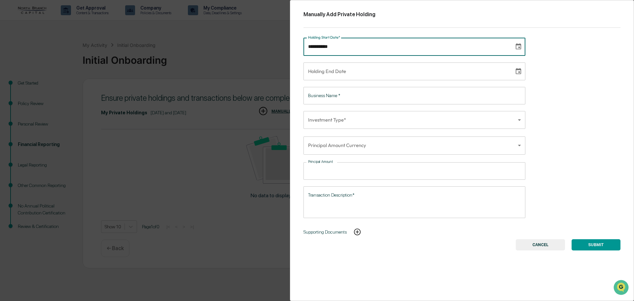
click at [318, 41] on div "**********" at bounding box center [415, 47] width 222 height 18
type input "**********"
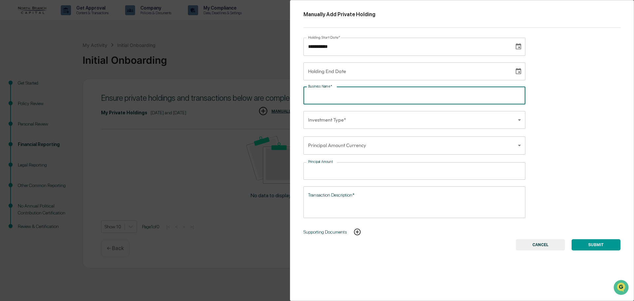
click at [376, 99] on input "Business Name   *" at bounding box center [415, 96] width 222 height 18
type input "**********"
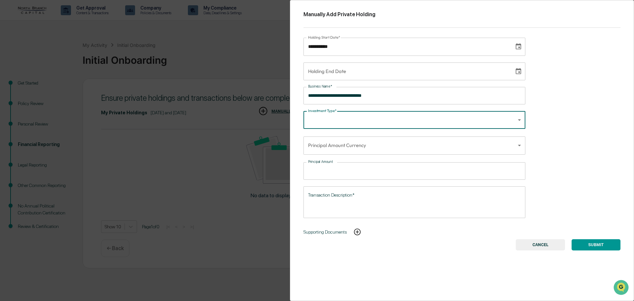
click at [432, 114] on body "**********" at bounding box center [317, 150] width 634 height 301
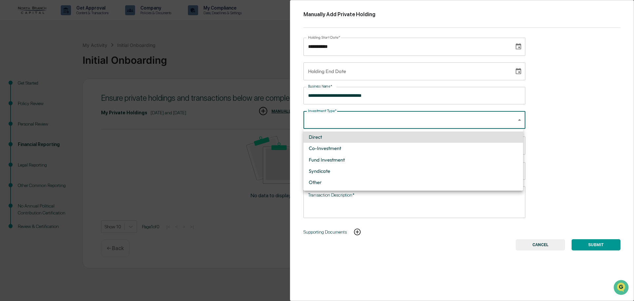
click at [392, 156] on li "Fund Investment" at bounding box center [414, 159] width 220 height 11
type input "**********"
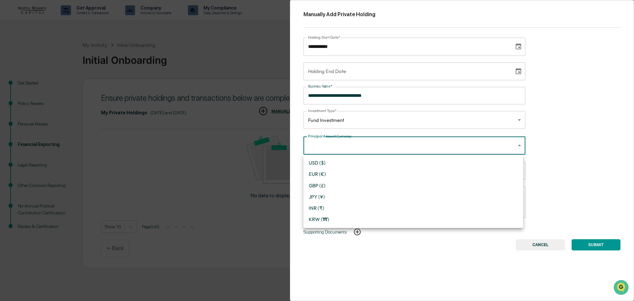
click at [378, 145] on body "**********" at bounding box center [317, 150] width 634 height 301
click at [368, 160] on li "USD ($)" at bounding box center [414, 162] width 220 height 11
type input "*"
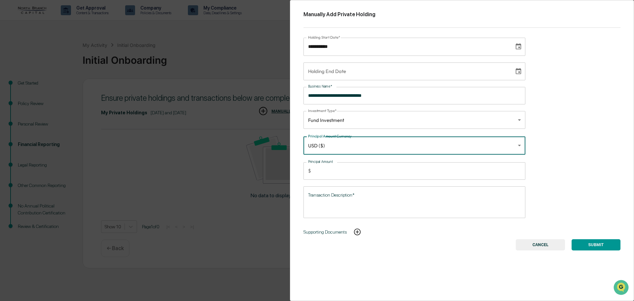
click at [357, 166] on input "Principal Amount" at bounding box center [420, 171] width 212 height 18
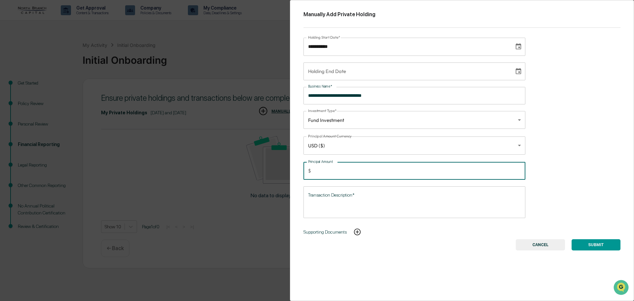
type input "*"
click at [364, 203] on textarea "Transaction Description*" at bounding box center [414, 202] width 213 height 21
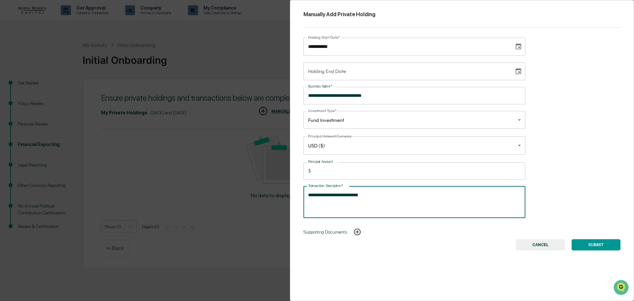
type textarea "**********"
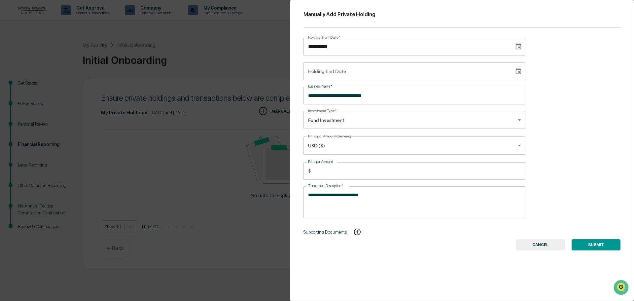
click at [588, 243] on button "SUBMIT" at bounding box center [596, 244] width 49 height 11
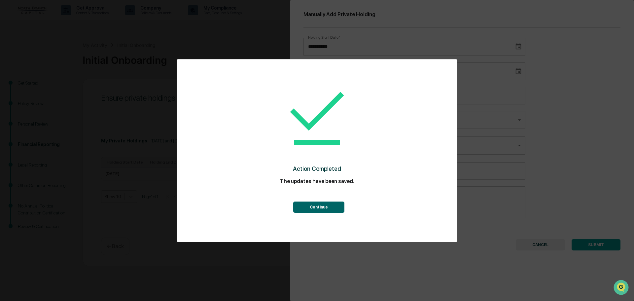
click at [329, 202] on button "Continue" at bounding box center [318, 206] width 51 height 11
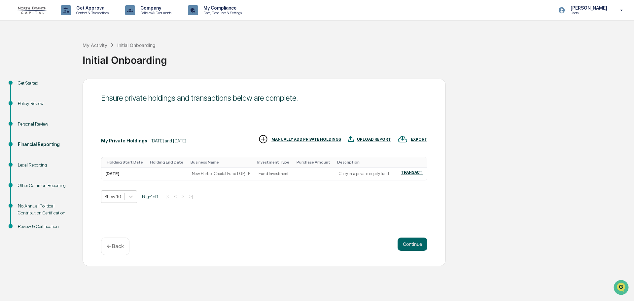
click at [317, 139] on div "MANUALLY ADD PRIVATE HOLDINGS" at bounding box center [306, 139] width 70 height 5
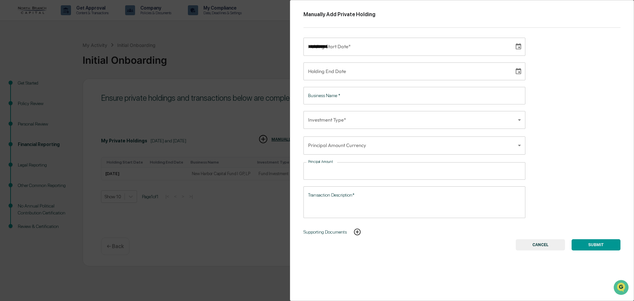
click at [339, 47] on input "**********" at bounding box center [407, 47] width 206 height 18
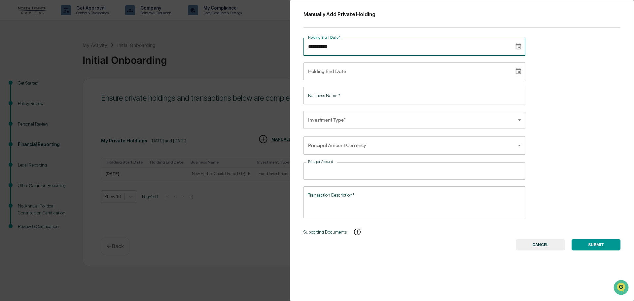
type input "**********"
click at [333, 71] on input "**********" at bounding box center [407, 71] width 206 height 18
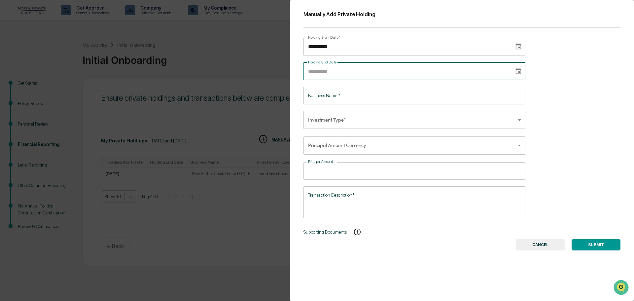
click at [331, 95] on input "Business Name   *" at bounding box center [415, 96] width 222 height 18
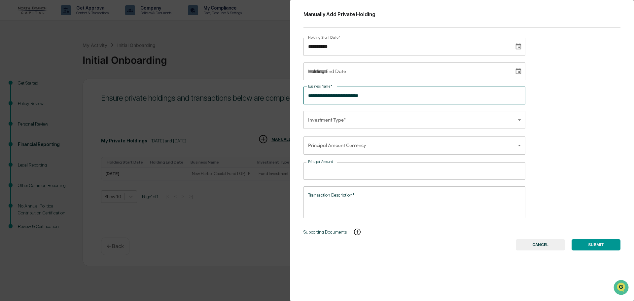
type input "**********"
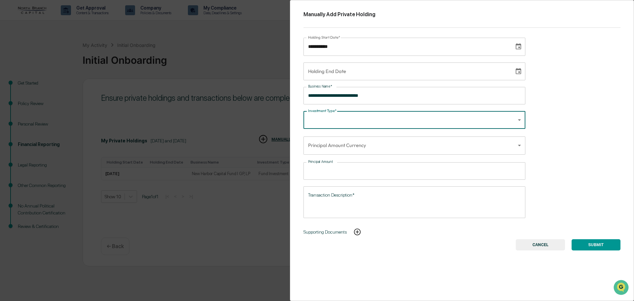
click at [481, 121] on body "**********" at bounding box center [317, 150] width 634 height 301
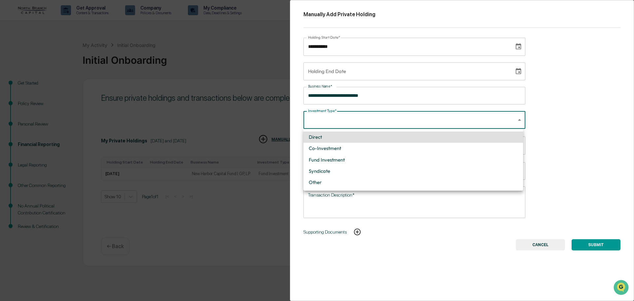
click at [416, 162] on li "Fund Investment" at bounding box center [414, 159] width 220 height 11
type input "**********"
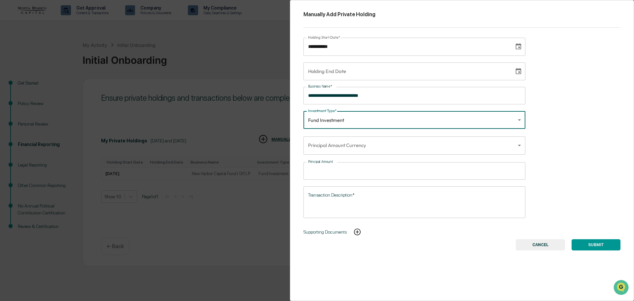
click at [378, 149] on body "**********" at bounding box center [317, 150] width 634 height 301
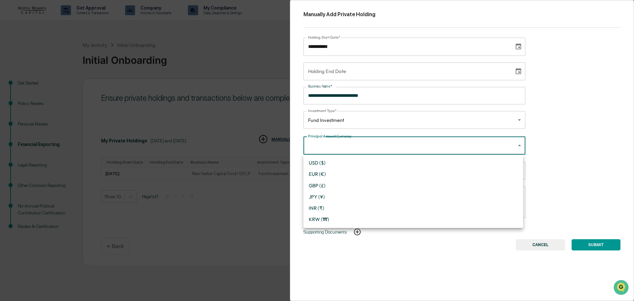
click at [367, 164] on li "USD ($)" at bounding box center [414, 162] width 220 height 11
type input "*"
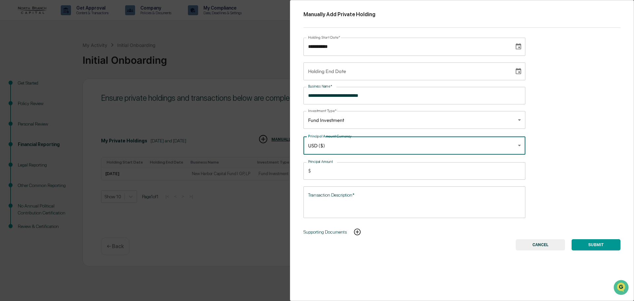
click at [356, 169] on input "Principal Amount" at bounding box center [420, 171] width 212 height 18
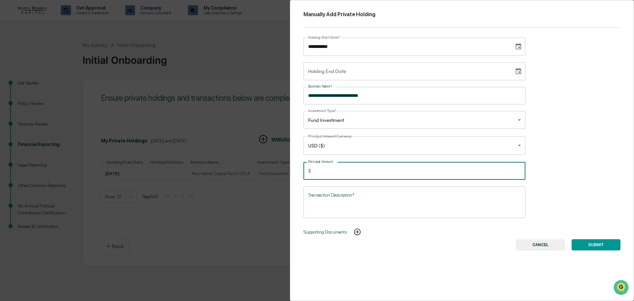
type input "*****"
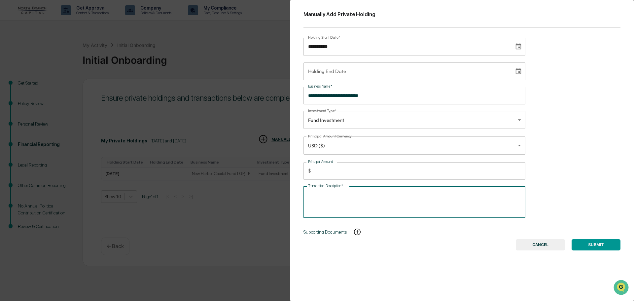
click at [338, 195] on textarea "Transaction Description*" at bounding box center [414, 202] width 213 height 21
type textarea "**********"
click at [590, 243] on button "SUBMIT" at bounding box center [596, 244] width 49 height 11
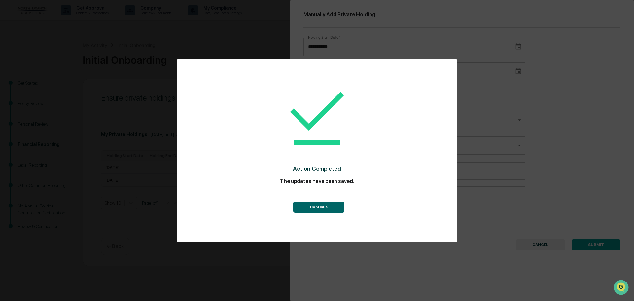
click at [323, 204] on button "Continue" at bounding box center [318, 206] width 51 height 11
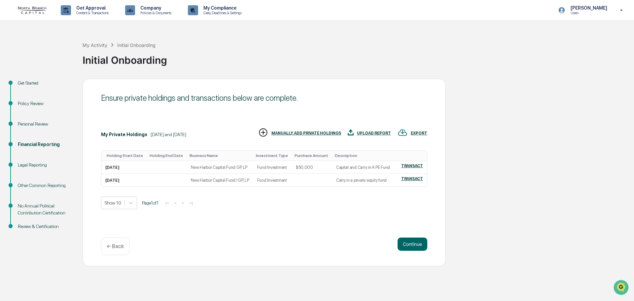
click at [300, 131] on div "MANUALLY ADD PRIVATE HOLDINGS" at bounding box center [306, 133] width 70 height 5
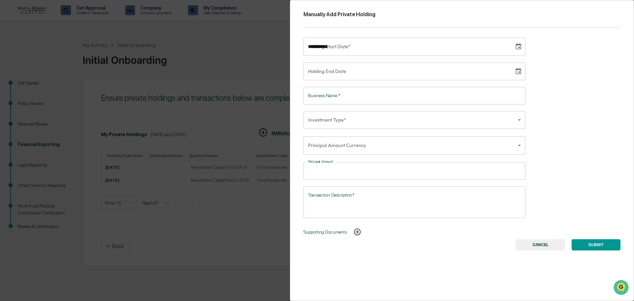
click at [331, 48] on input "**********" at bounding box center [407, 47] width 206 height 18
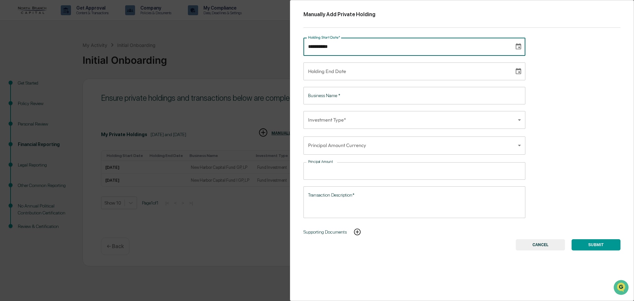
type input "**********"
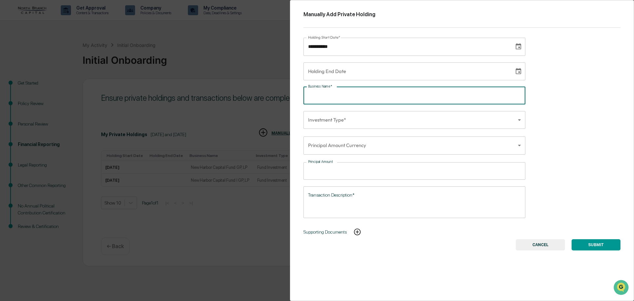
click at [364, 92] on input "Business Name   *" at bounding box center [415, 96] width 222 height 18
type input "**********"
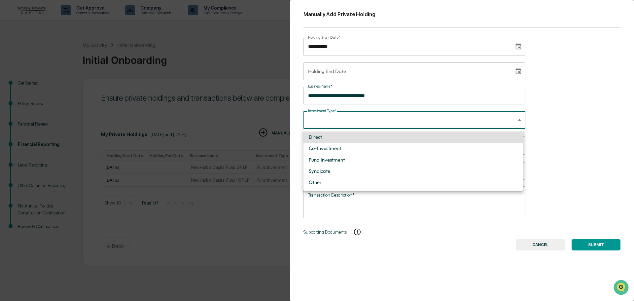
click at [381, 123] on body "**********" at bounding box center [317, 150] width 634 height 301
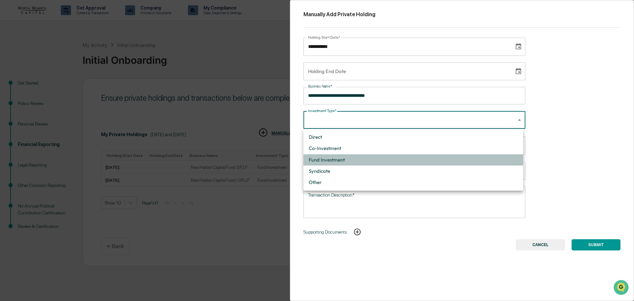
click at [351, 157] on li "Fund Investment" at bounding box center [414, 159] width 220 height 11
type input "**********"
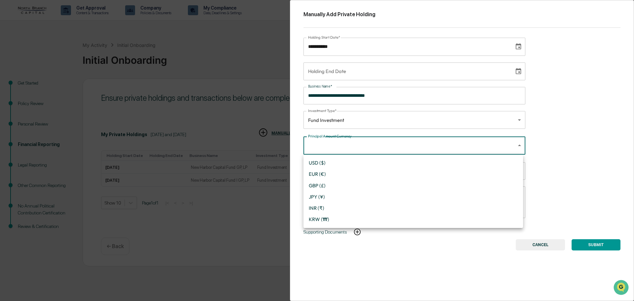
click at [346, 149] on body "**********" at bounding box center [317, 150] width 634 height 301
click at [338, 163] on li "USD ($)" at bounding box center [414, 162] width 220 height 11
type input "*"
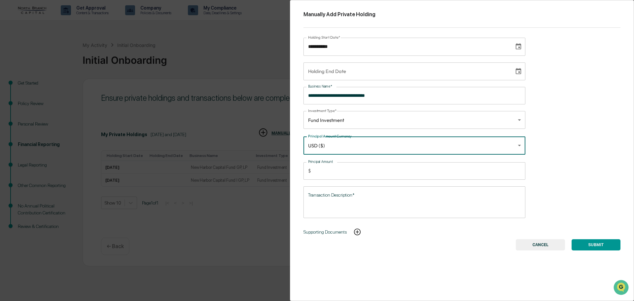
click at [336, 173] on input "Principal Amount" at bounding box center [420, 171] width 212 height 18
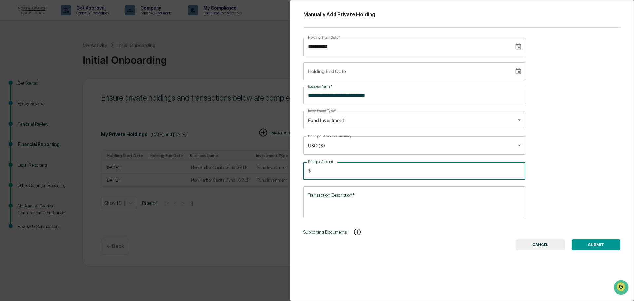
type input "*****"
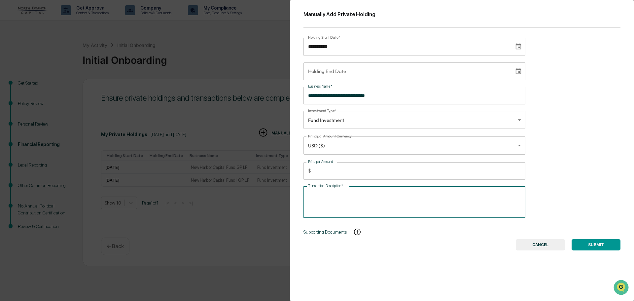
click at [385, 203] on textarea "Transaction Description*" at bounding box center [414, 202] width 213 height 21
type textarea "**********"
click at [613, 244] on button "SUBMIT" at bounding box center [596, 244] width 49 height 11
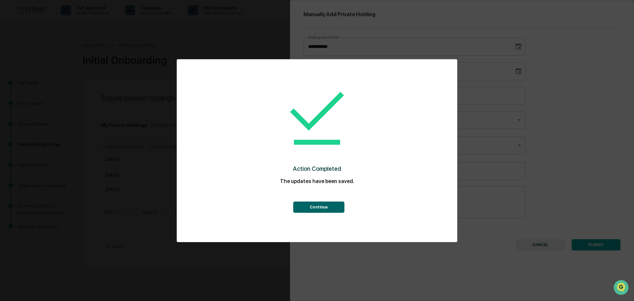
click at [336, 201] on button "Continue" at bounding box center [318, 206] width 51 height 11
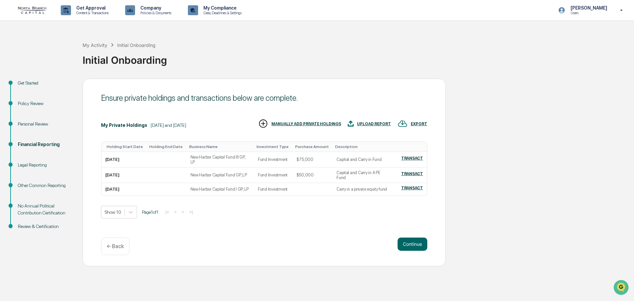
click at [307, 126] on div "MANUALLY ADD PRIVATE HOLDINGS" at bounding box center [306, 124] width 70 height 5
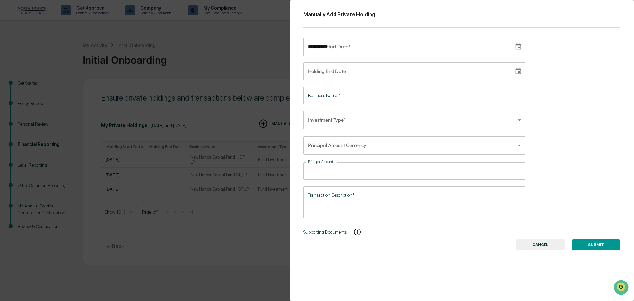
click at [349, 48] on input "**********" at bounding box center [407, 47] width 206 height 18
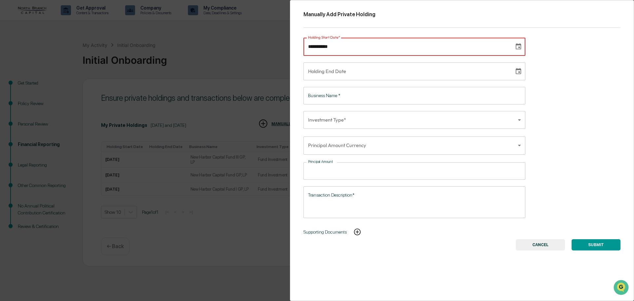
type input "**********"
click at [355, 47] on input "**********" at bounding box center [407, 47] width 206 height 18
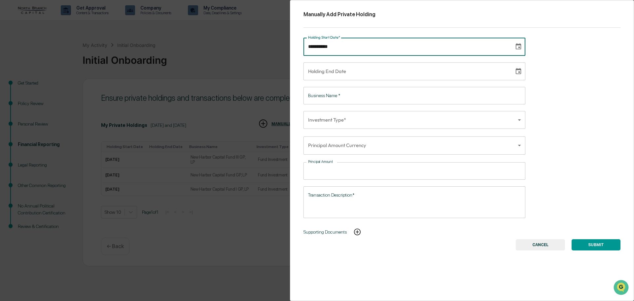
type input "**********"
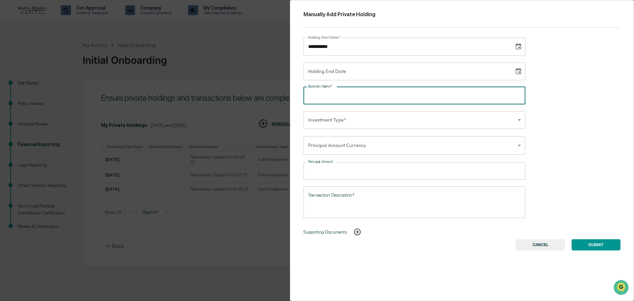
click at [348, 96] on input "Business Name   *" at bounding box center [415, 96] width 222 height 18
type input "**********"
click at [342, 122] on body "Get Approval Content & Transactions Company Policies & Documents My Compliance …" at bounding box center [317, 150] width 634 height 301
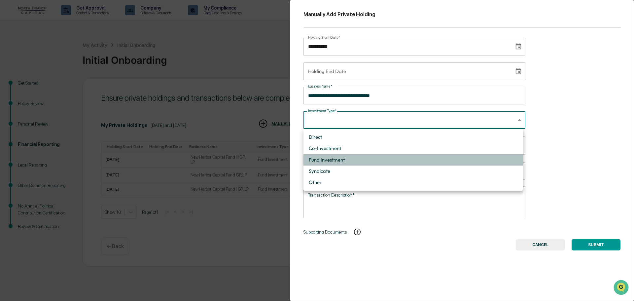
click at [345, 157] on li "Fund Investment" at bounding box center [414, 159] width 220 height 11
type input "**********"
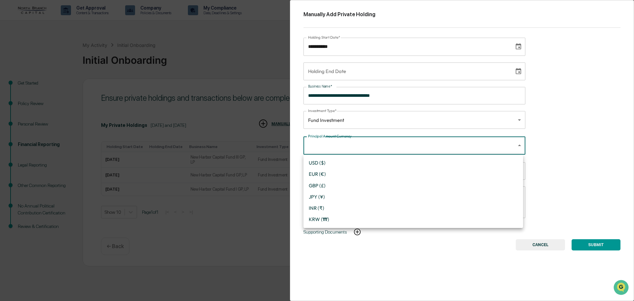
click at [344, 149] on body "Get Approval Content & Transactions Company Policies & Documents My Compliance …" at bounding box center [317, 150] width 634 height 301
click at [335, 163] on li "USD ($)" at bounding box center [414, 162] width 220 height 11
type input "*"
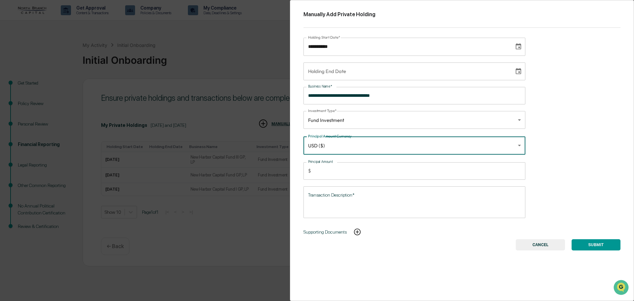
click at [333, 172] on input "Principal Amount" at bounding box center [420, 171] width 212 height 18
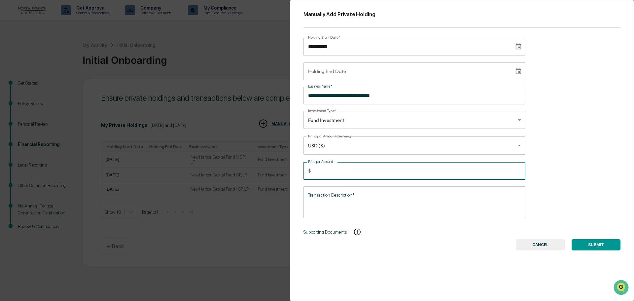
click at [358, 195] on textarea "Transaction Description*" at bounding box center [414, 202] width 213 height 21
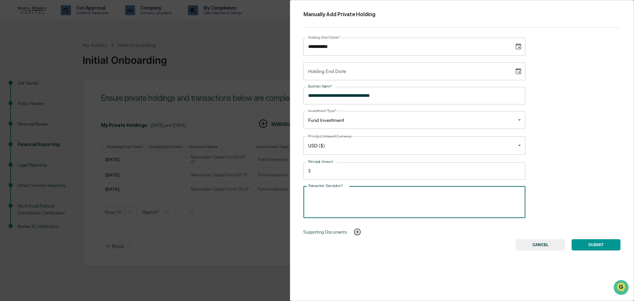
click at [352, 176] on input "****" at bounding box center [420, 171] width 212 height 18
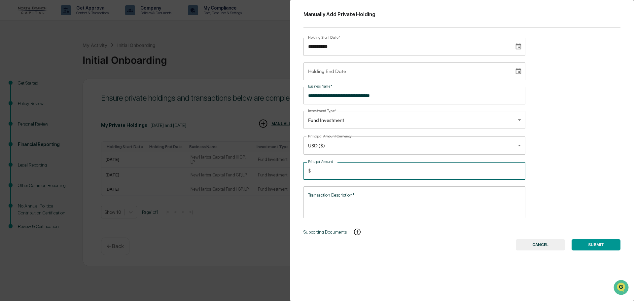
type input "*****"
click at [348, 194] on div "Transaction Description* * Transaction Description*" at bounding box center [415, 202] width 222 height 32
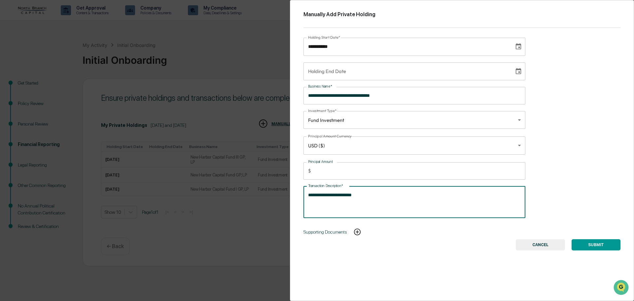
type textarea "**********"
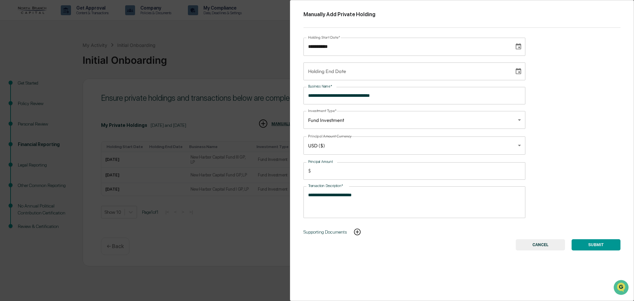
click at [598, 244] on button "SUBMIT" at bounding box center [596, 244] width 49 height 11
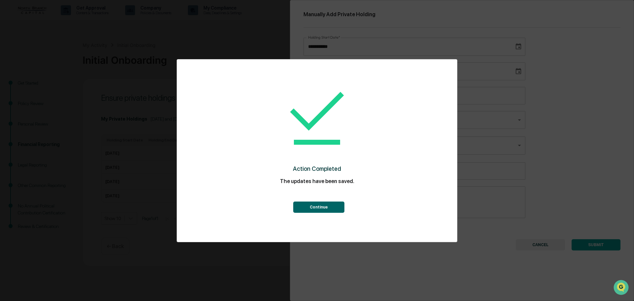
click at [335, 204] on button "Continue" at bounding box center [318, 206] width 51 height 11
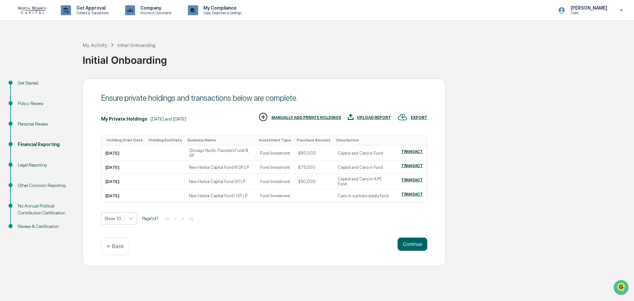
click at [303, 117] on div "MANUALLY ADD PRIVATE HOLDINGS" at bounding box center [299, 117] width 83 height 11
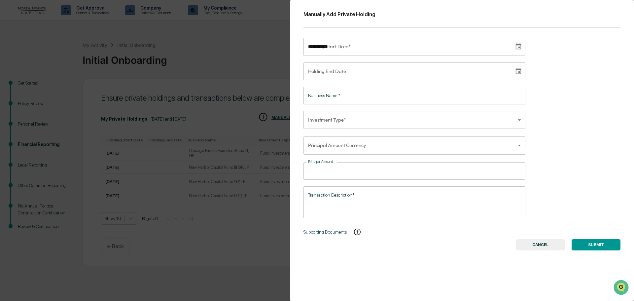
click at [342, 50] on input "**********" at bounding box center [407, 47] width 206 height 18
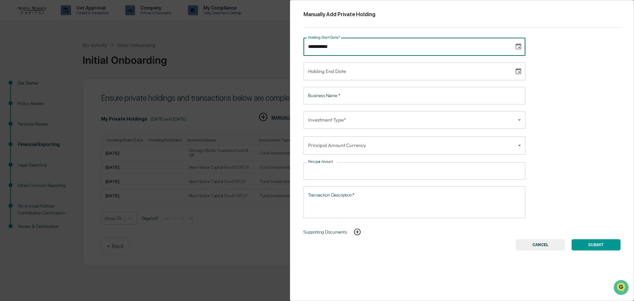
type input "**********"
click at [347, 71] on input "**********" at bounding box center [407, 71] width 206 height 18
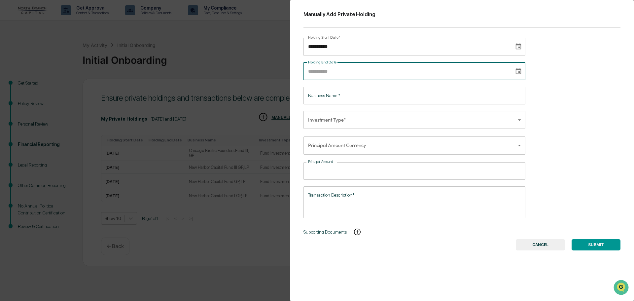
click at [341, 92] on input "Business Name   *" at bounding box center [415, 96] width 222 height 18
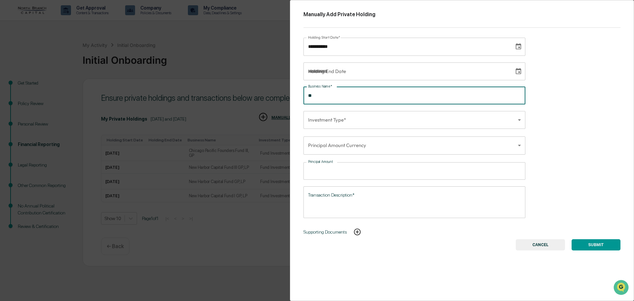
type input "*"
type input "**********"
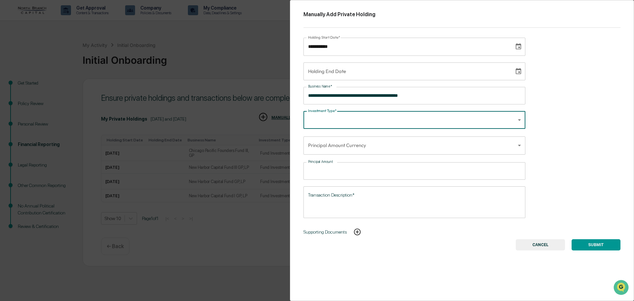
click at [355, 117] on body "Get Approval Content & Transactions Company Policies & Documents My Compliance …" at bounding box center [317, 150] width 634 height 301
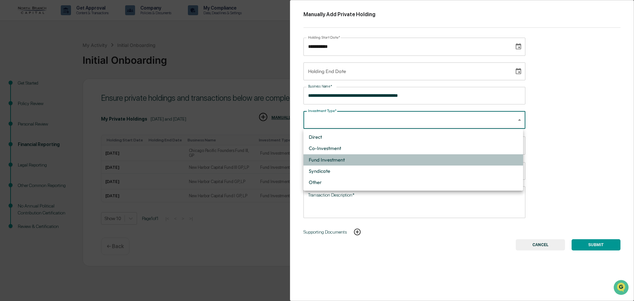
click at [347, 157] on li "Fund Investment" at bounding box center [414, 159] width 220 height 11
type input "**********"
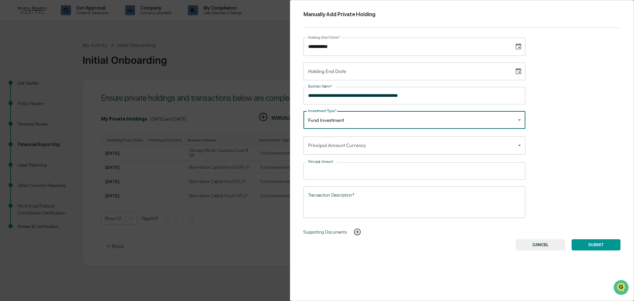
click at [347, 149] on body "Get Approval Content & Transactions Company Policies & Documents My Compliance …" at bounding box center [317, 150] width 634 height 301
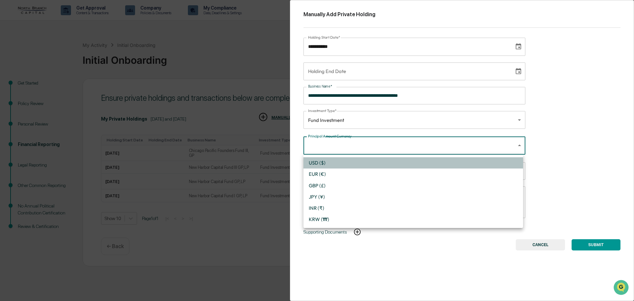
click at [343, 162] on li "USD ($)" at bounding box center [414, 162] width 220 height 11
type input "*"
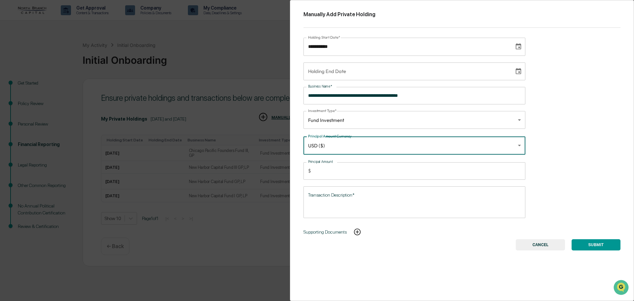
click at [342, 173] on input "Principal Amount" at bounding box center [420, 171] width 212 height 18
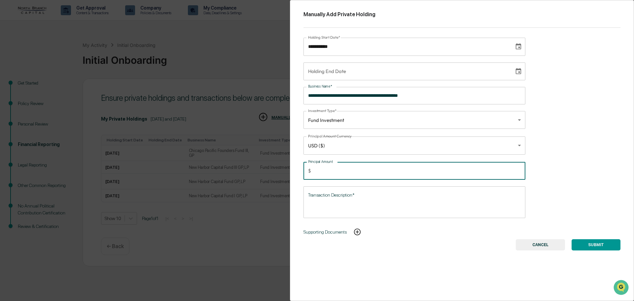
type input "*****"
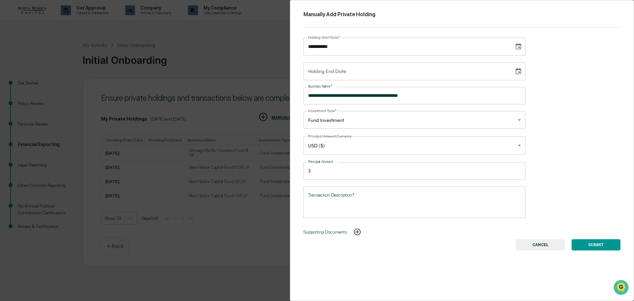
click at [339, 188] on div "* Transaction Description*" at bounding box center [415, 202] width 222 height 32
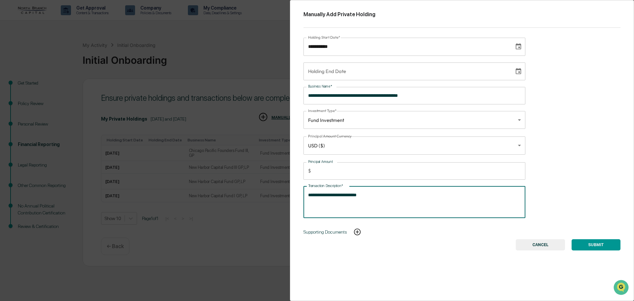
type textarea "**********"
click at [598, 246] on button "SUBMIT" at bounding box center [596, 244] width 49 height 11
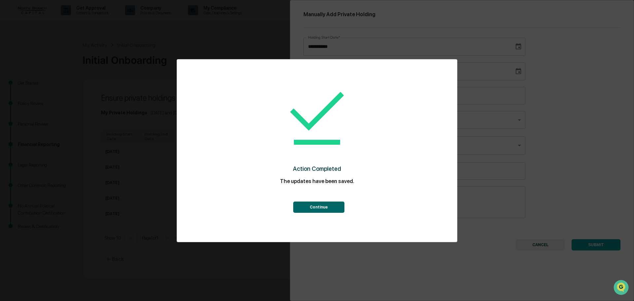
click at [325, 208] on button "Continue" at bounding box center [318, 206] width 51 height 11
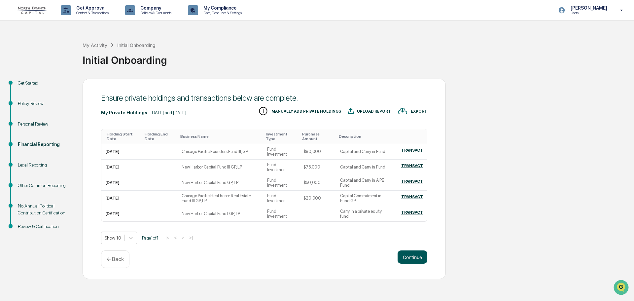
click at [416, 255] on button "Continue" at bounding box center [413, 256] width 30 height 13
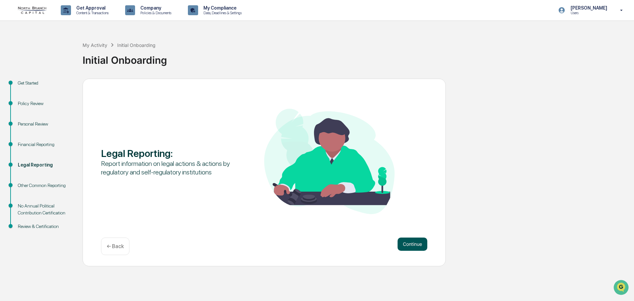
click at [411, 246] on button "Continue" at bounding box center [413, 243] width 30 height 13
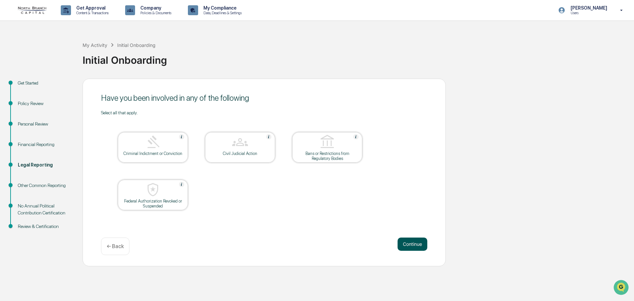
click at [412, 242] on button "Continue" at bounding box center [413, 243] width 30 height 13
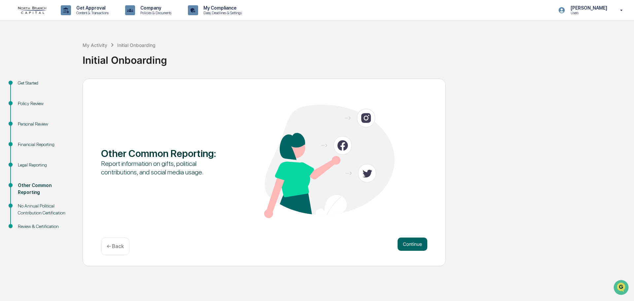
click at [117, 248] on p "← Back" at bounding box center [115, 246] width 17 height 6
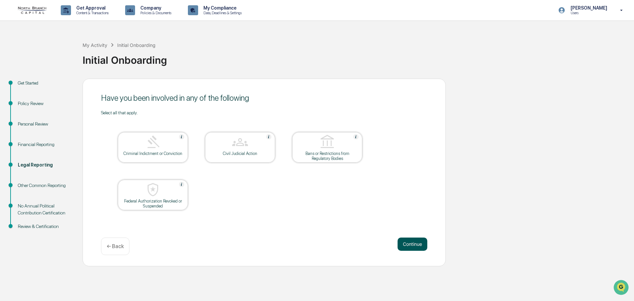
click at [411, 245] on button "Continue" at bounding box center [413, 243] width 30 height 13
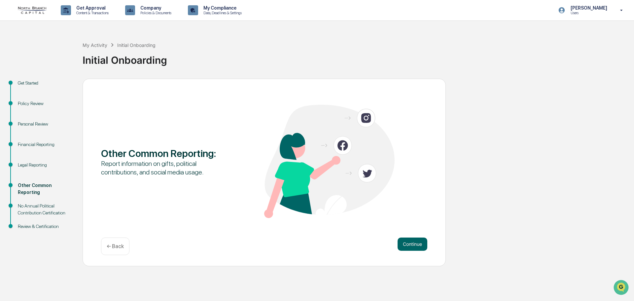
click at [411, 245] on button "Continue" at bounding box center [413, 243] width 30 height 13
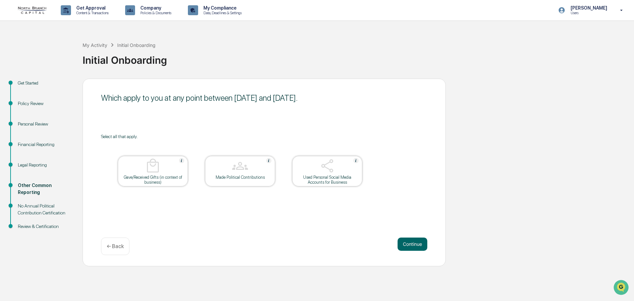
click at [30, 83] on div "Get Started" at bounding box center [45, 83] width 54 height 7
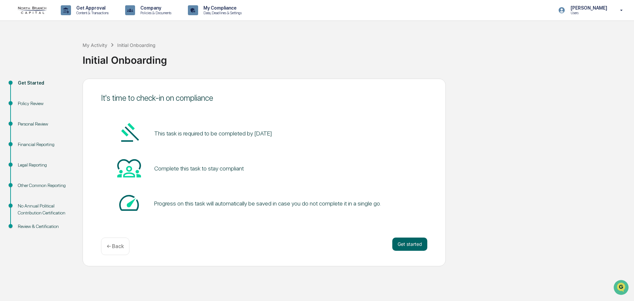
click at [33, 100] on div "Policy Review" at bounding box center [45, 103] width 54 height 7
click at [33, 104] on div "Policy Review" at bounding box center [45, 103] width 54 height 7
click at [30, 120] on div "Policy Review" at bounding box center [45, 111] width 65 height 20
click at [30, 127] on div "Personal Review" at bounding box center [45, 124] width 54 height 7
click at [33, 148] on div "Financial Reporting" at bounding box center [45, 152] width 65 height 20
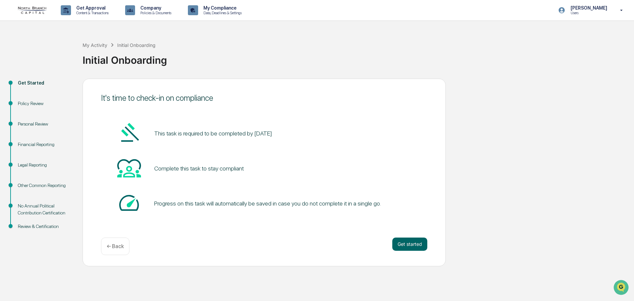
click at [42, 186] on div "Other Common Reporting" at bounding box center [45, 185] width 54 height 7
click at [43, 210] on div "No Annual Political Contribution Certification" at bounding box center [45, 209] width 54 height 14
click at [405, 241] on button "Get started" at bounding box center [409, 243] width 35 height 13
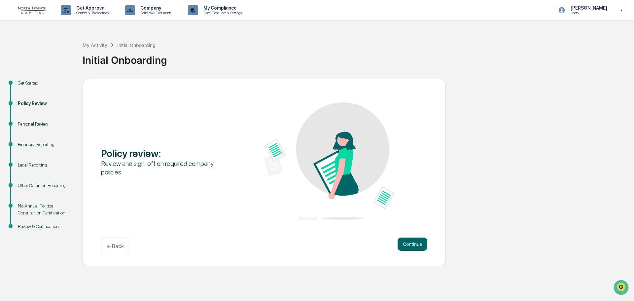
click at [405, 241] on button "Continue" at bounding box center [413, 243] width 30 height 13
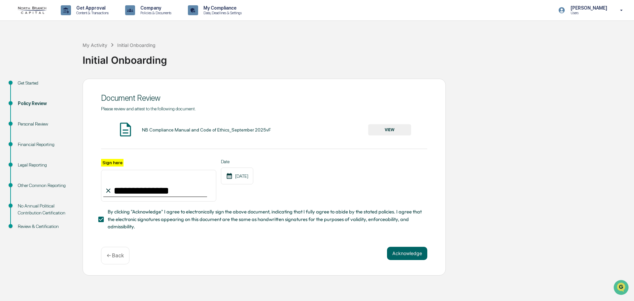
click at [407, 245] on div "**********" at bounding box center [264, 177] width 363 height 197
click at [52, 173] on div "Legal Reporting" at bounding box center [45, 172] width 65 height 20
click at [33, 167] on div "Legal Reporting" at bounding box center [45, 165] width 54 height 7
click at [33, 166] on div "Legal Reporting" at bounding box center [45, 165] width 54 height 7
click at [32, 145] on div "Financial Reporting" at bounding box center [45, 144] width 54 height 7
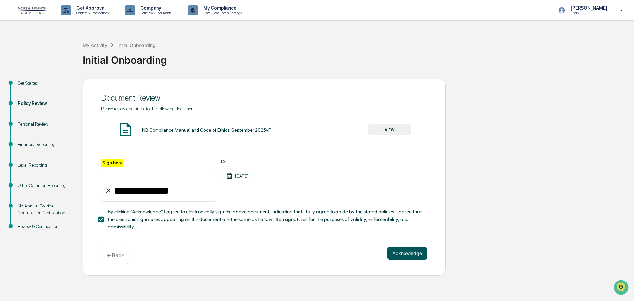
click at [403, 255] on button "Acknowledge" at bounding box center [407, 253] width 40 height 13
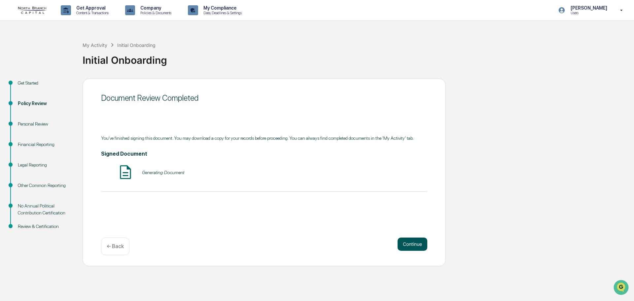
click at [403, 255] on div "Continue ← Back" at bounding box center [264, 246] width 326 height 18
click at [117, 245] on p "← Back" at bounding box center [115, 246] width 17 height 6
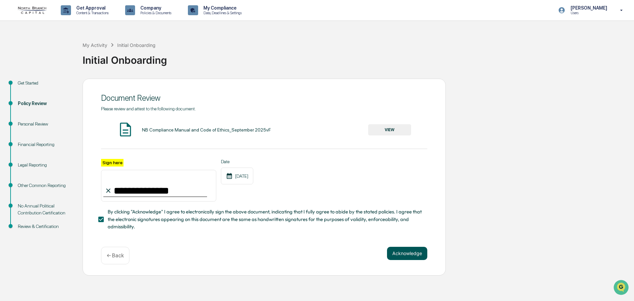
click at [409, 255] on button "Acknowledge" at bounding box center [407, 253] width 40 height 13
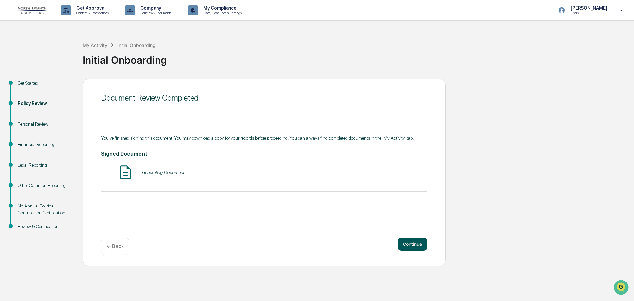
click at [409, 245] on button "Continue" at bounding box center [413, 243] width 30 height 13
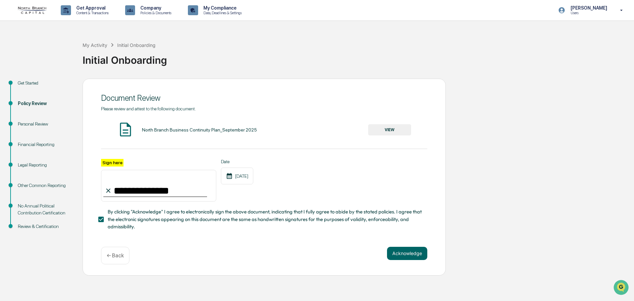
click at [411, 246] on div "**********" at bounding box center [264, 177] width 363 height 197
click at [412, 255] on button "Acknowledge" at bounding box center [407, 253] width 40 height 13
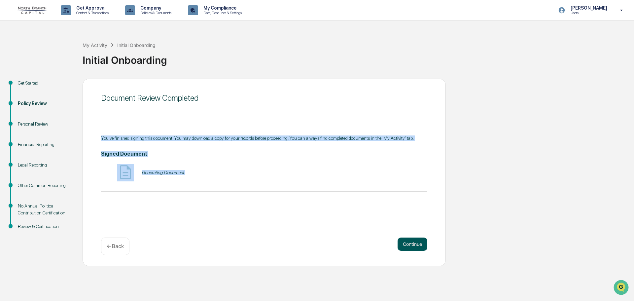
click at [412, 247] on button "Continue" at bounding box center [413, 243] width 30 height 13
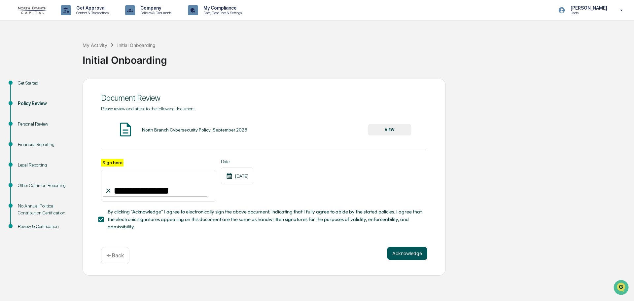
click at [410, 254] on button "Acknowledge" at bounding box center [407, 253] width 40 height 13
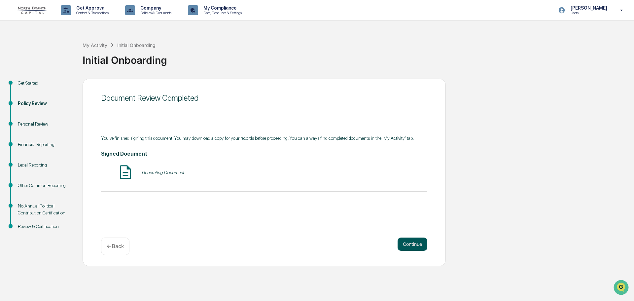
click at [410, 244] on button "Continue" at bounding box center [413, 243] width 30 height 13
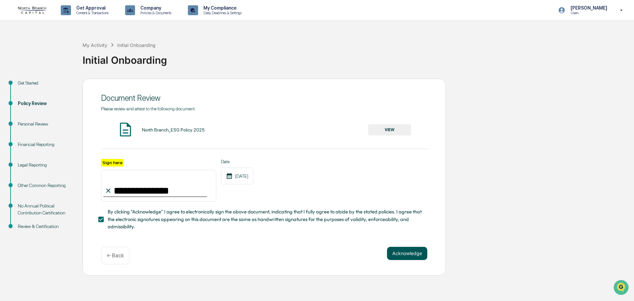
click at [410, 249] on button "Acknowledge" at bounding box center [407, 253] width 40 height 13
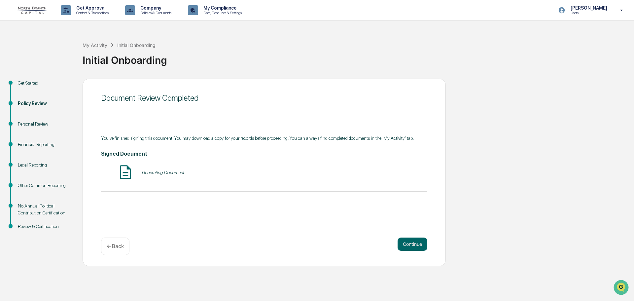
click at [409, 254] on div "Continue ← Back" at bounding box center [264, 246] width 326 height 18
click at [409, 248] on button "Continue" at bounding box center [413, 243] width 30 height 13
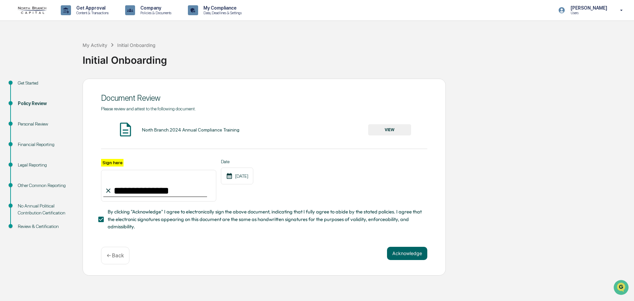
click at [409, 248] on button "Acknowledge" at bounding box center [407, 253] width 40 height 13
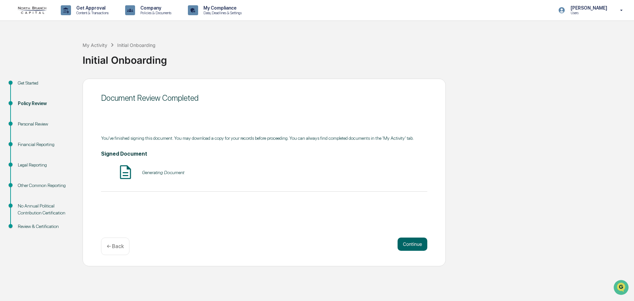
click at [409, 248] on button "Continue" at bounding box center [413, 243] width 30 height 13
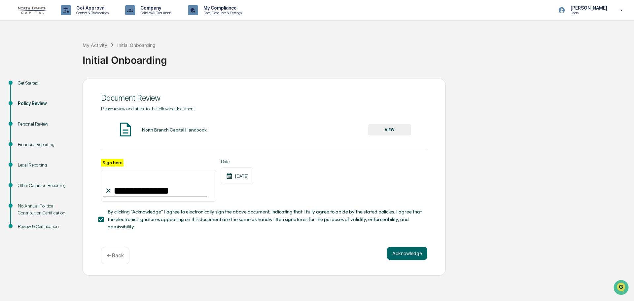
click at [409, 248] on button "Acknowledge" at bounding box center [407, 253] width 40 height 13
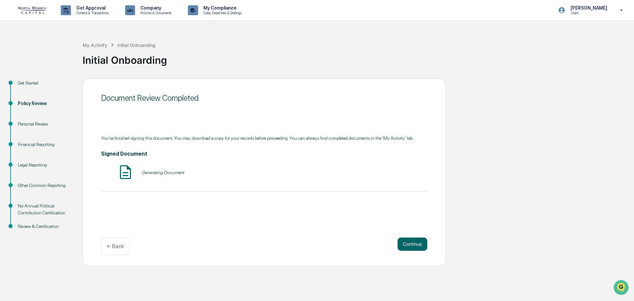
click at [409, 248] on button "Continue" at bounding box center [413, 243] width 30 height 13
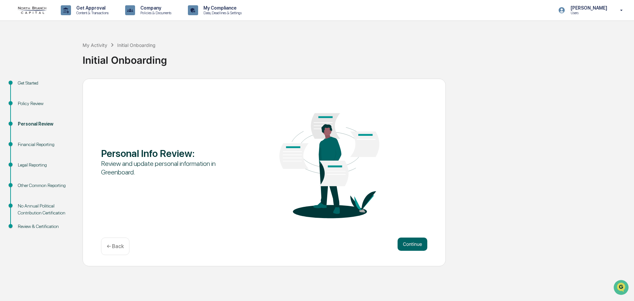
click at [409, 248] on button "Continue" at bounding box center [413, 243] width 30 height 13
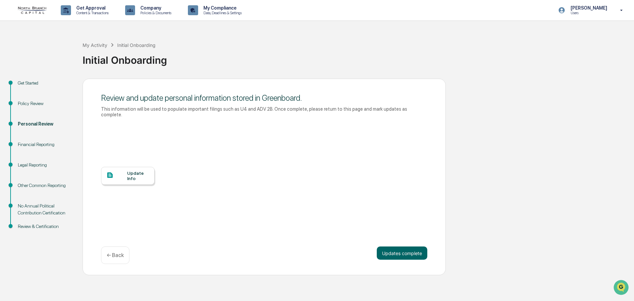
click at [409, 248] on button "Updates complete" at bounding box center [402, 252] width 51 height 13
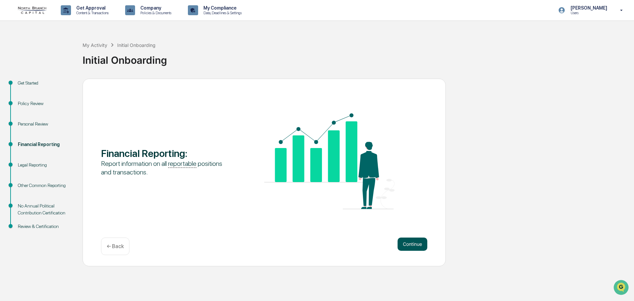
click at [409, 248] on button "Continue" at bounding box center [413, 243] width 30 height 13
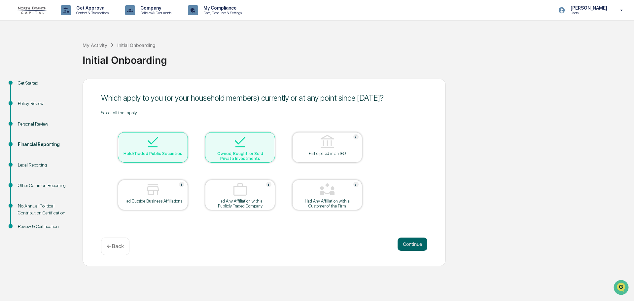
click at [38, 183] on div "Other Common Reporting" at bounding box center [45, 185] width 54 height 7
click at [38, 185] on div "Other Common Reporting" at bounding box center [45, 185] width 54 height 7
click at [413, 243] on button "Continue" at bounding box center [413, 243] width 30 height 13
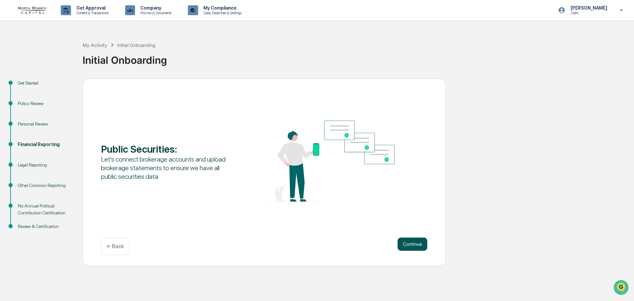
click at [410, 243] on button "Continue" at bounding box center [413, 243] width 30 height 13
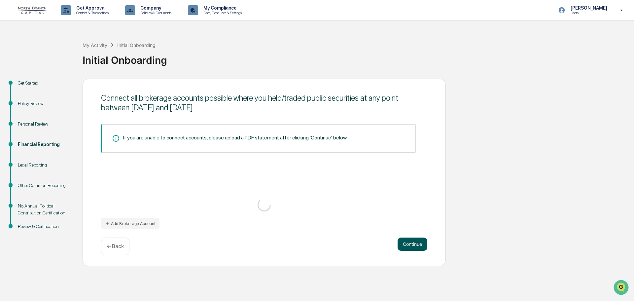
click at [410, 243] on button "Continue" at bounding box center [413, 243] width 30 height 13
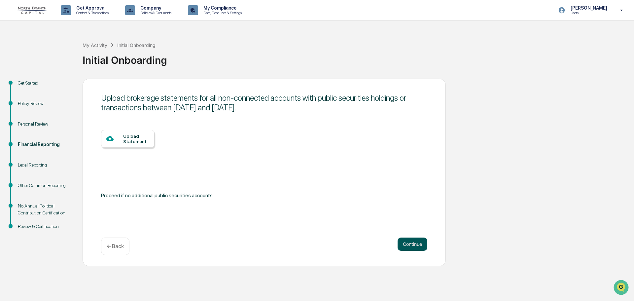
click at [410, 243] on button "Continue" at bounding box center [413, 243] width 30 height 13
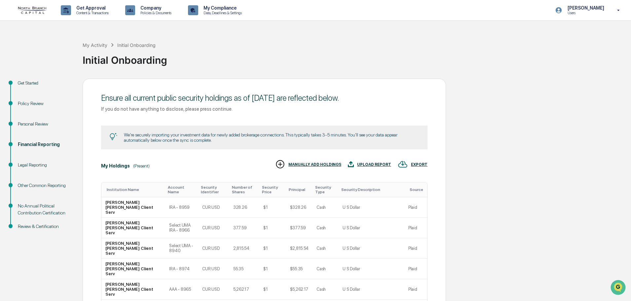
click at [410, 259] on td "Plaid" at bounding box center [415, 269] width 23 height 20
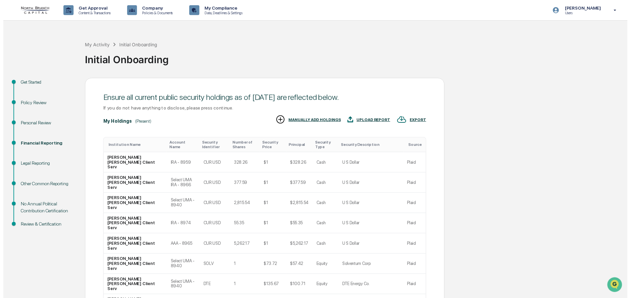
scroll to position [65, 0]
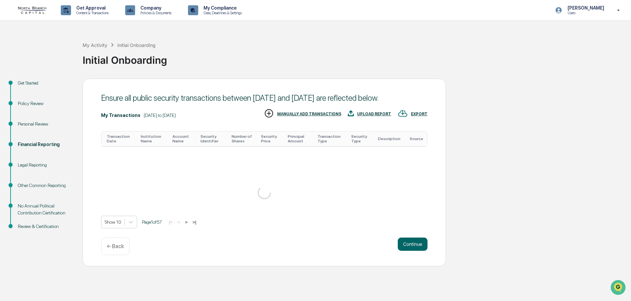
scroll to position [0, 0]
click at [396, 275] on div "Get Approval Content & Transactions Company Policies & Documents My Compliance …" at bounding box center [317, 150] width 634 height 301
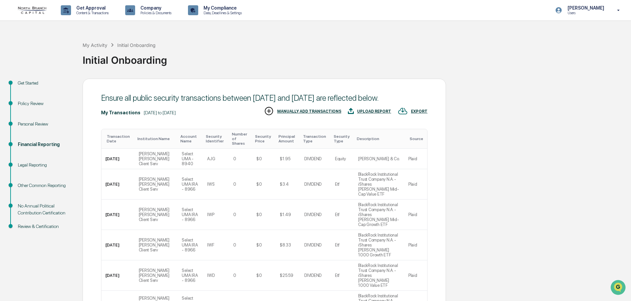
click at [406, 260] on td "Plaid" at bounding box center [415, 275] width 23 height 30
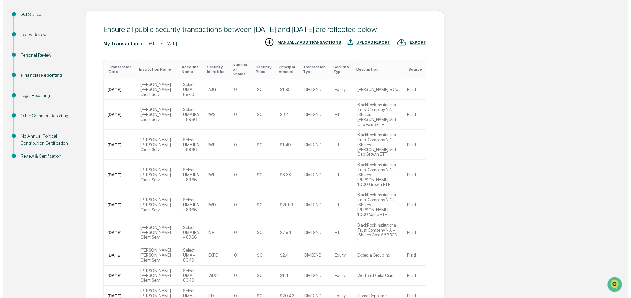
scroll to position [115, 0]
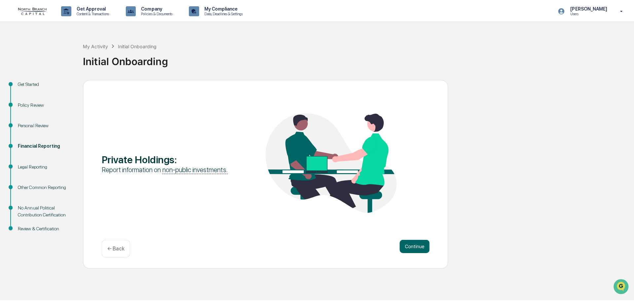
scroll to position [0, 0]
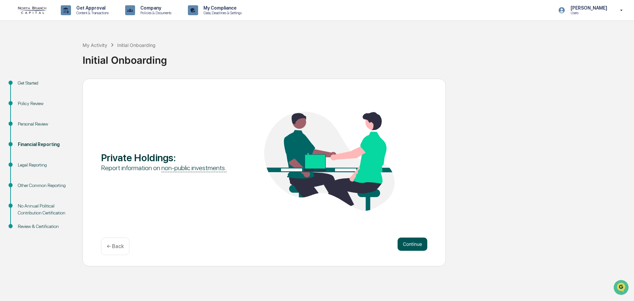
click at [409, 243] on button "Continue" at bounding box center [413, 243] width 30 height 13
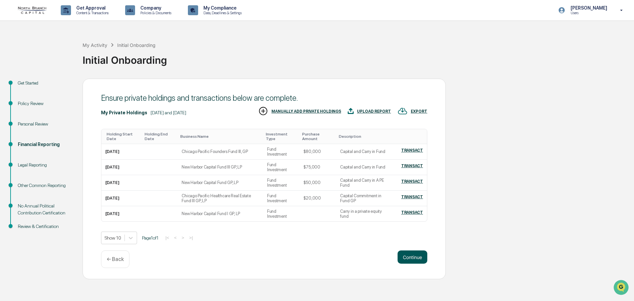
click at [411, 260] on button "Continue" at bounding box center [413, 256] width 30 height 13
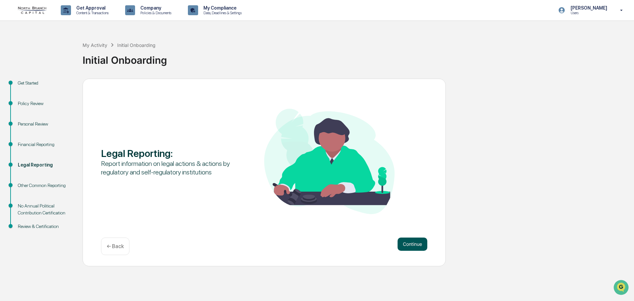
click at [409, 243] on button "Continue" at bounding box center [413, 243] width 30 height 13
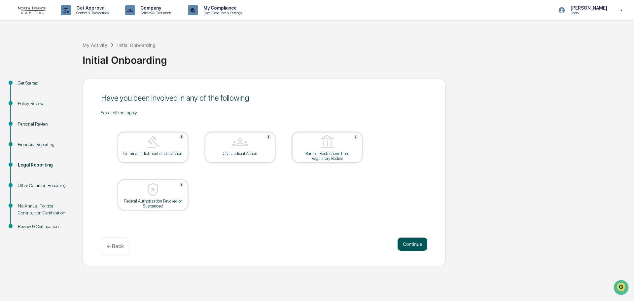
click at [410, 244] on button "Continue" at bounding box center [413, 243] width 30 height 13
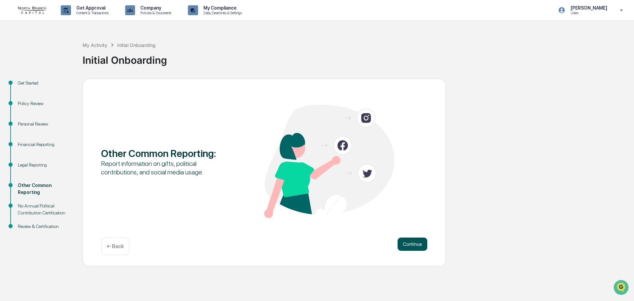
click at [409, 242] on button "Continue" at bounding box center [413, 243] width 30 height 13
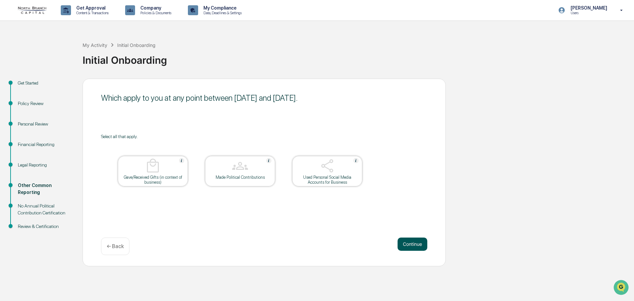
click at [408, 242] on button "Continue" at bounding box center [413, 243] width 30 height 13
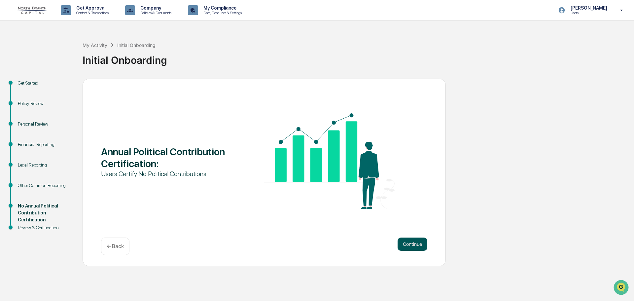
click at [412, 242] on button "Continue" at bounding box center [413, 243] width 30 height 13
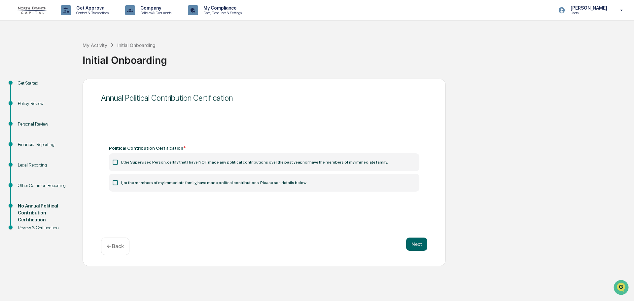
click at [116, 162] on icon at bounding box center [115, 162] width 7 height 7
click at [114, 161] on icon at bounding box center [115, 162] width 7 height 7
click at [114, 183] on icon at bounding box center [115, 182] width 7 height 7
click at [118, 156] on label "I, the Supervised Person, certify that I have NOT made any political contributi…" at bounding box center [264, 162] width 310 height 18
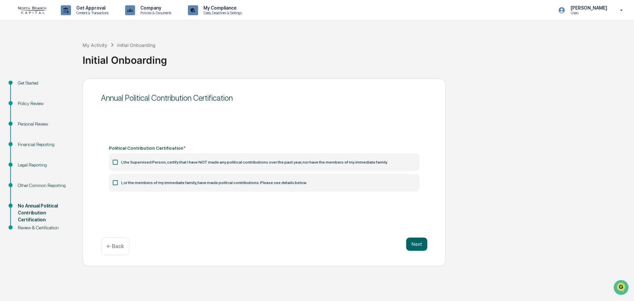
click at [116, 161] on icon at bounding box center [115, 162] width 7 height 7
click at [418, 240] on button "Next" at bounding box center [416, 243] width 21 height 13
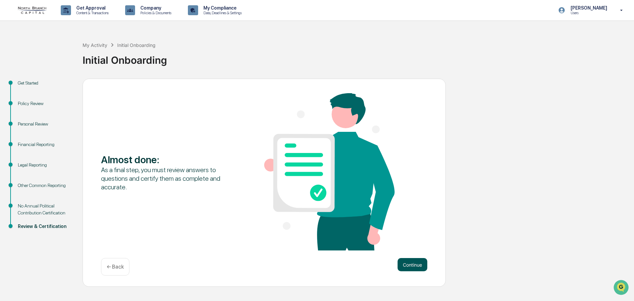
click at [410, 261] on button "Continue" at bounding box center [413, 264] width 30 height 13
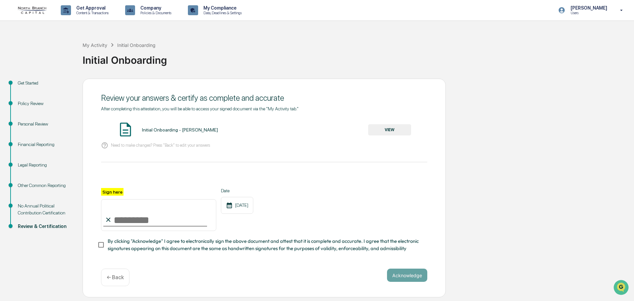
click at [380, 130] on button "VIEW" at bounding box center [389, 129] width 43 height 11
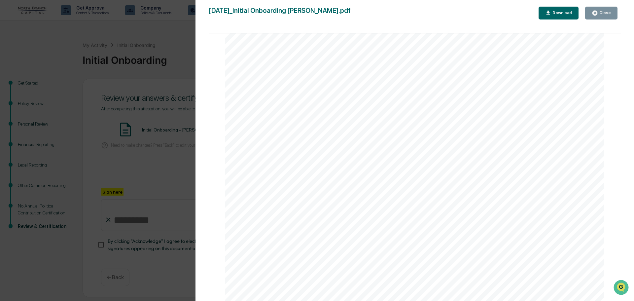
scroll to position [165, 0]
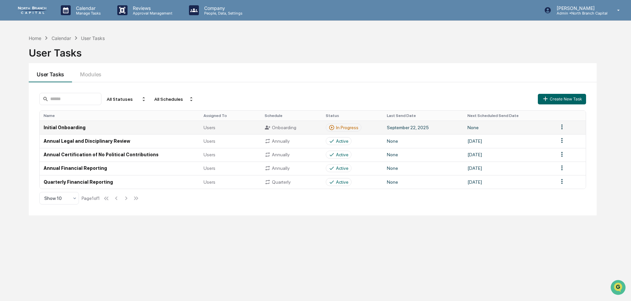
click at [561, 127] on html "Calendar Manage Tasks Reviews Approval Management Company People, Data, Setting…" at bounding box center [315, 150] width 631 height 301
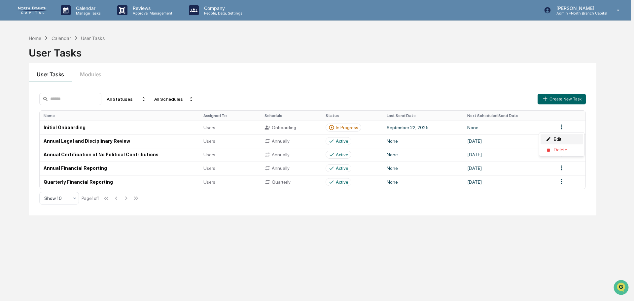
click at [557, 137] on div "Edit" at bounding box center [562, 139] width 42 height 11
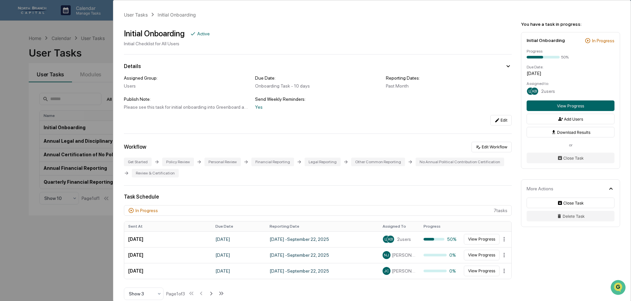
click at [80, 45] on div "User Tasks Initial Onboarding Initial Onboarding Active Initial Checklist for A…" at bounding box center [315, 150] width 631 height 301
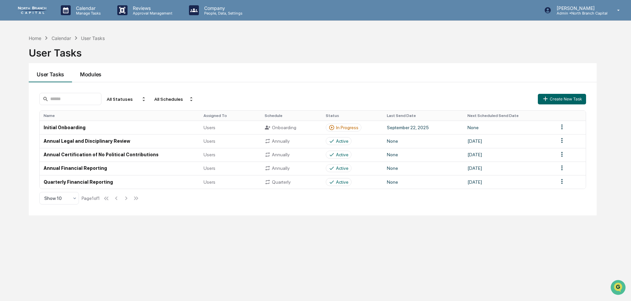
click at [90, 74] on button "Modules" at bounding box center [90, 72] width 37 height 19
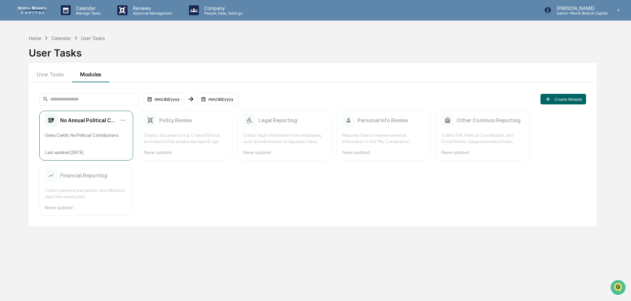
click at [86, 126] on div "No Annual Political Contribution Certification" at bounding box center [80, 120] width 71 height 13
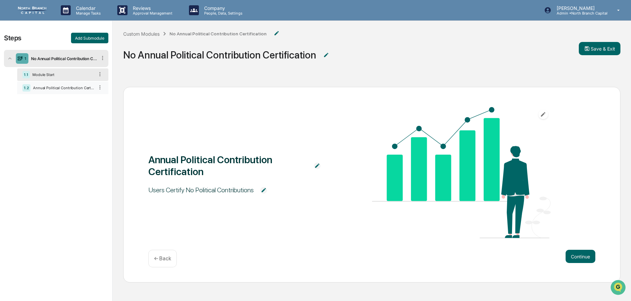
click at [44, 85] on div "1.2 Annual Political Contribution Certification" at bounding box center [62, 88] width 91 height 13
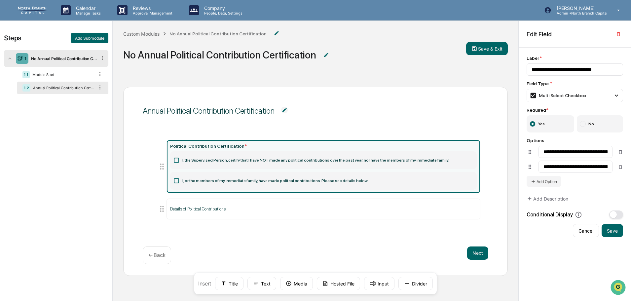
click at [175, 161] on icon at bounding box center [176, 160] width 7 height 7
click at [576, 93] on div "Multi Select Checkbox" at bounding box center [557, 95] width 57 height 7
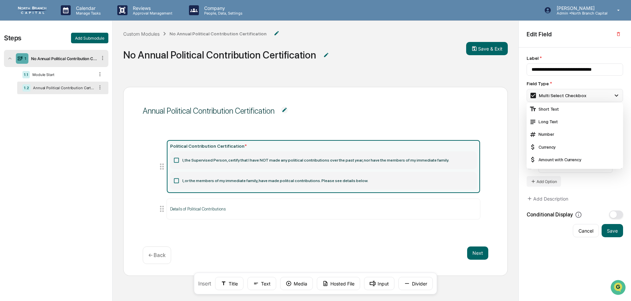
click at [576, 94] on div "Multi Select Checkbox" at bounding box center [557, 95] width 57 height 7
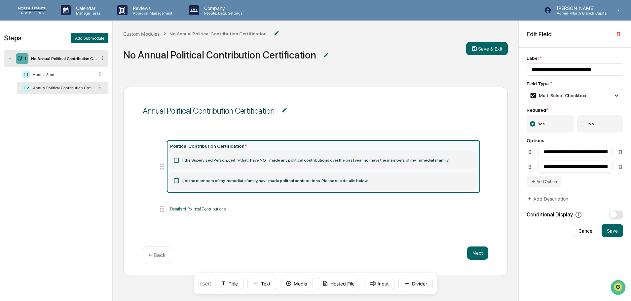
click at [177, 180] on icon at bounding box center [176, 180] width 7 height 7
click at [546, 183] on button "Add Option" at bounding box center [543, 181] width 34 height 11
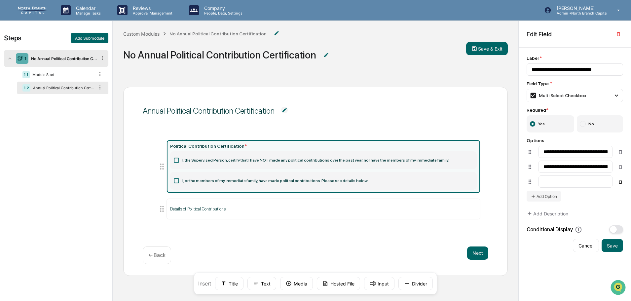
click at [621, 183] on icon at bounding box center [620, 182] width 3 height 4
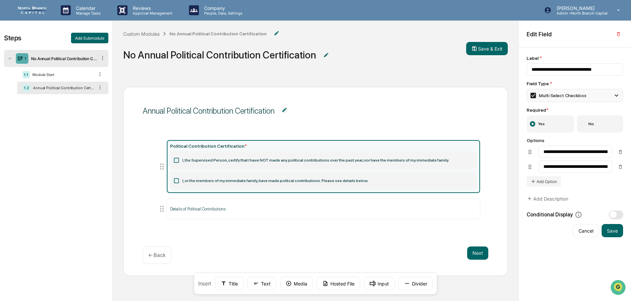
click at [567, 99] on div "Multi Select Checkbox" at bounding box center [557, 95] width 57 height 7
click at [177, 158] on icon at bounding box center [176, 160] width 5 height 5
click at [615, 281] on img "Open customer support" at bounding box center [618, 287] width 17 height 13
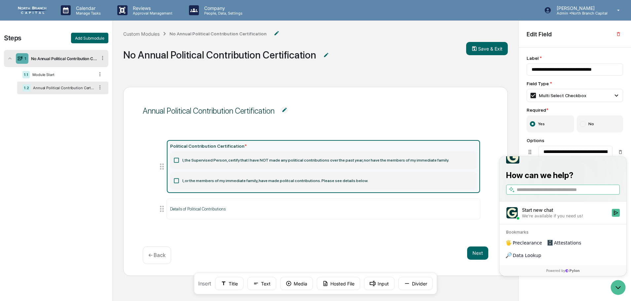
click at [516, 195] on label at bounding box center [563, 190] width 114 height 10
click at [517, 193] on input "search" at bounding box center [568, 189] width 102 height 7
type input "**********"
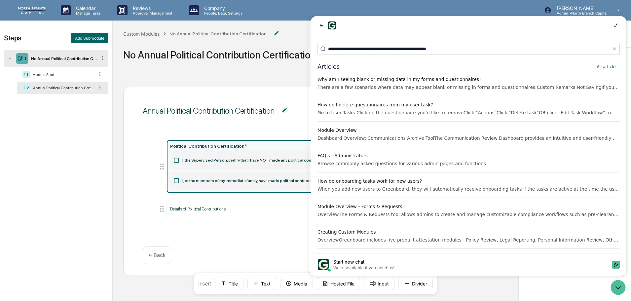
click at [242, 236] on div "Annual Political Contribution Certification Political Contribution Certificatio…" at bounding box center [315, 181] width 384 height 189
click at [320, 25] on icon "back" at bounding box center [322, 25] width 4 height 3
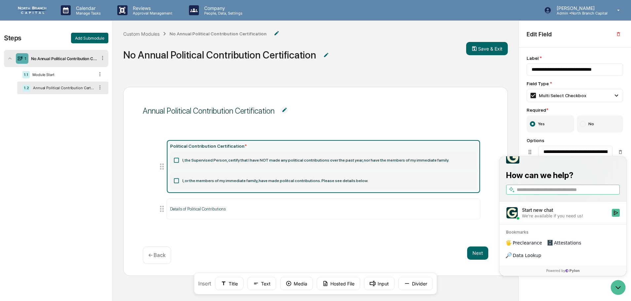
click at [444, 224] on div "Political Contribution Certification * I, the Supervised Person, certify that I…" at bounding box center [315, 181] width 345 height 99
click at [283, 109] on img at bounding box center [284, 110] width 7 height 7
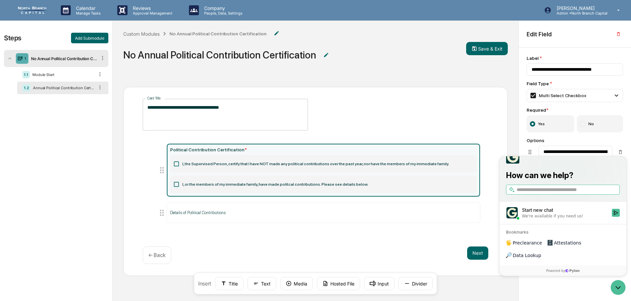
click at [364, 114] on span "**********" at bounding box center [315, 115] width 345 height 32
click at [616, 289] on icon "Open customer support" at bounding box center [618, 287] width 17 height 17
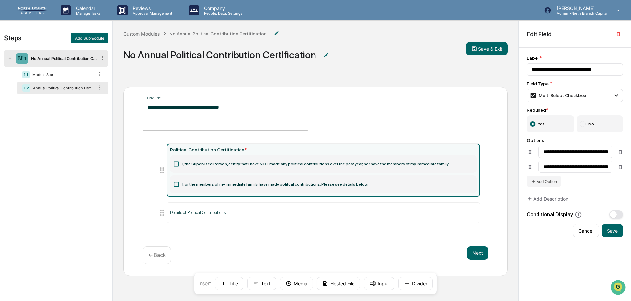
click at [619, 219] on div "Conditional Display" at bounding box center [574, 214] width 96 height 8
click at [619, 216] on button "button" at bounding box center [616, 214] width 14 height 8
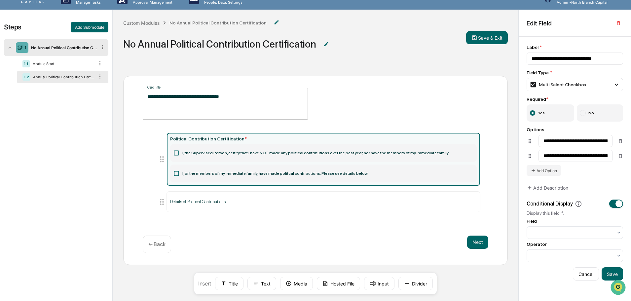
scroll to position [0, 0]
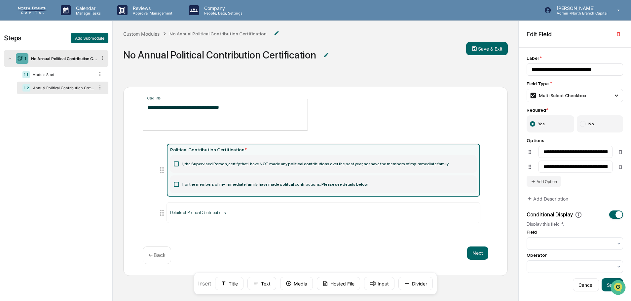
click at [587, 122] on label "No" at bounding box center [600, 123] width 47 height 17
click at [552, 126] on label "Yes" at bounding box center [550, 123] width 48 height 17
click at [178, 162] on icon at bounding box center [176, 164] width 7 height 7
click at [162, 168] on icon at bounding box center [161, 169] width 9 height 9
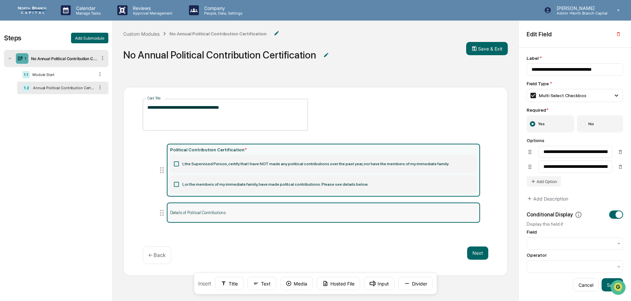
click at [250, 217] on div "Details of Political Contributions" at bounding box center [323, 212] width 313 height 20
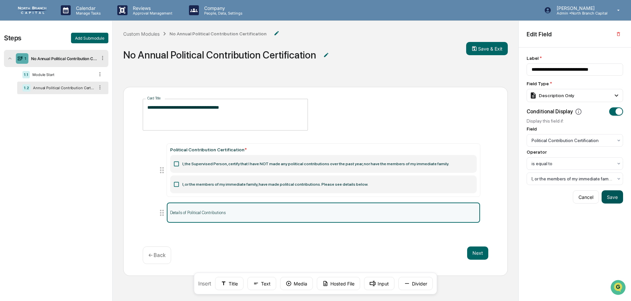
click at [608, 198] on button "Save" at bounding box center [611, 196] width 21 height 13
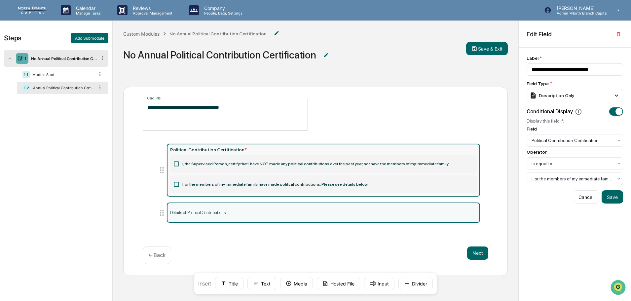
click at [267, 183] on label "I, or the members of my immediate family, have made politcal contributions. Ple…" at bounding box center [323, 184] width 306 height 18
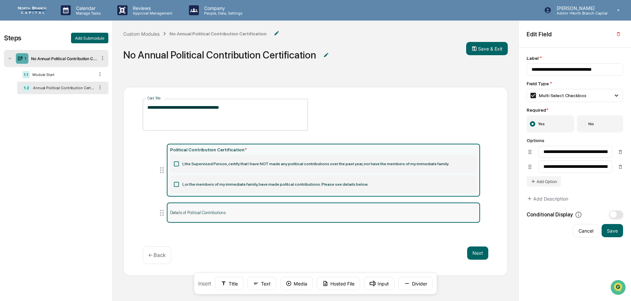
click at [332, 215] on p "Details of Political Contributions" at bounding box center [323, 212] width 306 height 5
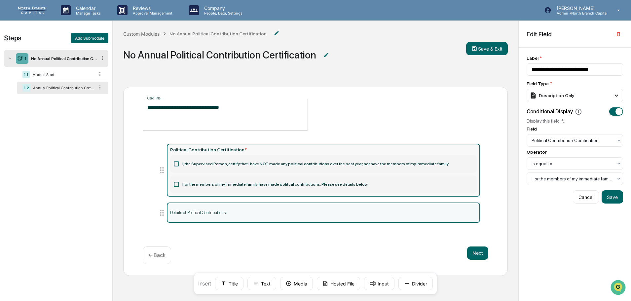
click at [369, 170] on label "I, the Supervised Person, certify that I have NOT made any political contributi…" at bounding box center [323, 164] width 306 height 18
type input "**********"
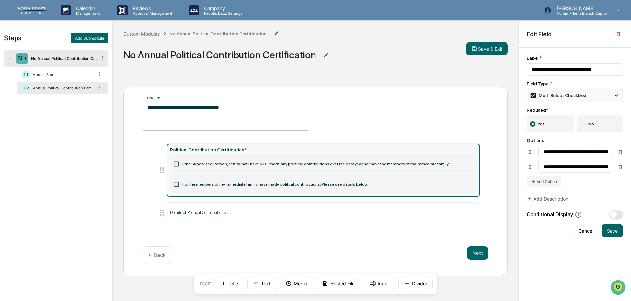
click at [551, 101] on div "Multi Select Checkbox" at bounding box center [574, 95] width 96 height 13
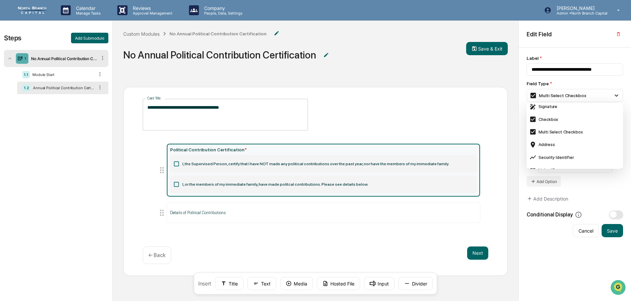
scroll to position [110, 0]
click at [565, 95] on div "Multi Select Checkbox" at bounding box center [557, 95] width 57 height 7
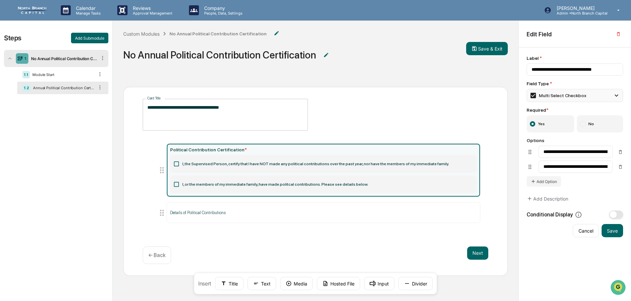
click at [564, 97] on div "Multi Select Checkbox" at bounding box center [557, 95] width 57 height 7
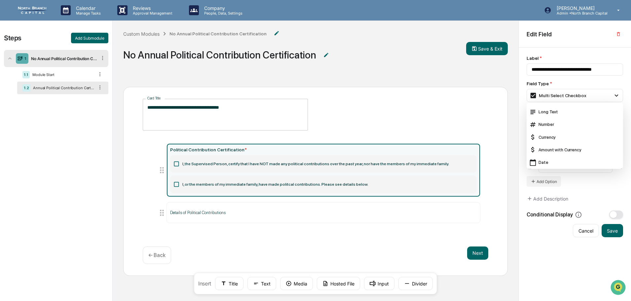
scroll to position [0, 0]
click at [564, 97] on div "Multi Select Checkbox" at bounding box center [557, 95] width 57 height 7
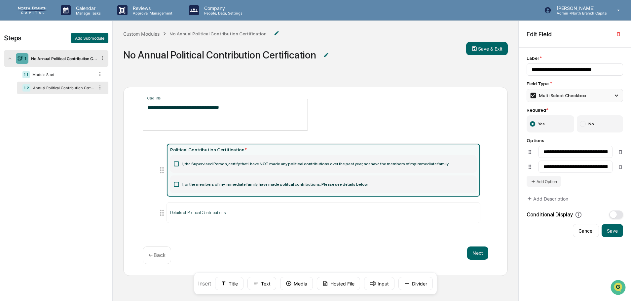
click at [562, 97] on div "Multi Select Checkbox" at bounding box center [557, 95] width 57 height 7
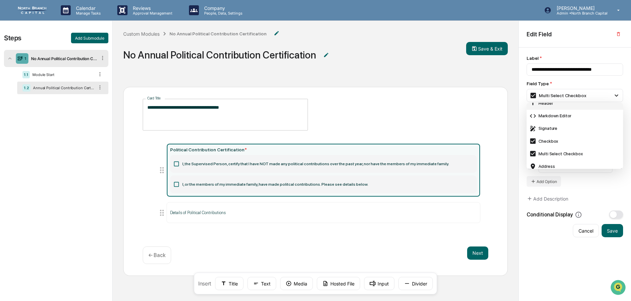
scroll to position [198, 0]
click at [555, 126] on div "Checkbox" at bounding box center [574, 125] width 91 height 7
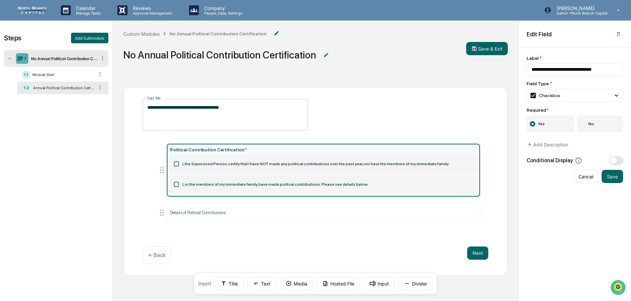
click at [311, 176] on label "I, or the members of my immediate family, have made politcal contributions. Ple…" at bounding box center [323, 184] width 306 height 18
click at [308, 185] on label "I, or the members of my immediate family, have made politcal contributions. Ple…" at bounding box center [323, 184] width 306 height 18
click at [359, 183] on label "I, or the members of my immediate family, have made politcal contributions. Ple…" at bounding box center [323, 184] width 306 height 18
click at [415, 187] on label "I, or the members of my immediate family, have made politcal contributions. Ple…" at bounding box center [323, 185] width 306 height 18
click at [609, 176] on button "Save" at bounding box center [611, 176] width 21 height 13
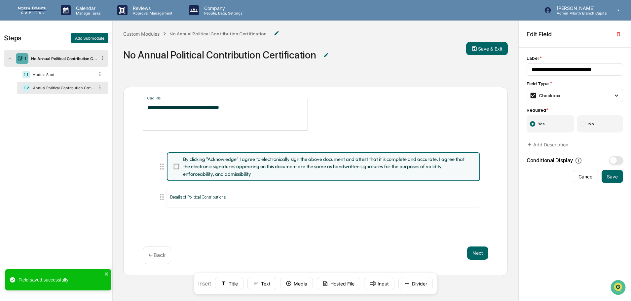
click at [215, 120] on textarea "**********" at bounding box center [225, 114] width 156 height 21
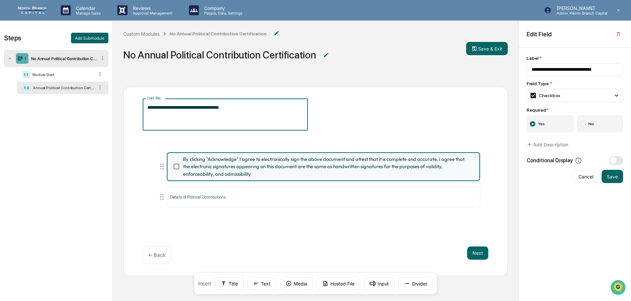
click at [235, 107] on textarea "**********" at bounding box center [225, 114] width 156 height 21
type textarea "**********"
click at [545, 97] on div "Checkbox" at bounding box center [544, 95] width 31 height 7
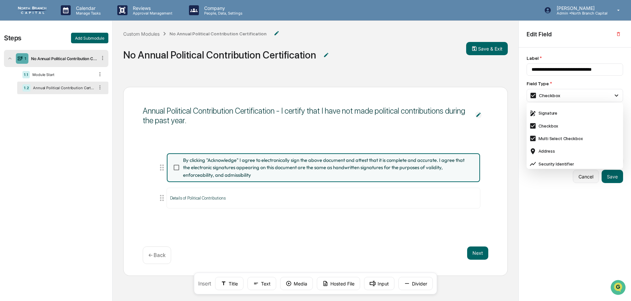
click at [572, 176] on div "Cancel Save" at bounding box center [574, 176] width 96 height 13
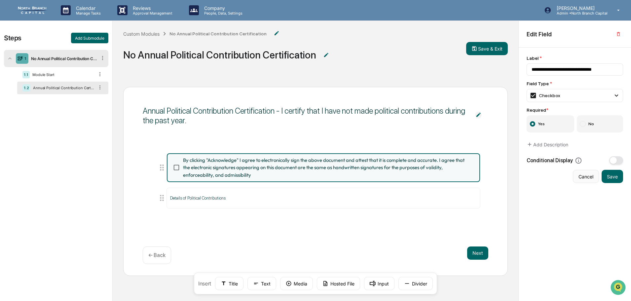
click at [585, 176] on button "Cancel" at bounding box center [586, 176] width 26 height 13
click at [584, 176] on button "Cancel" at bounding box center [586, 176] width 26 height 13
click at [187, 33] on div "No Annual Political Contribution Certification" at bounding box center [217, 33] width 97 height 5
click at [151, 30] on div "Custom Modules No Annual Political Contribution Certification" at bounding box center [204, 34] width 163 height 10
click at [153, 35] on div "Custom Modules" at bounding box center [141, 34] width 36 height 6
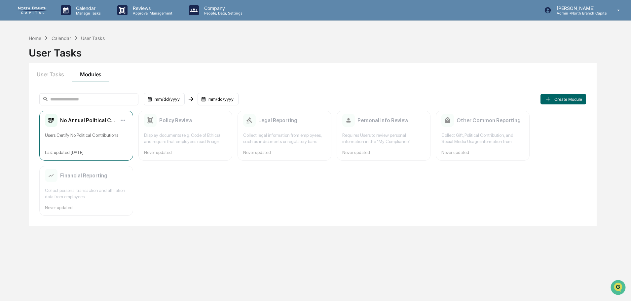
click at [67, 127] on div "No Annual Political Contribution Certification Users Certify No Political Contr…" at bounding box center [86, 136] width 94 height 50
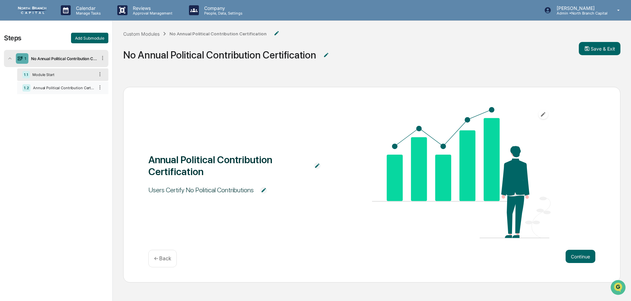
click at [55, 89] on div "Annual Political Contribution Certification" at bounding box center [62, 88] width 64 height 5
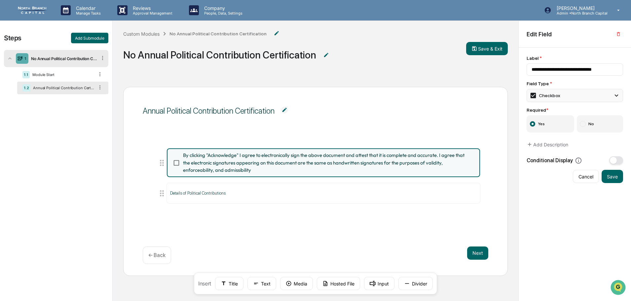
click at [566, 94] on div "Checkbox" at bounding box center [574, 95] width 96 height 13
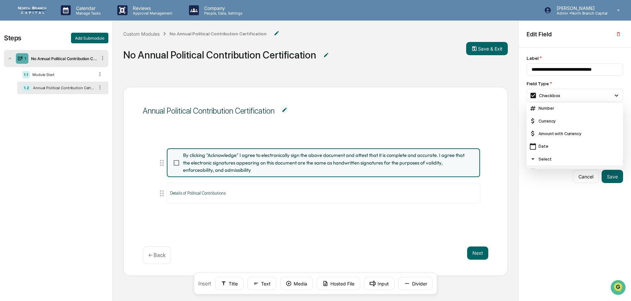
scroll to position [66, 0]
click at [564, 131] on div "Multi Select" at bounding box center [574, 131] width 91 height 7
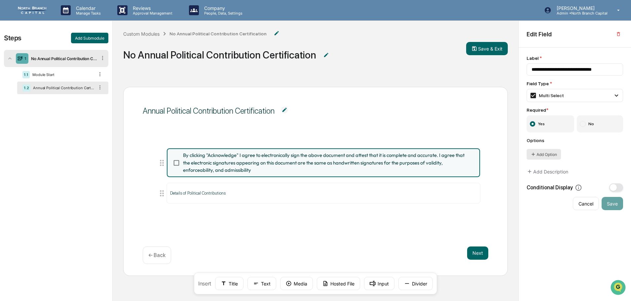
click at [542, 156] on button "Add Option" at bounding box center [543, 154] width 34 height 11
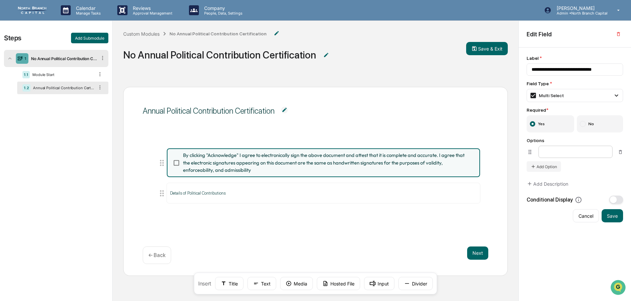
type input "*"
type input "**********"
click at [551, 169] on button "Add Option" at bounding box center [543, 167] width 34 height 11
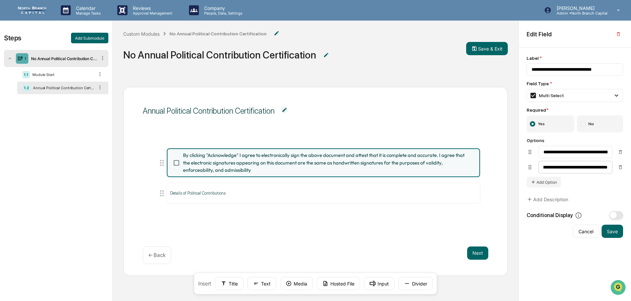
scroll to position [0, 107]
type input "**********"
click at [608, 231] on button "Save" at bounding box center [611, 231] width 21 height 13
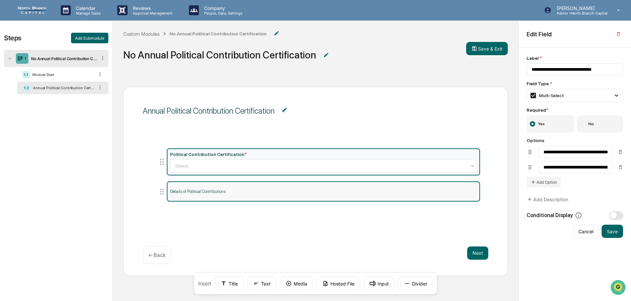
click at [239, 197] on div "Details of Political Contributions" at bounding box center [323, 191] width 313 height 20
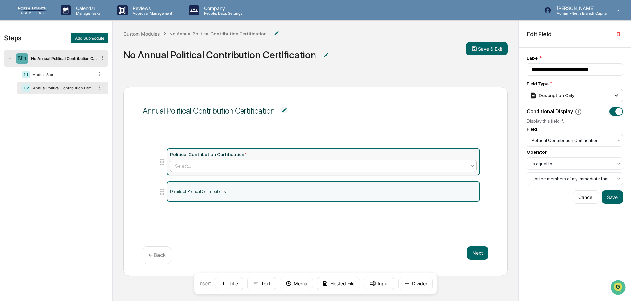
click at [230, 161] on div "Select..." at bounding box center [321, 166] width 298 height 11
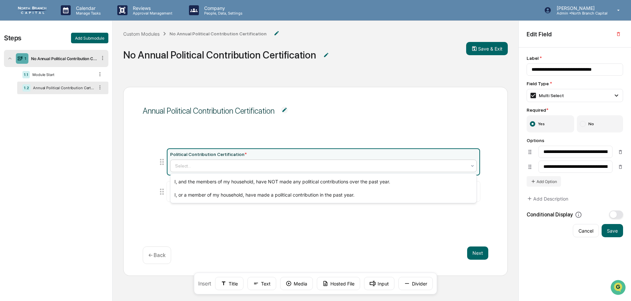
click at [295, 143] on div "Political Contribution Certification * 2 results available. Use Up and Down to …" at bounding box center [315, 181] width 345 height 82
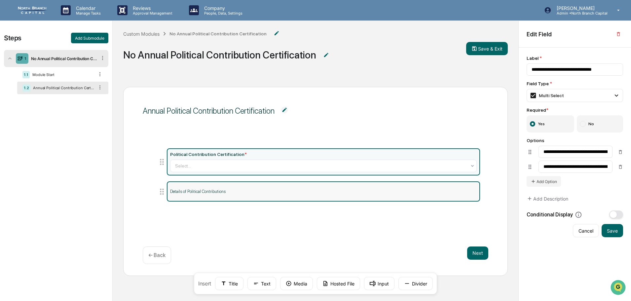
click at [265, 186] on div "Details of Political Contributions" at bounding box center [323, 191] width 313 height 20
type input "**********"
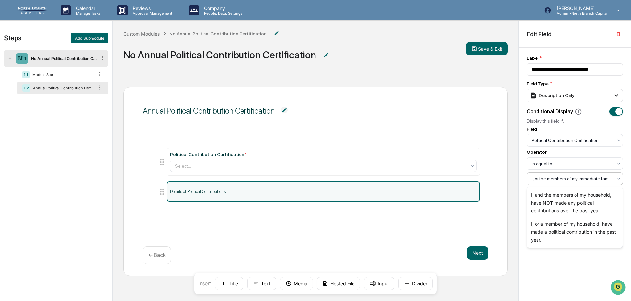
click at [552, 178] on div at bounding box center [571, 178] width 81 height 7
click at [572, 233] on div "I, or a member of my household, have made a political contribution in the past …" at bounding box center [575, 231] width 96 height 29
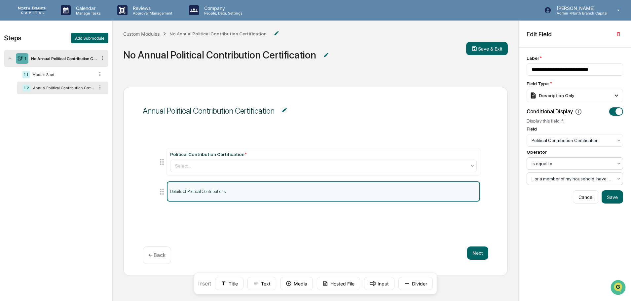
click at [544, 167] on div "is equal to" at bounding box center [572, 163] width 88 height 9
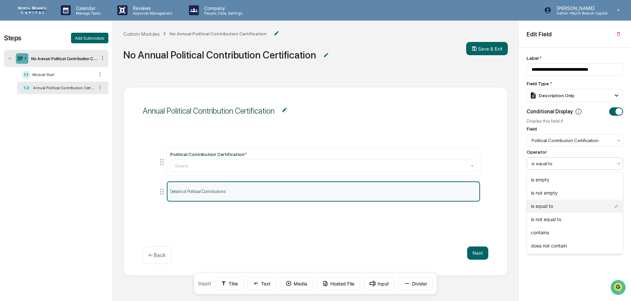
click at [544, 166] on div at bounding box center [571, 163] width 81 height 7
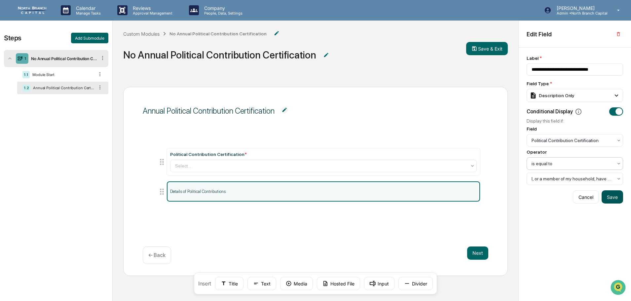
click at [614, 197] on button "Save" at bounding box center [611, 196] width 21 height 13
click at [483, 49] on button "Save & Exit" at bounding box center [487, 48] width 42 height 13
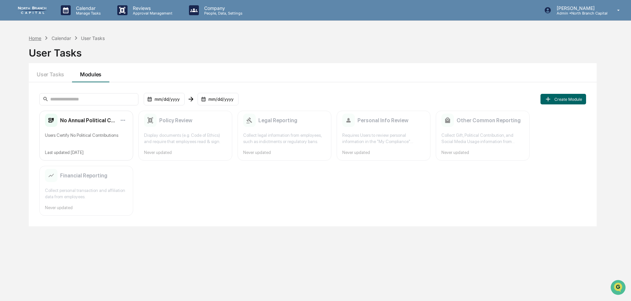
click at [36, 36] on div "Home" at bounding box center [35, 38] width 13 height 6
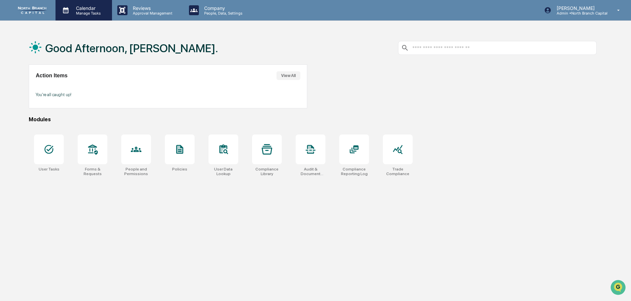
click at [77, 13] on p "Manage Tasks" at bounding box center [87, 13] width 33 height 5
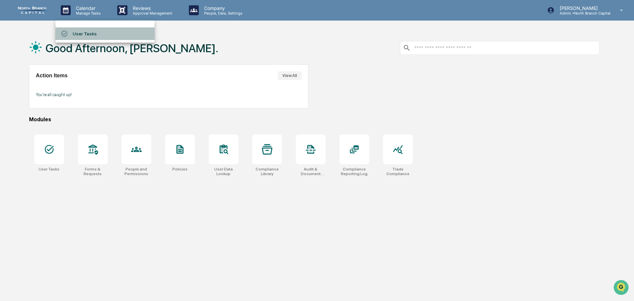
click at [83, 31] on li "User Tasks" at bounding box center [104, 33] width 99 height 13
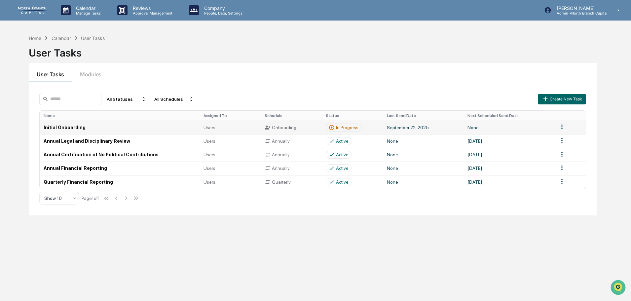
click at [564, 126] on html "Calendar Manage Tasks Reviews Approval Management Company People, Data, Setting…" at bounding box center [315, 150] width 631 height 301
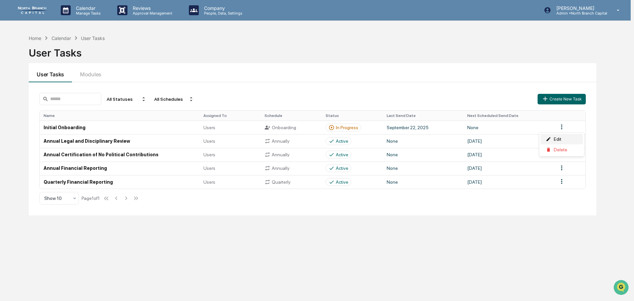
click at [562, 138] on div "Edit" at bounding box center [562, 139] width 42 height 11
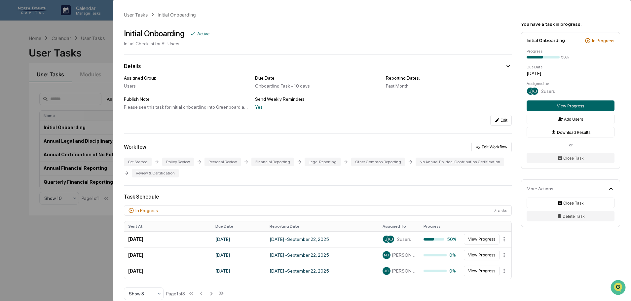
click at [23, 75] on div "User Tasks Initial Onboarding Initial Onboarding Active Initial Checklist for A…" at bounding box center [315, 150] width 631 height 301
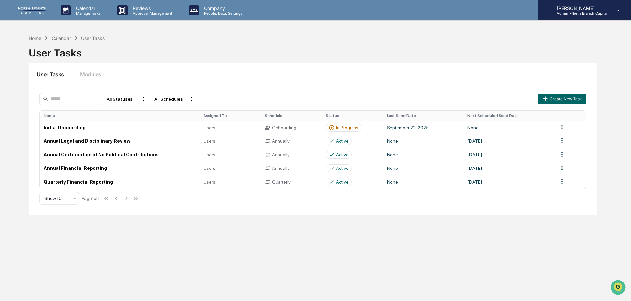
click at [571, 5] on div "[PERSON_NAME] Admin • North Branch Capital" at bounding box center [583, 10] width 93 height 20
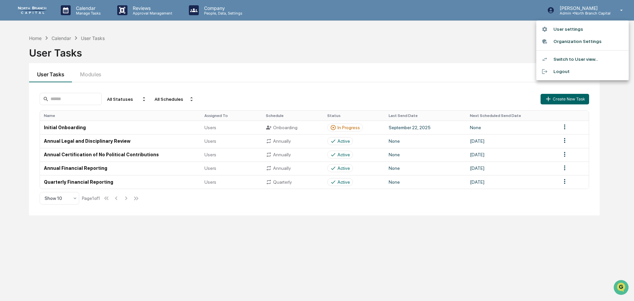
click at [571, 28] on li "User settings" at bounding box center [582, 29] width 92 height 12
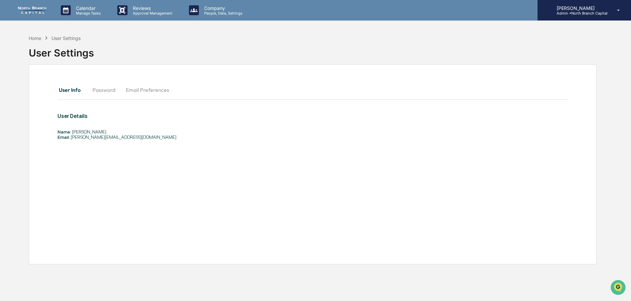
click at [571, 16] on div "[PERSON_NAME] Admin • North Branch Capital" at bounding box center [583, 10] width 93 height 20
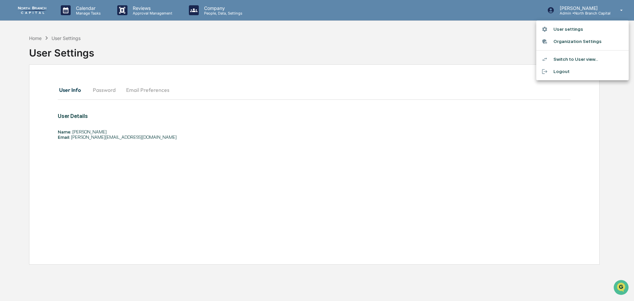
click at [580, 59] on li "Switch to User view..." at bounding box center [582, 59] width 92 height 12
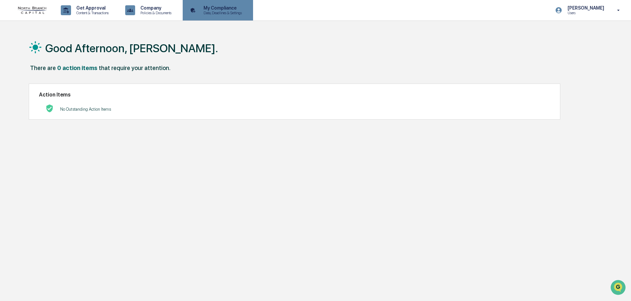
click at [214, 13] on p "Data, Deadlines & Settings" at bounding box center [221, 13] width 47 height 5
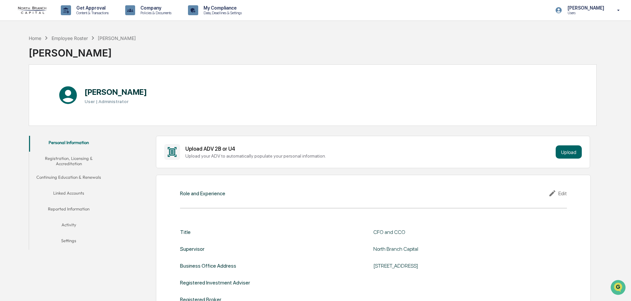
click at [78, 193] on button "Linked Accounts" at bounding box center [68, 194] width 79 height 16
